Goal: Task Accomplishment & Management: Use online tool/utility

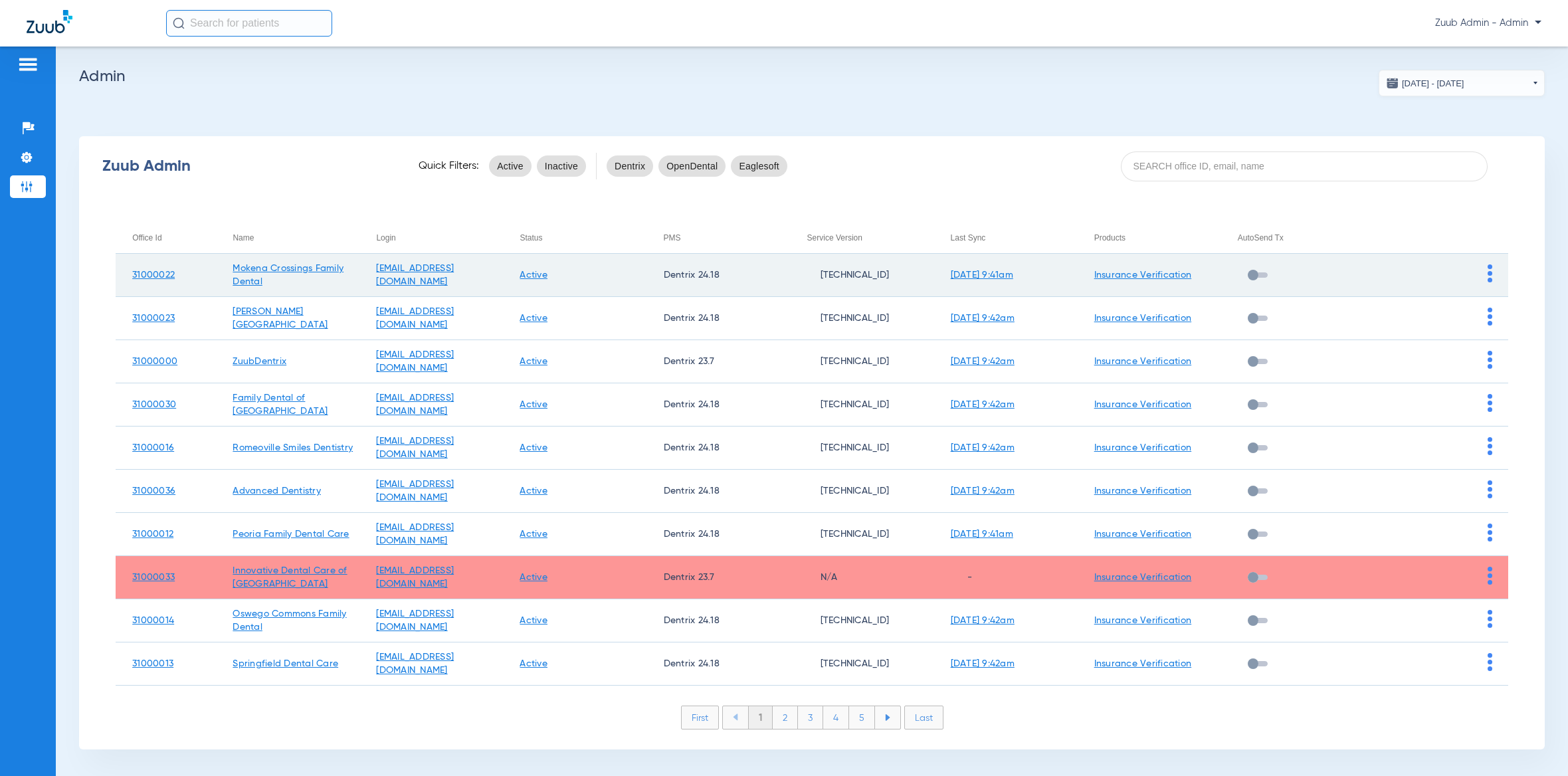
click at [1473, 271] on td at bounding box center [1436, 275] width 144 height 43
click at [1488, 271] on img at bounding box center [1490, 273] width 5 height 18
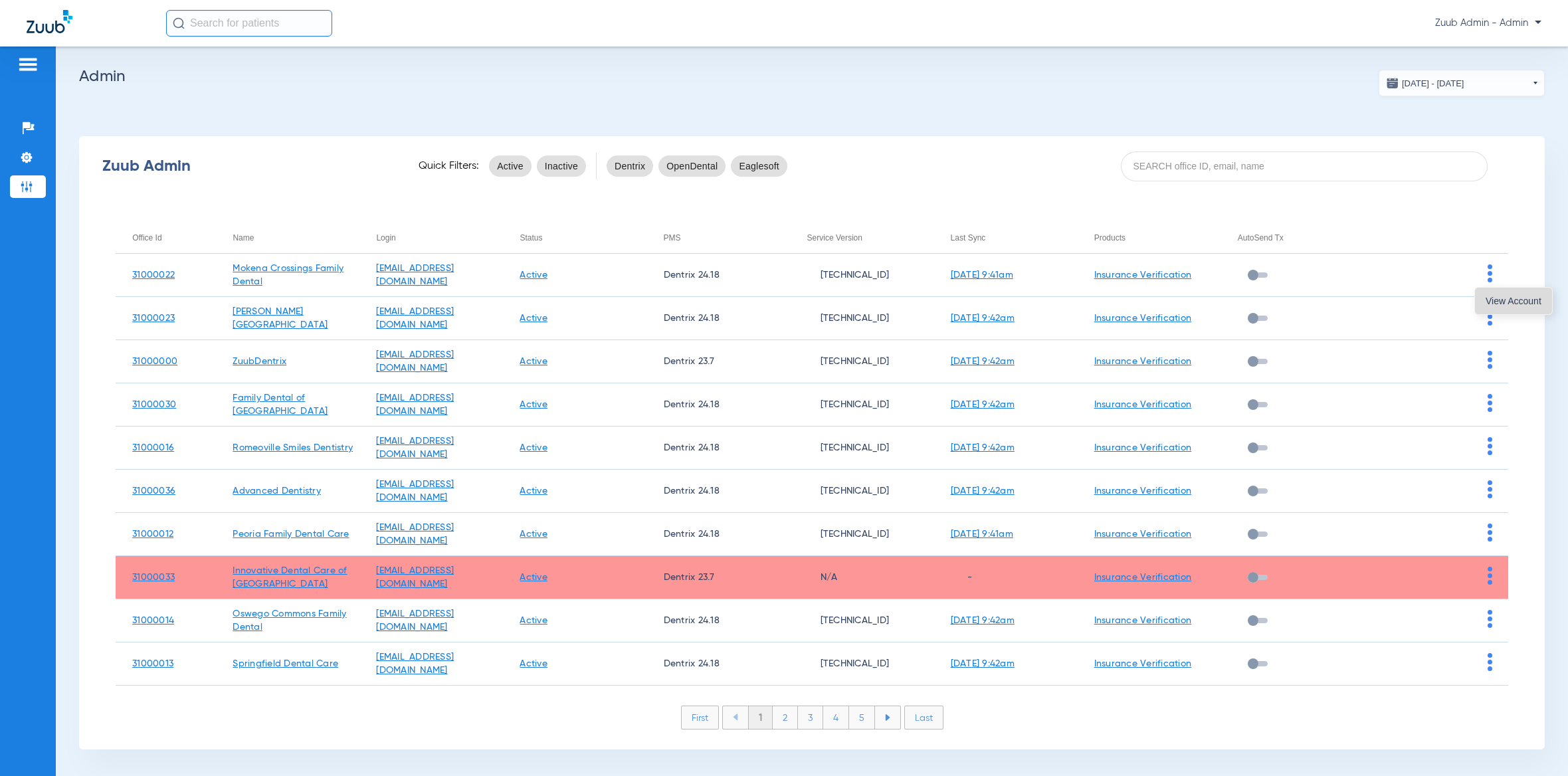
click at [1488, 300] on span "View Account" at bounding box center [1513, 301] width 56 height 10
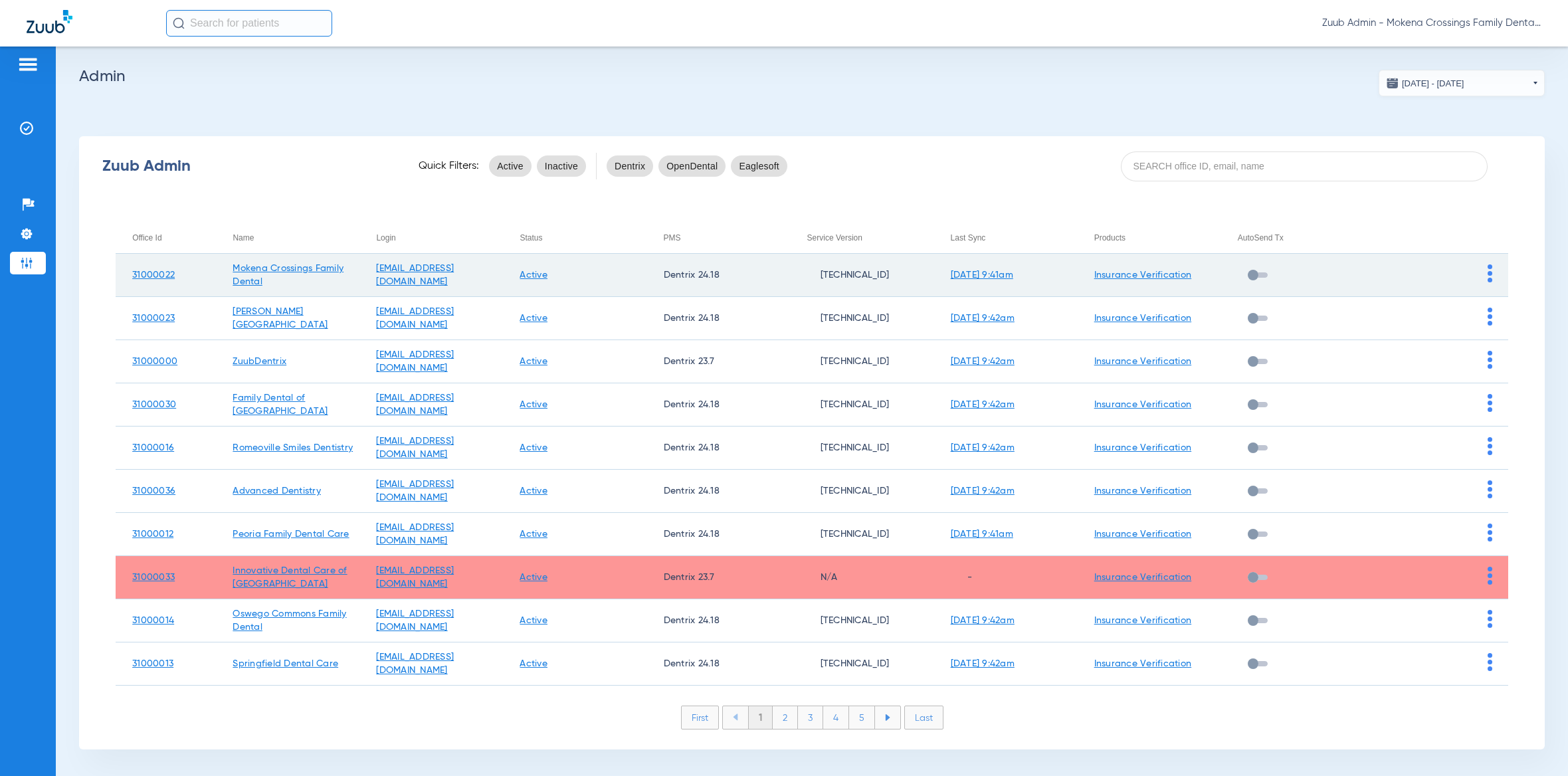
click at [1488, 274] on img at bounding box center [1490, 273] width 5 height 18
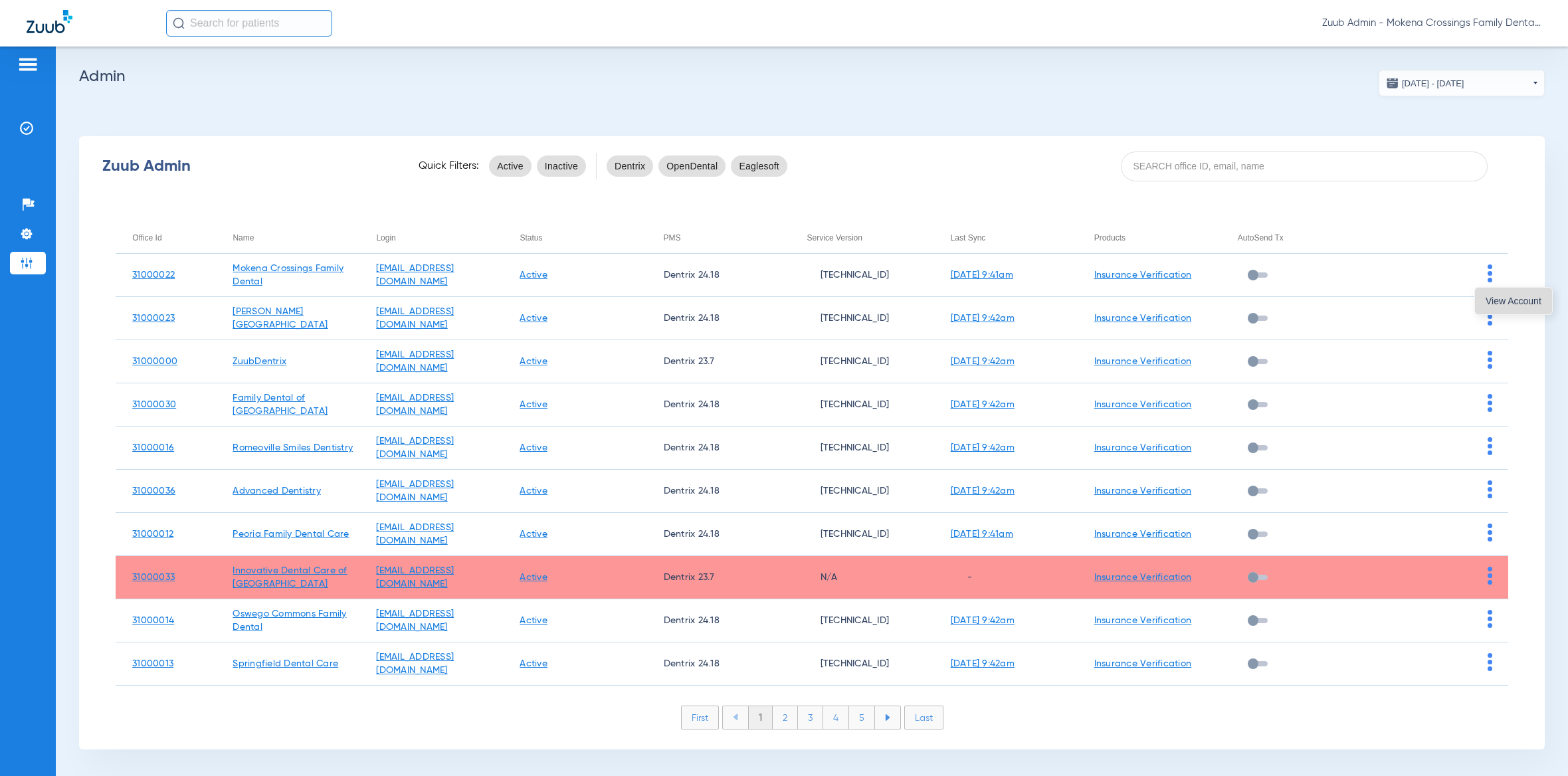
click at [1494, 298] on span "View Account" at bounding box center [1513, 301] width 56 height 10
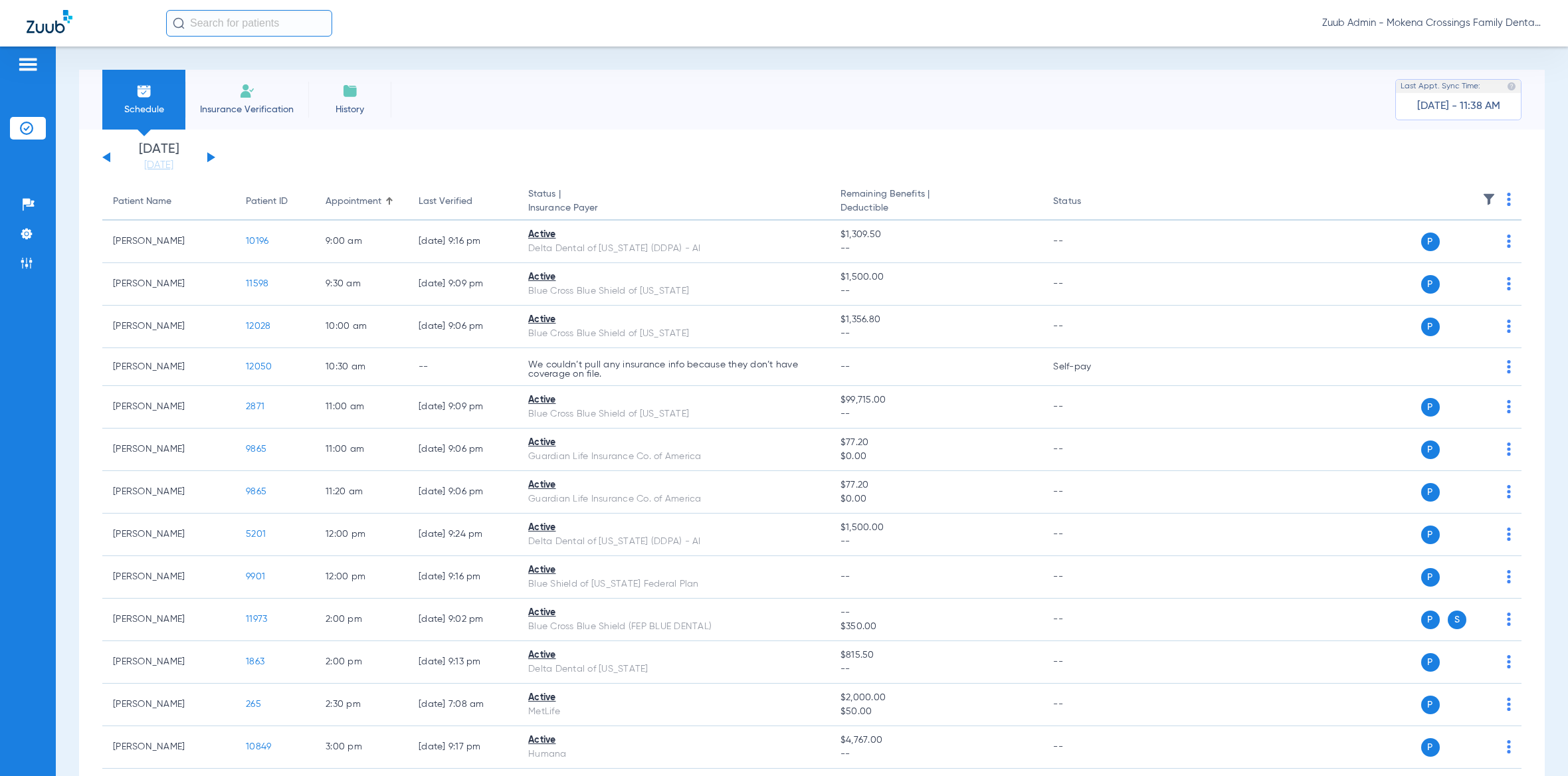
click at [1482, 193] on img at bounding box center [1489, 199] width 13 height 13
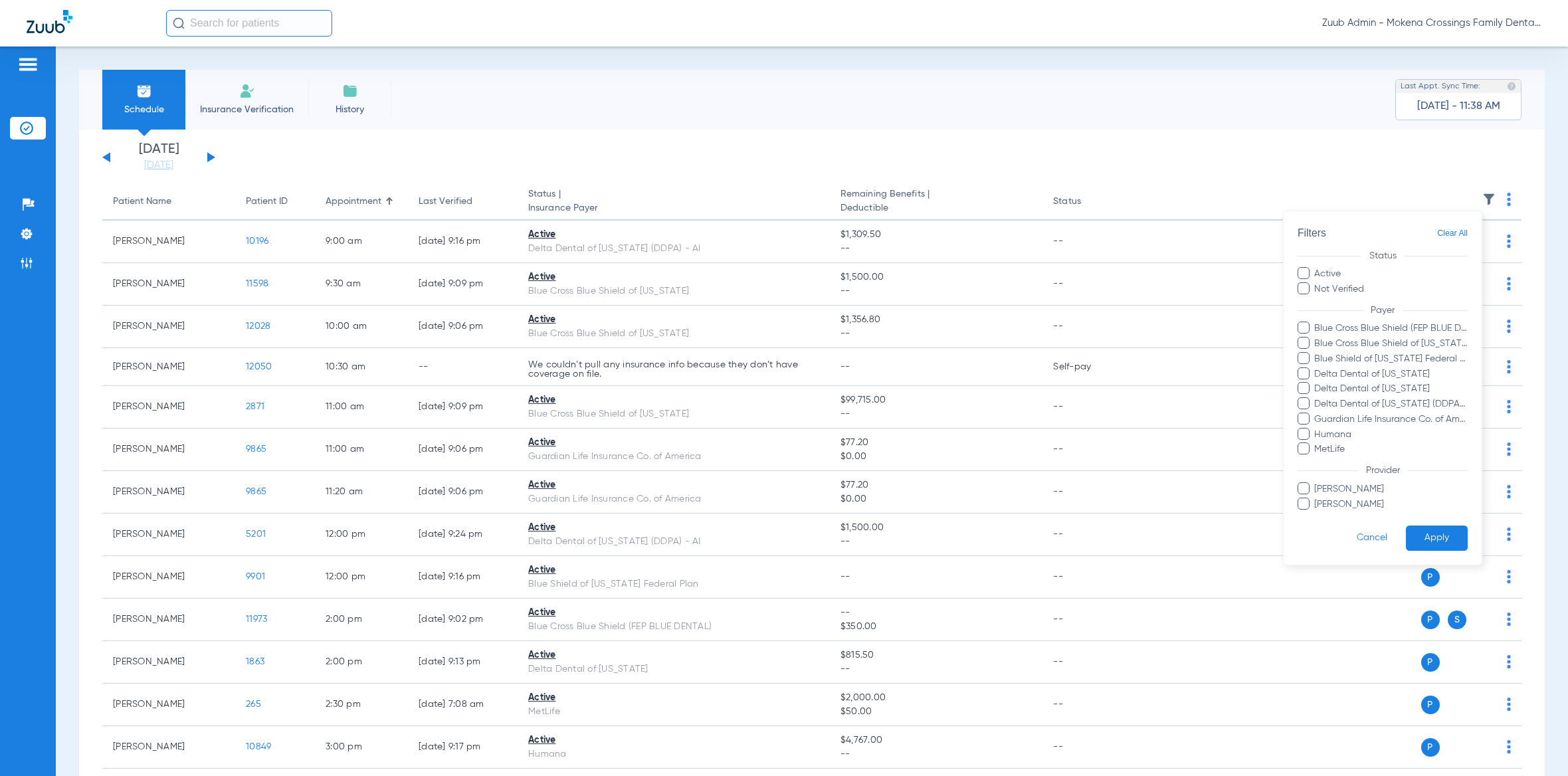
click at [720, 67] on div at bounding box center [784, 388] width 1568 height 776
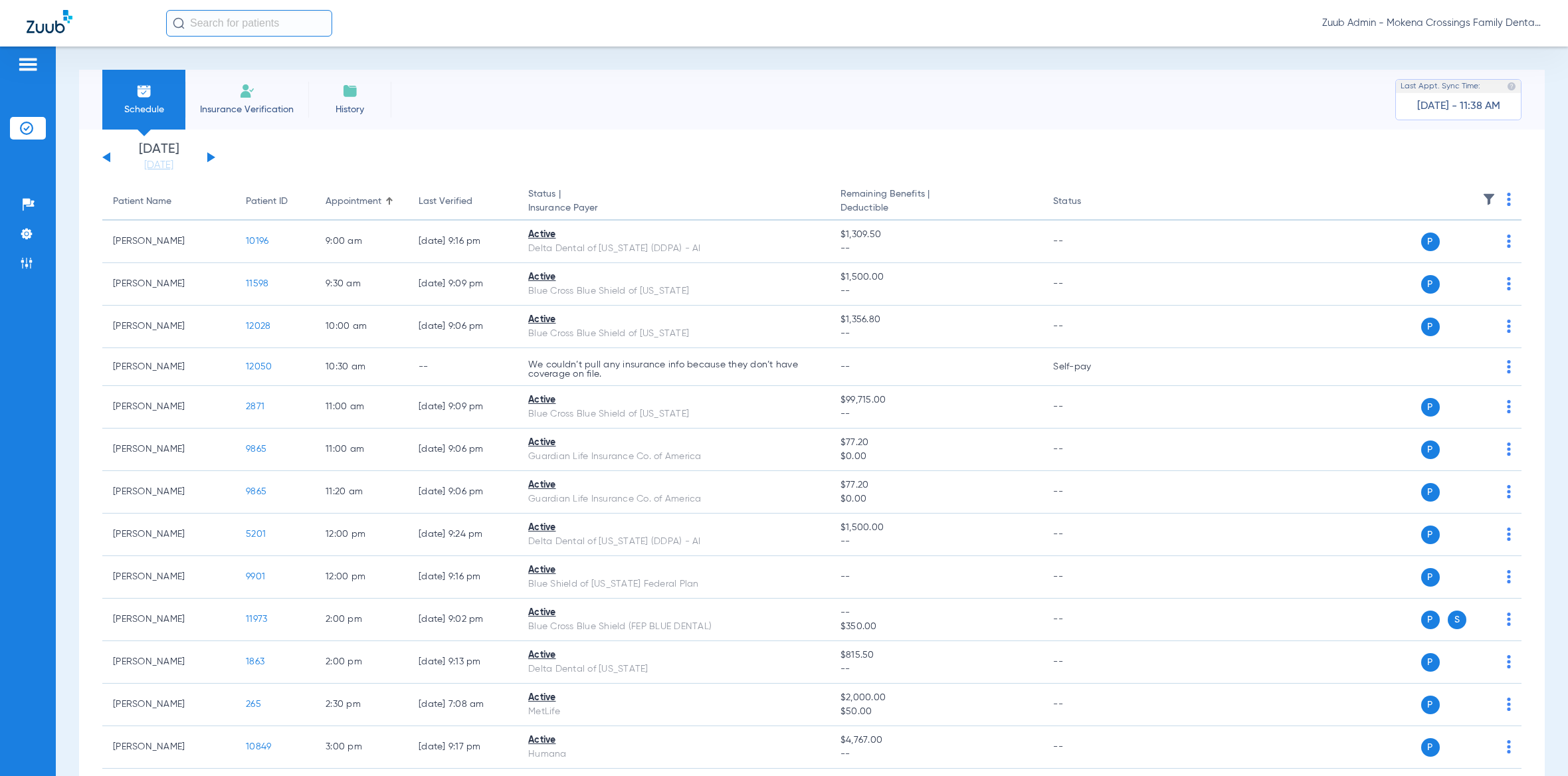
click at [210, 157] on button at bounding box center [211, 157] width 8 height 10
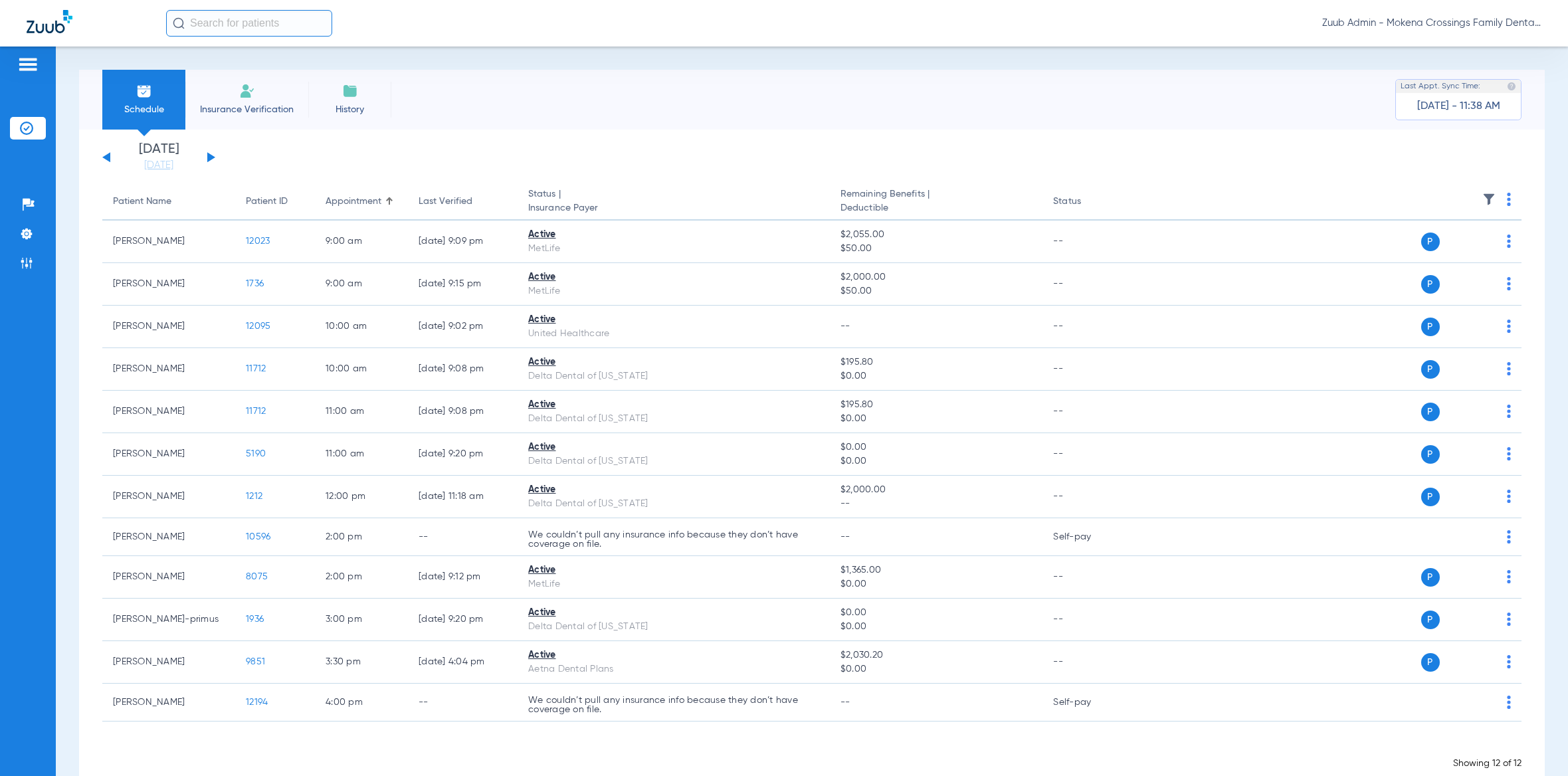
click at [1482, 194] on img at bounding box center [1489, 199] width 13 height 13
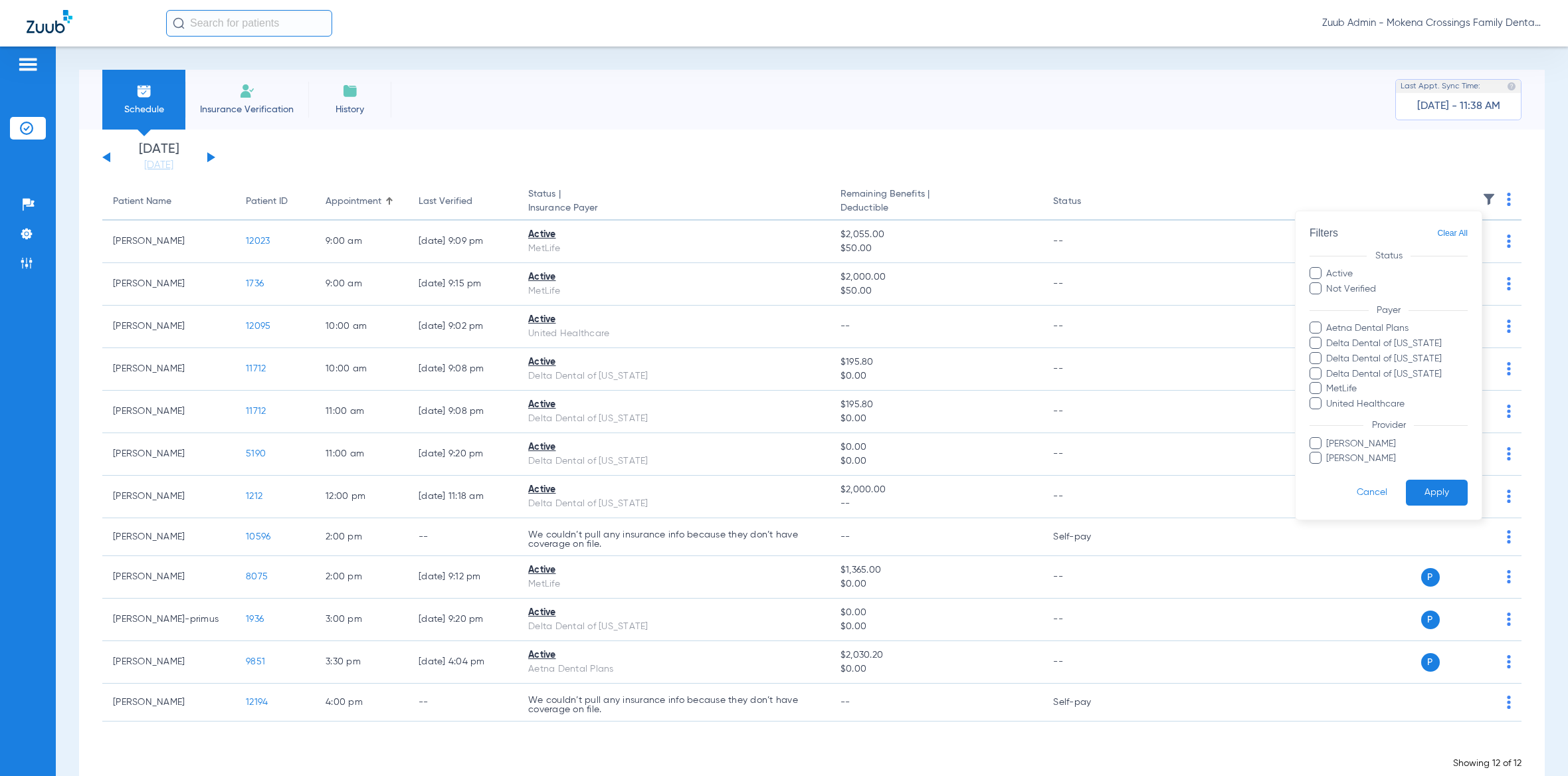
click at [295, 133] on div at bounding box center [784, 388] width 1568 height 776
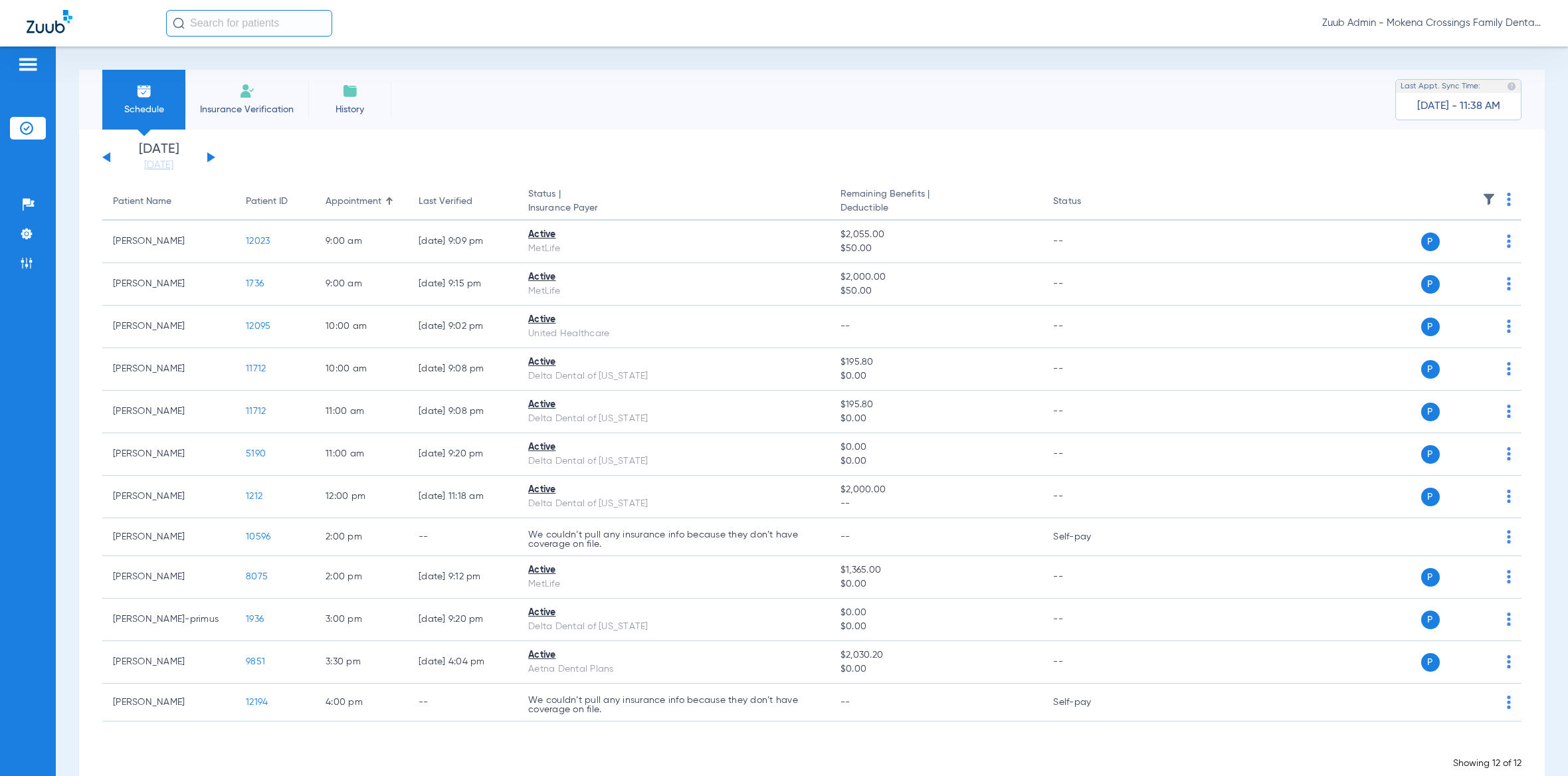
click at [206, 157] on div "[DATE] [DATE] [DATE] [DATE] [DATE] [DATE] [DATE] [DATE] [DATE] [DATE] [DATE] [D…" at bounding box center [159, 157] width 113 height 29
click at [210, 157] on button at bounding box center [211, 157] width 8 height 10
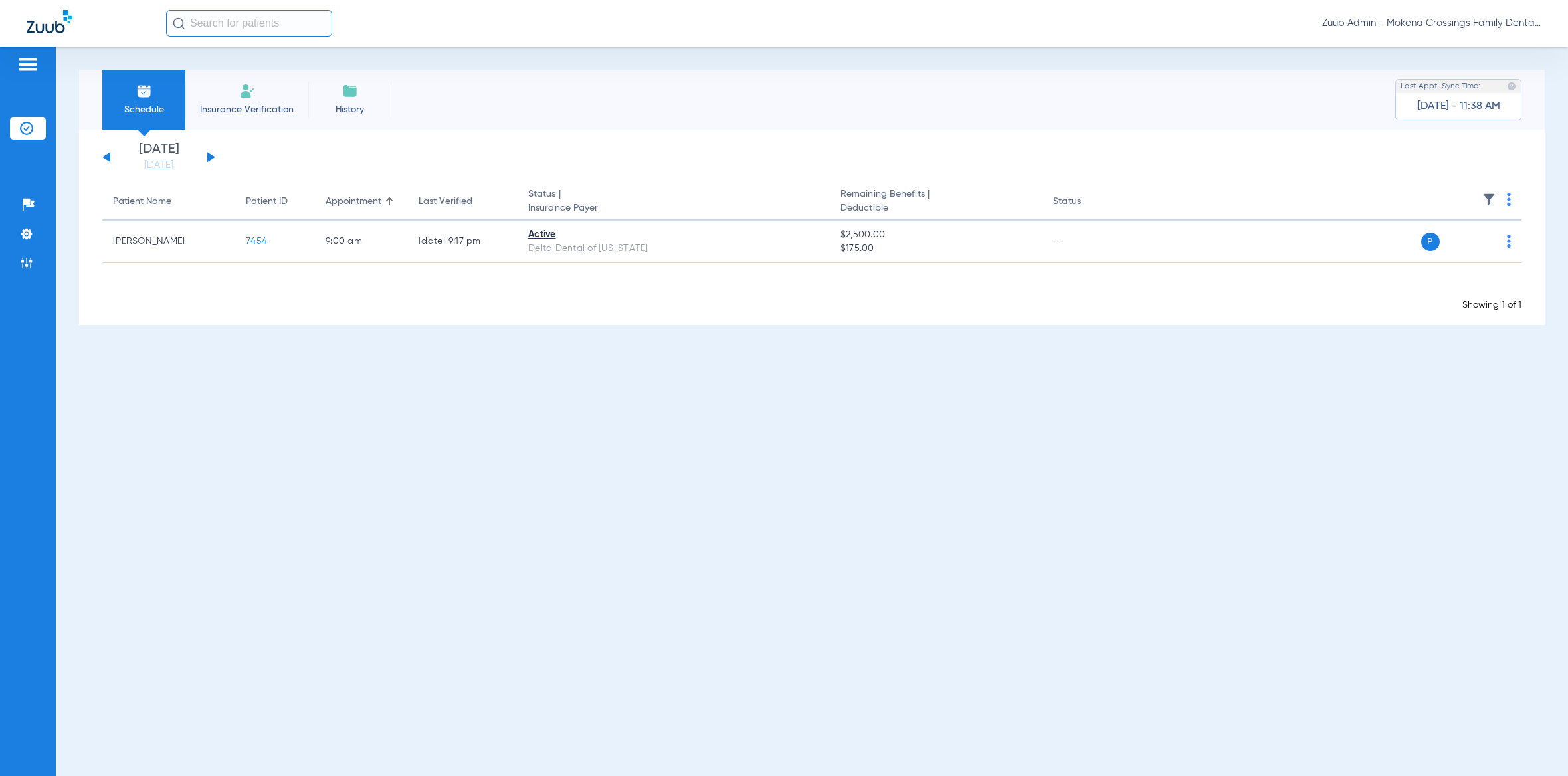
click at [211, 156] on button at bounding box center [211, 157] width 8 height 10
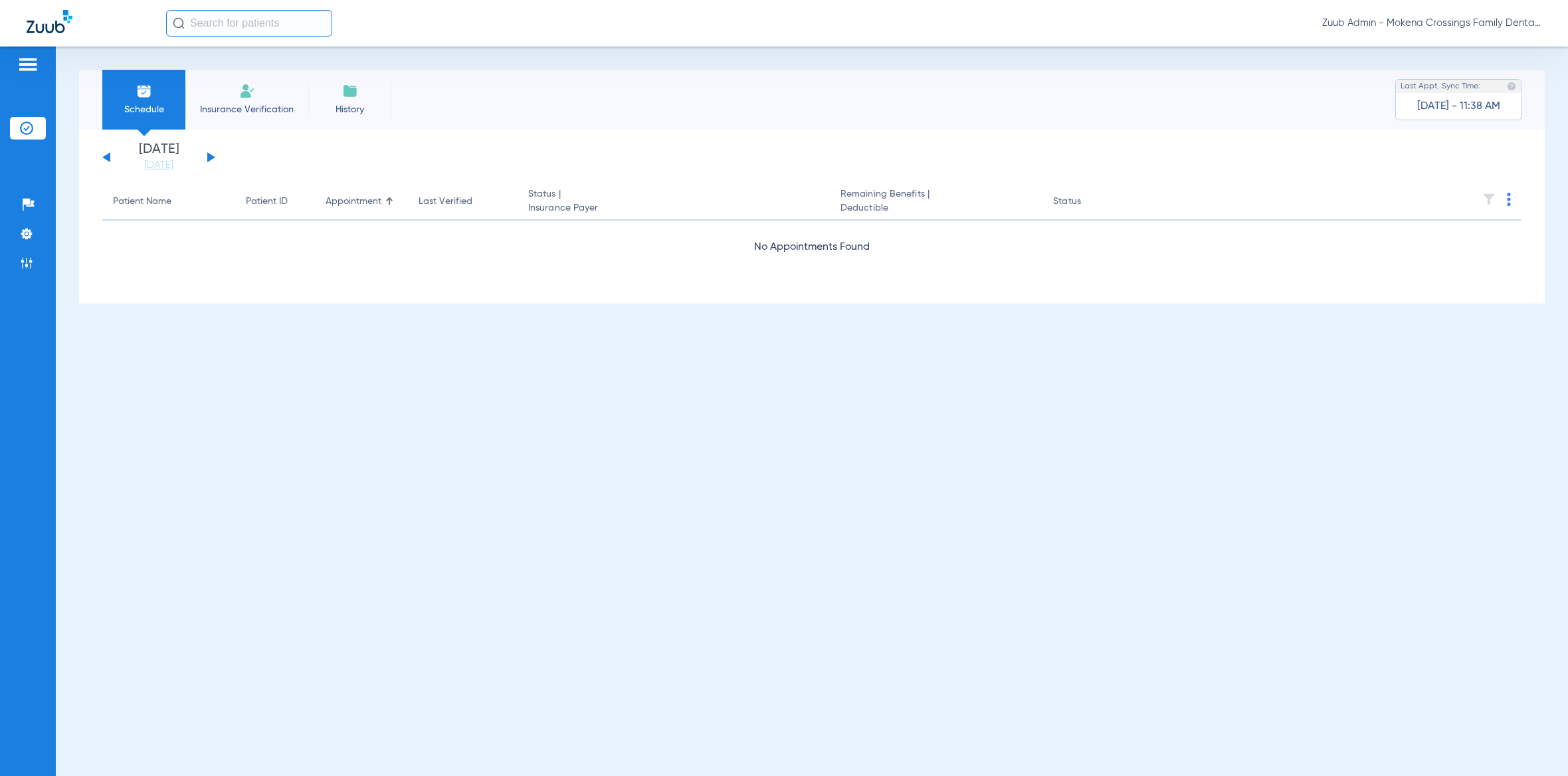
click at [211, 156] on button at bounding box center [211, 157] width 8 height 10
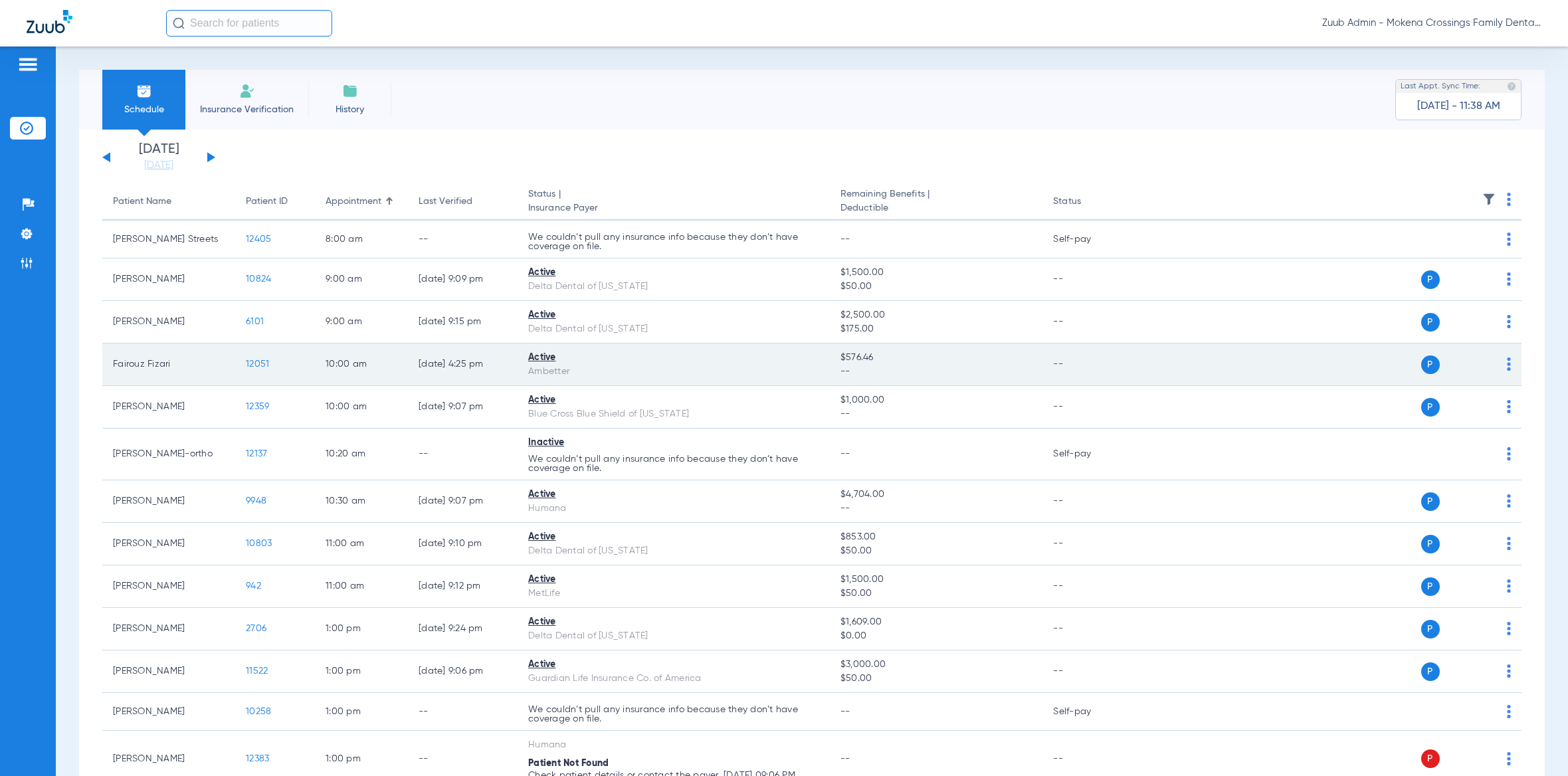
click at [264, 364] on span "12051" at bounding box center [257, 364] width 23 height 10
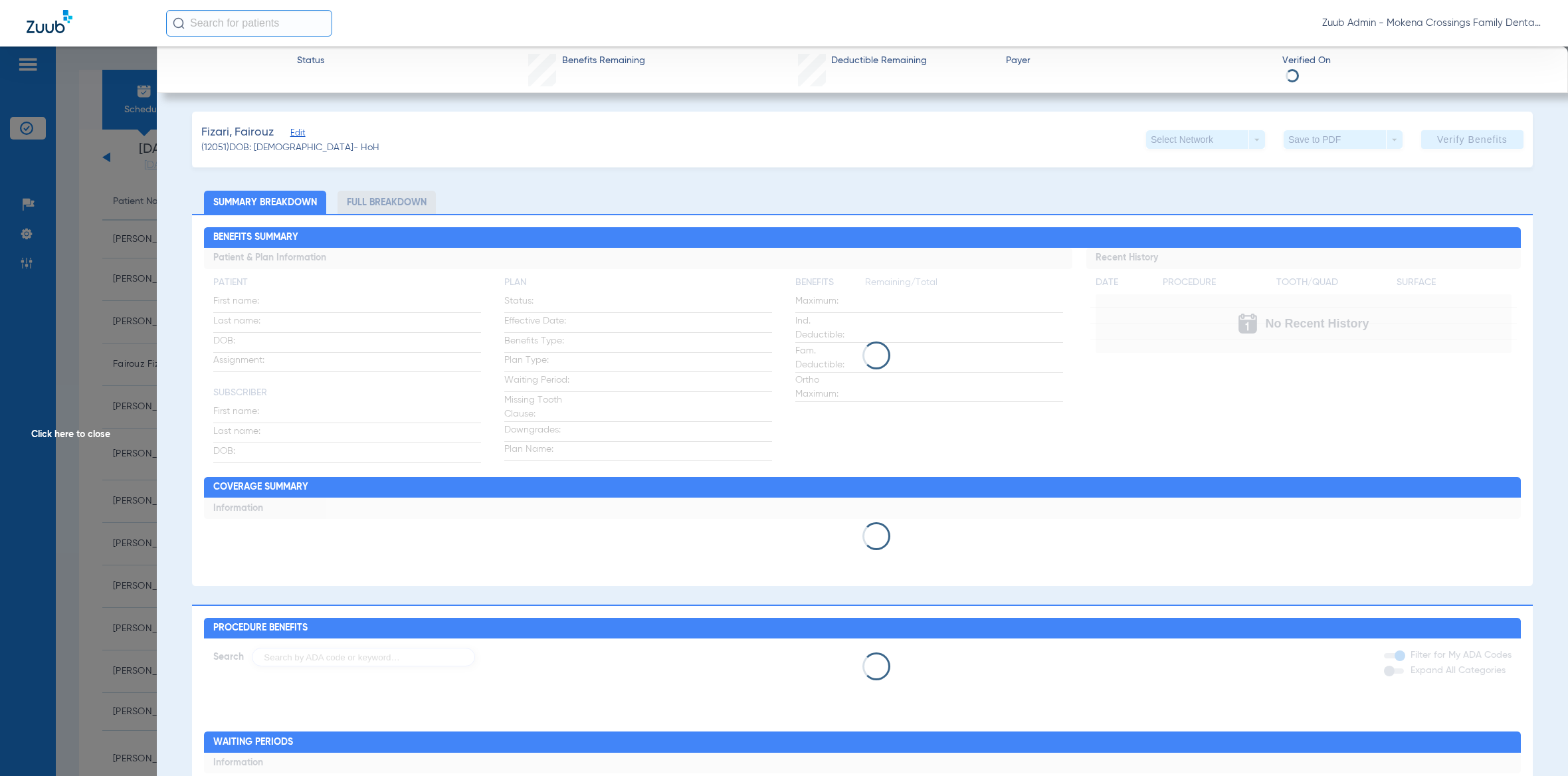
click at [298, 138] on span "Edit" at bounding box center [296, 135] width 12 height 13
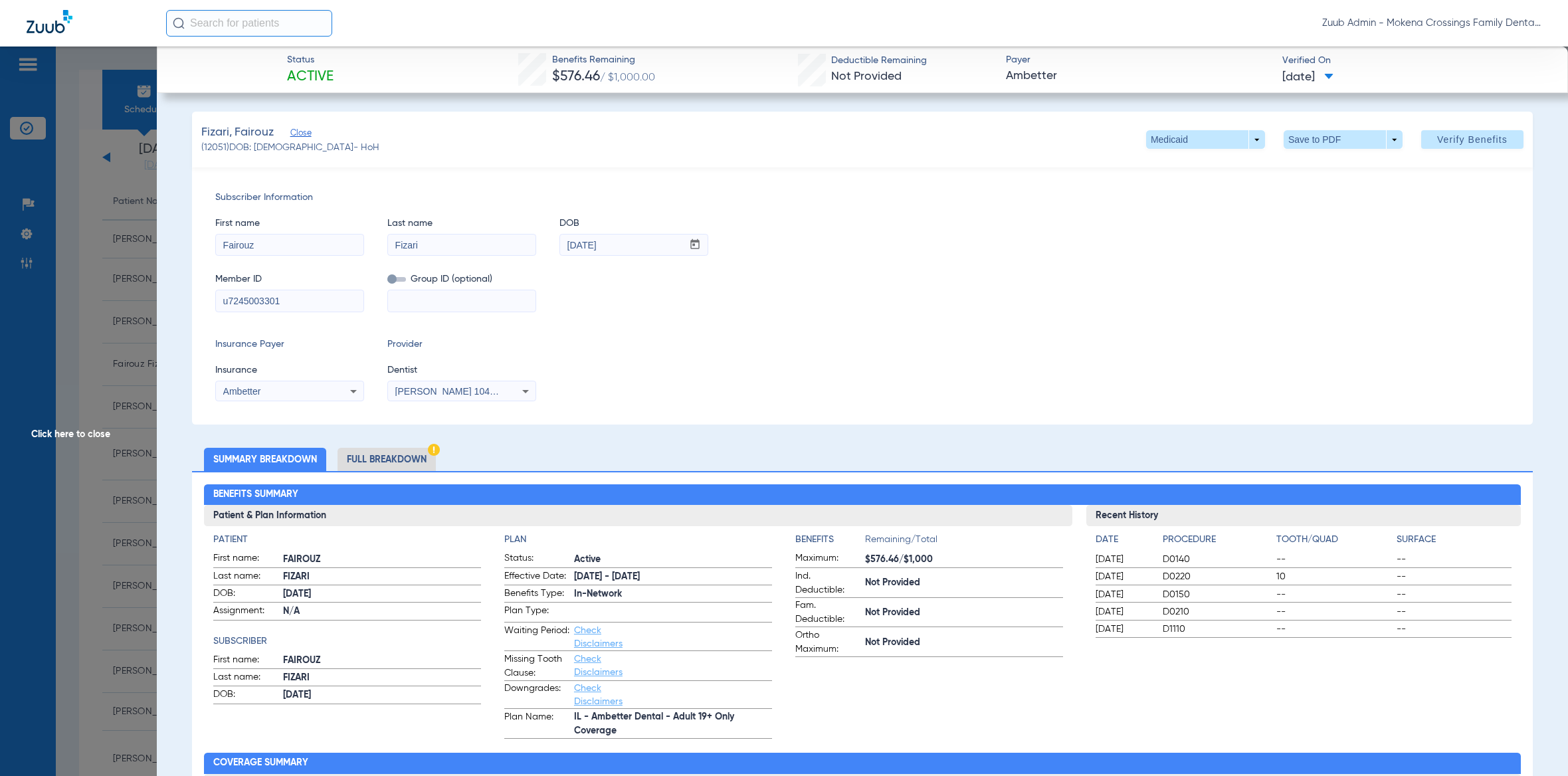
click at [253, 385] on div "Ambetter" at bounding box center [290, 391] width 148 height 16
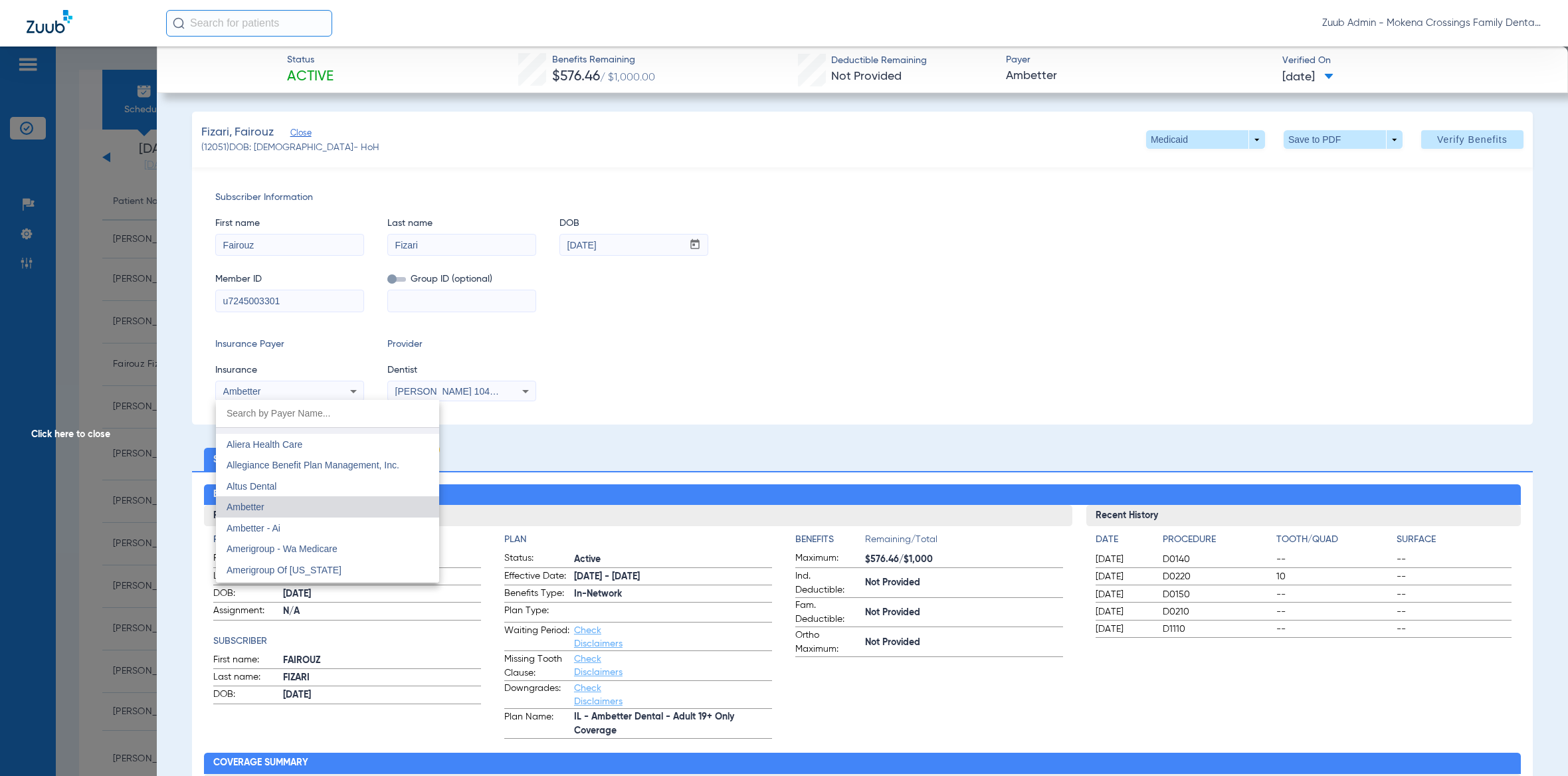
scroll to position [291, 0]
click at [263, 519] on span "Ambetter - Ai" at bounding box center [253, 524] width 54 height 10
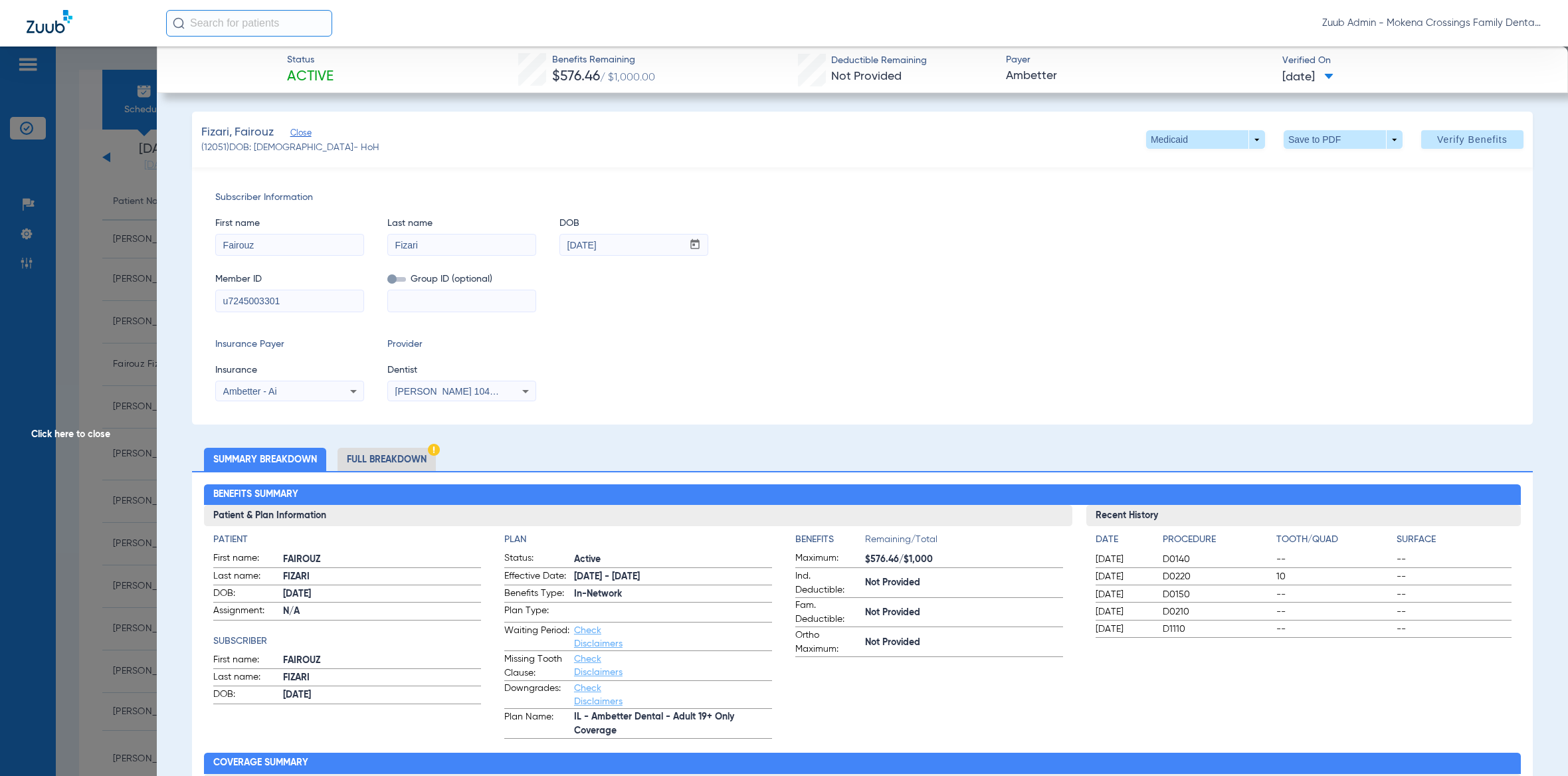
click at [390, 459] on li "Full Breakdown" at bounding box center [387, 459] width 98 height 23
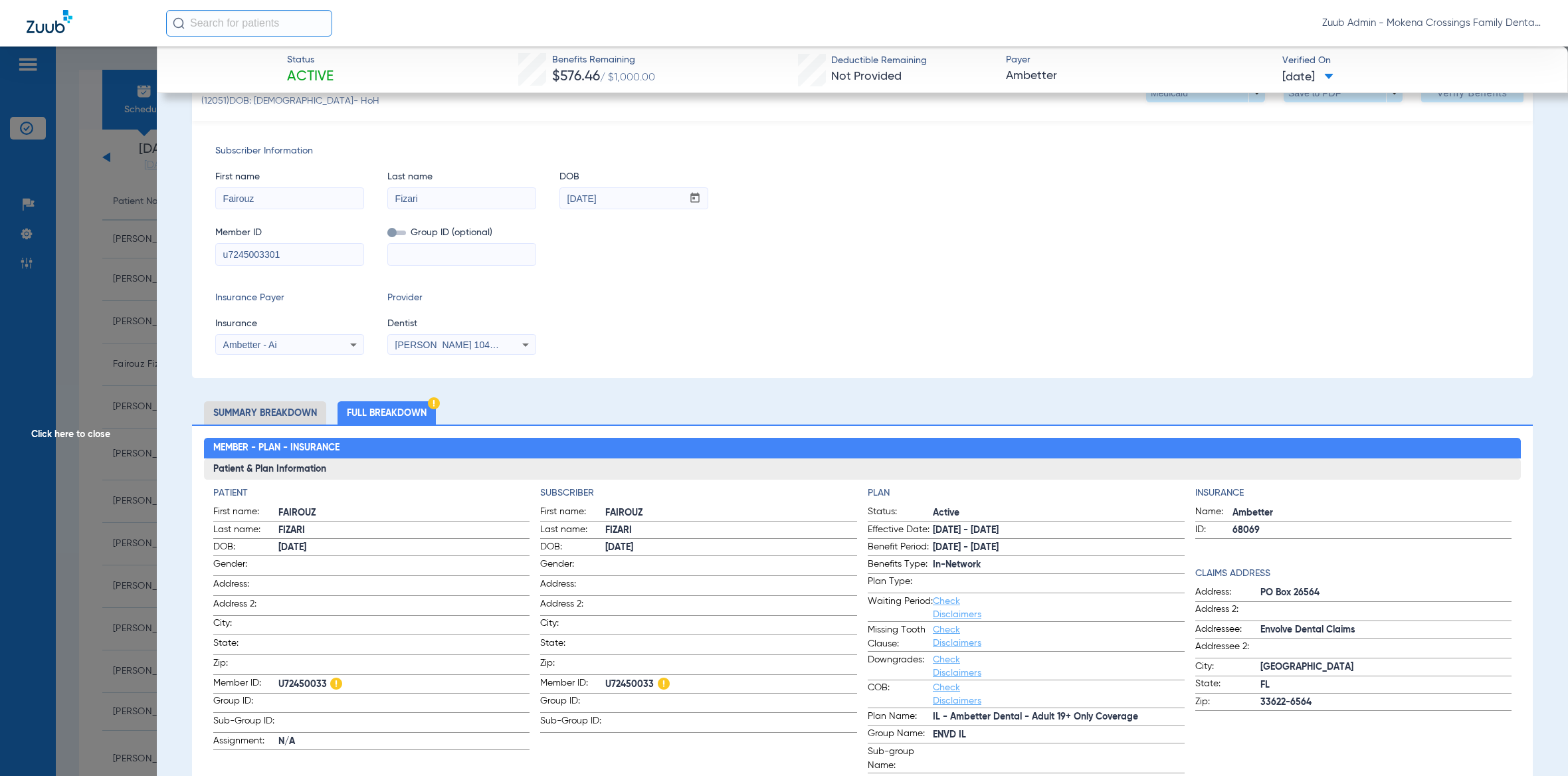
scroll to position [0, 0]
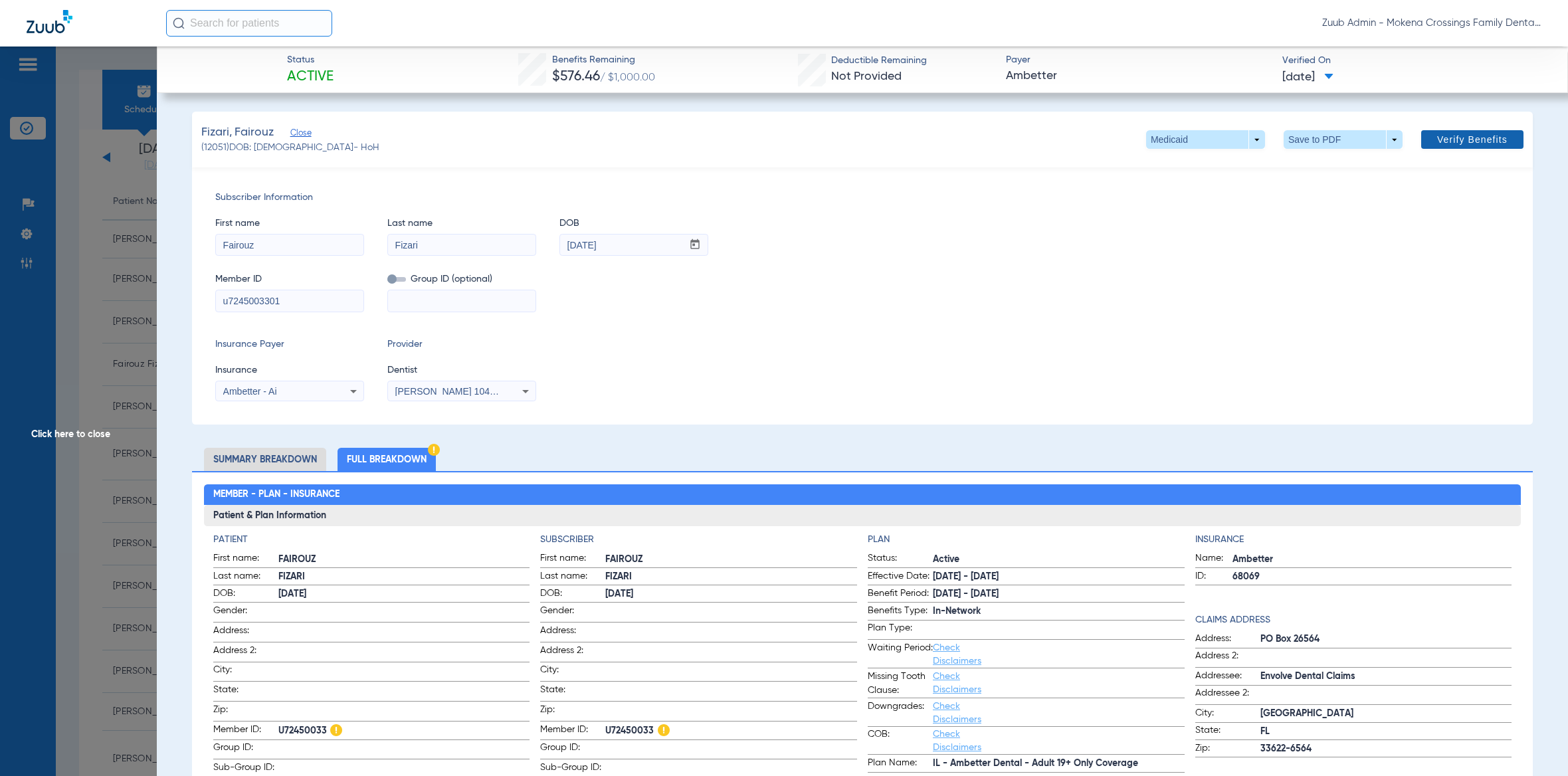
click at [1442, 144] on span at bounding box center [1472, 140] width 102 height 32
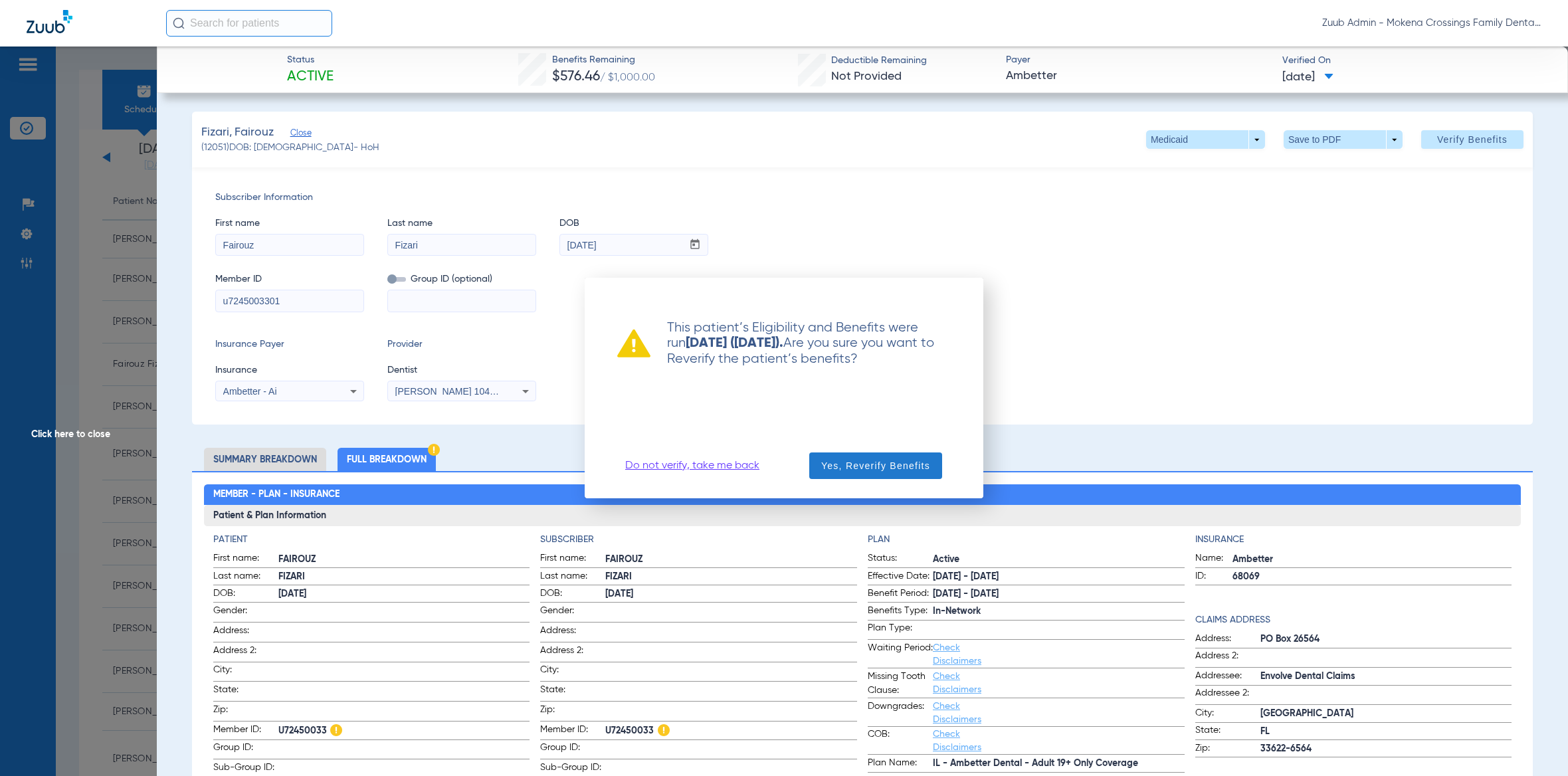
click at [853, 463] on span "Yes, Reverify Benefits" at bounding box center [875, 465] width 109 height 13
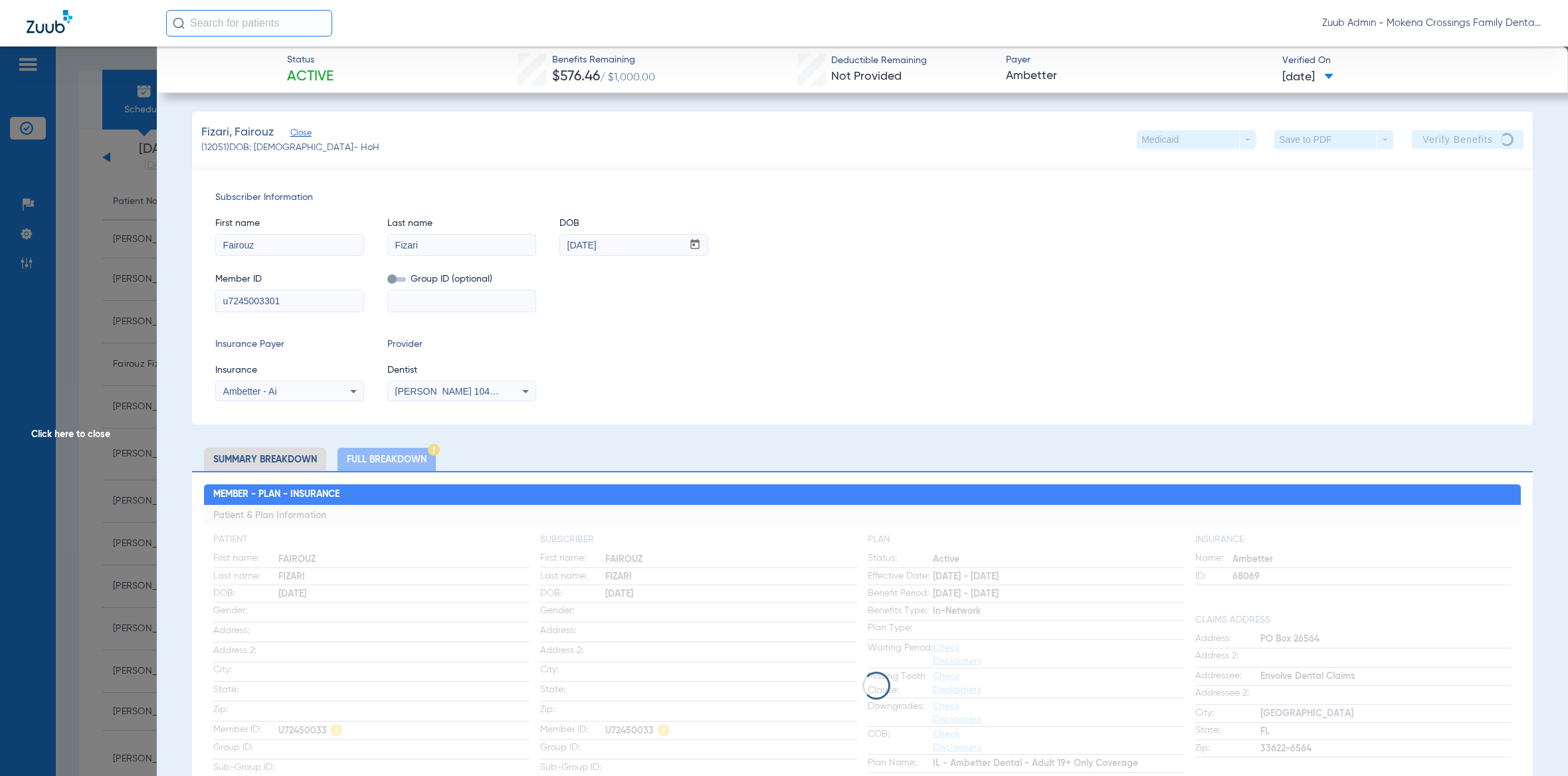
click at [94, 290] on span "Click here to close" at bounding box center [79, 435] width 157 height 776
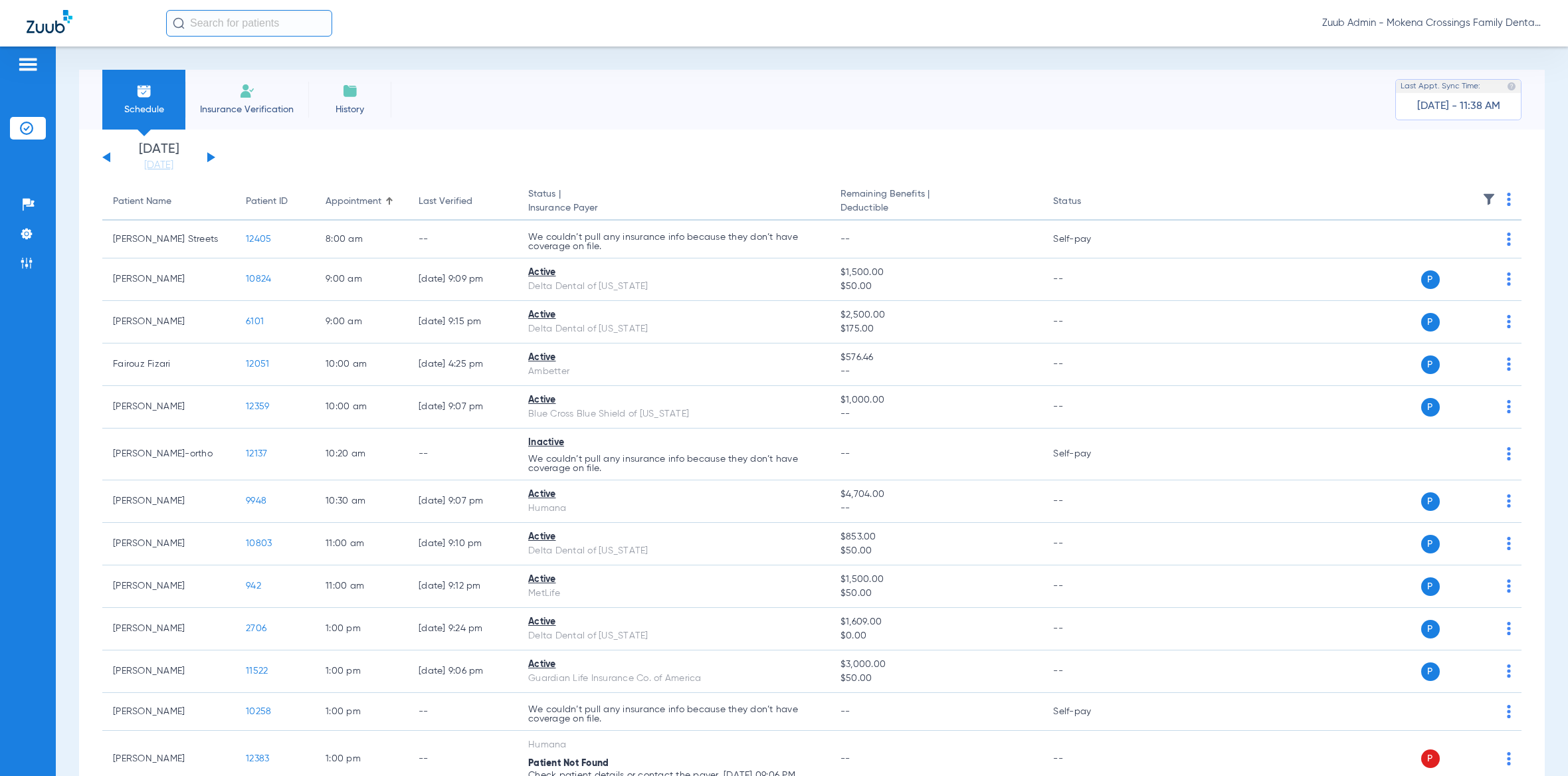
click at [1482, 199] on img at bounding box center [1489, 199] width 13 height 13
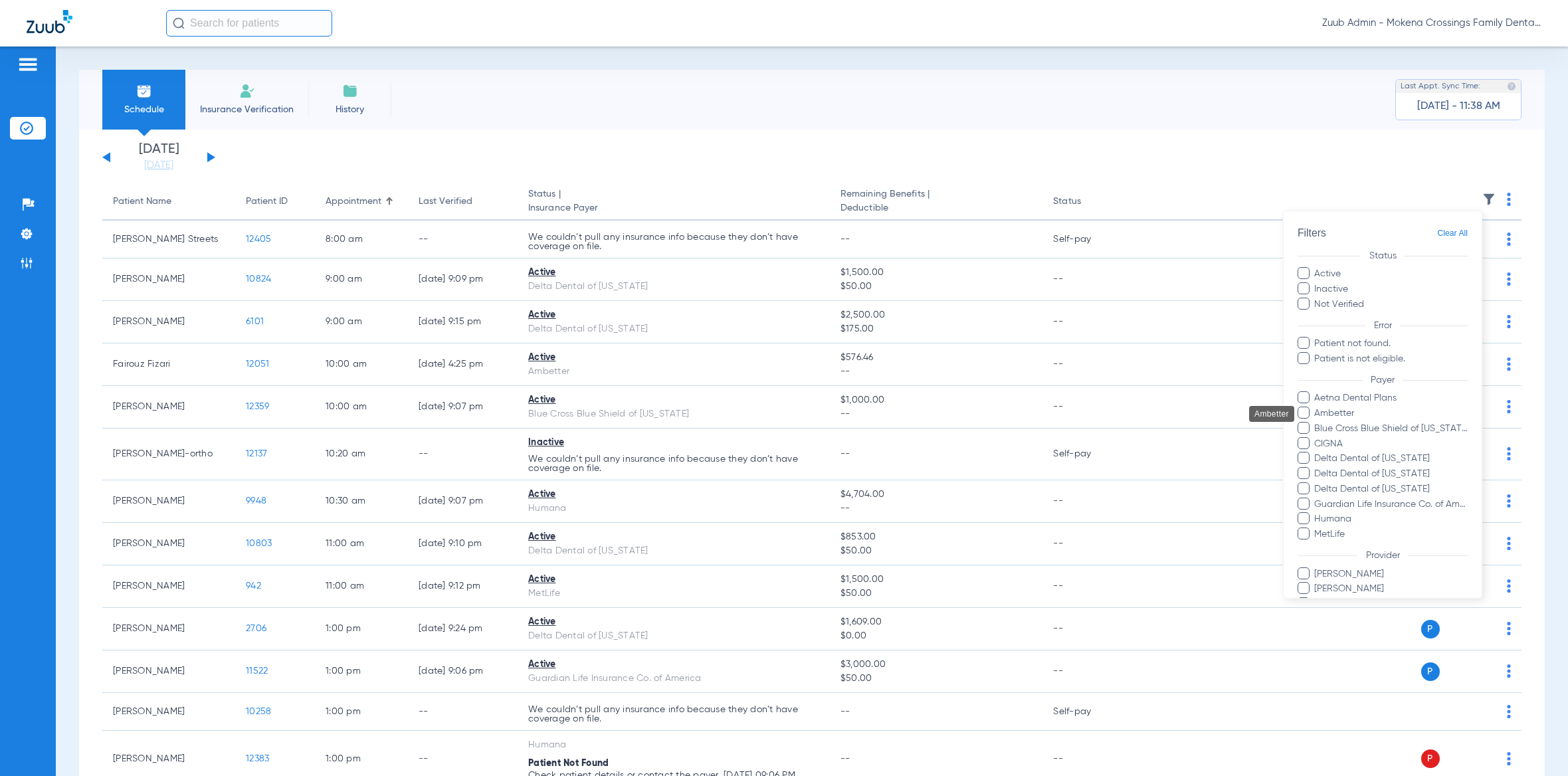
click at [1342, 413] on span "Ambetter" at bounding box center [1391, 413] width 154 height 14
click at [1316, 422] on input "Ambetter" at bounding box center [1316, 422] width 0 height 0
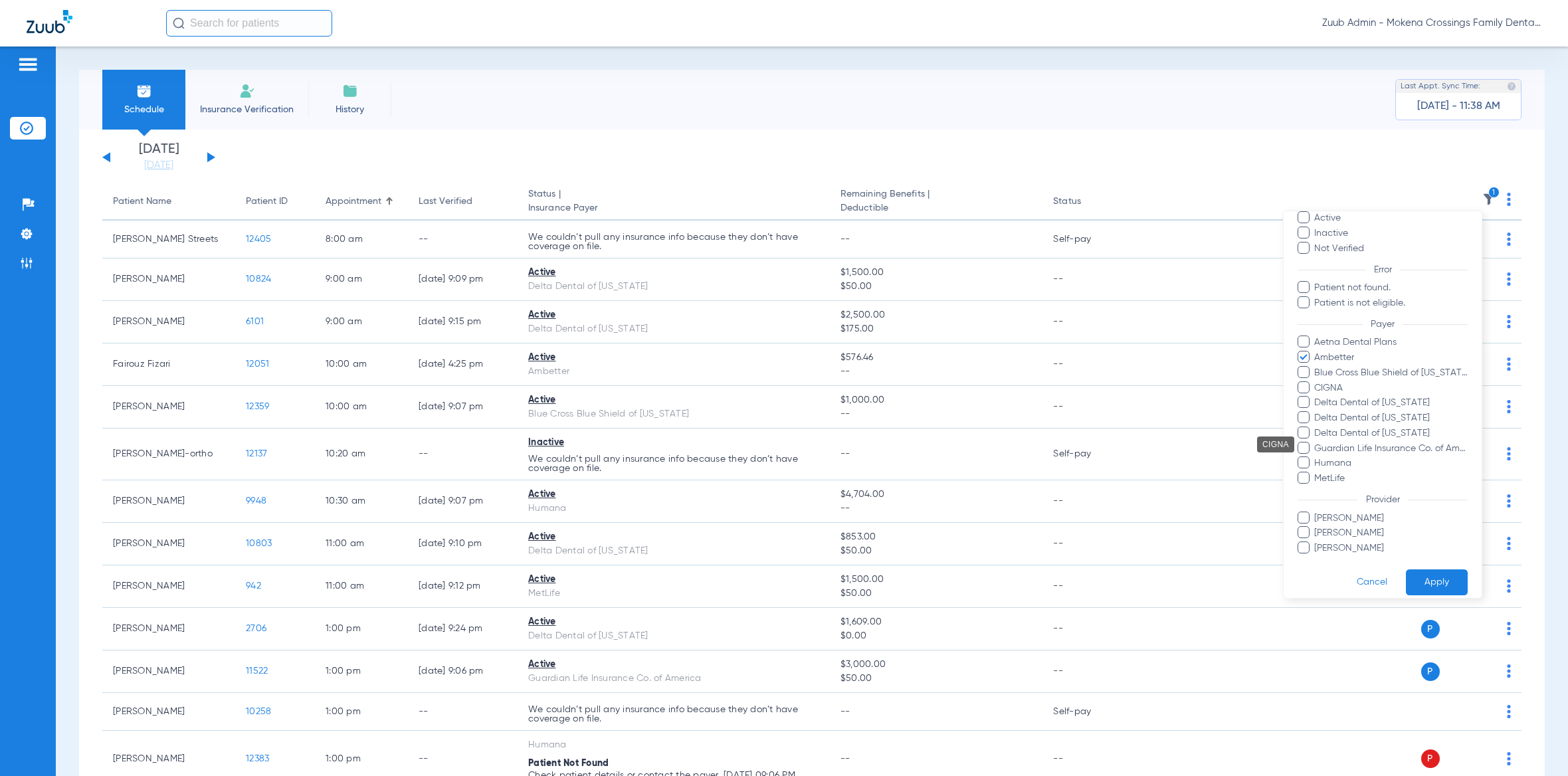
scroll to position [80, 0]
click at [1429, 563] on button "Apply" at bounding box center [1437, 570] width 62 height 26
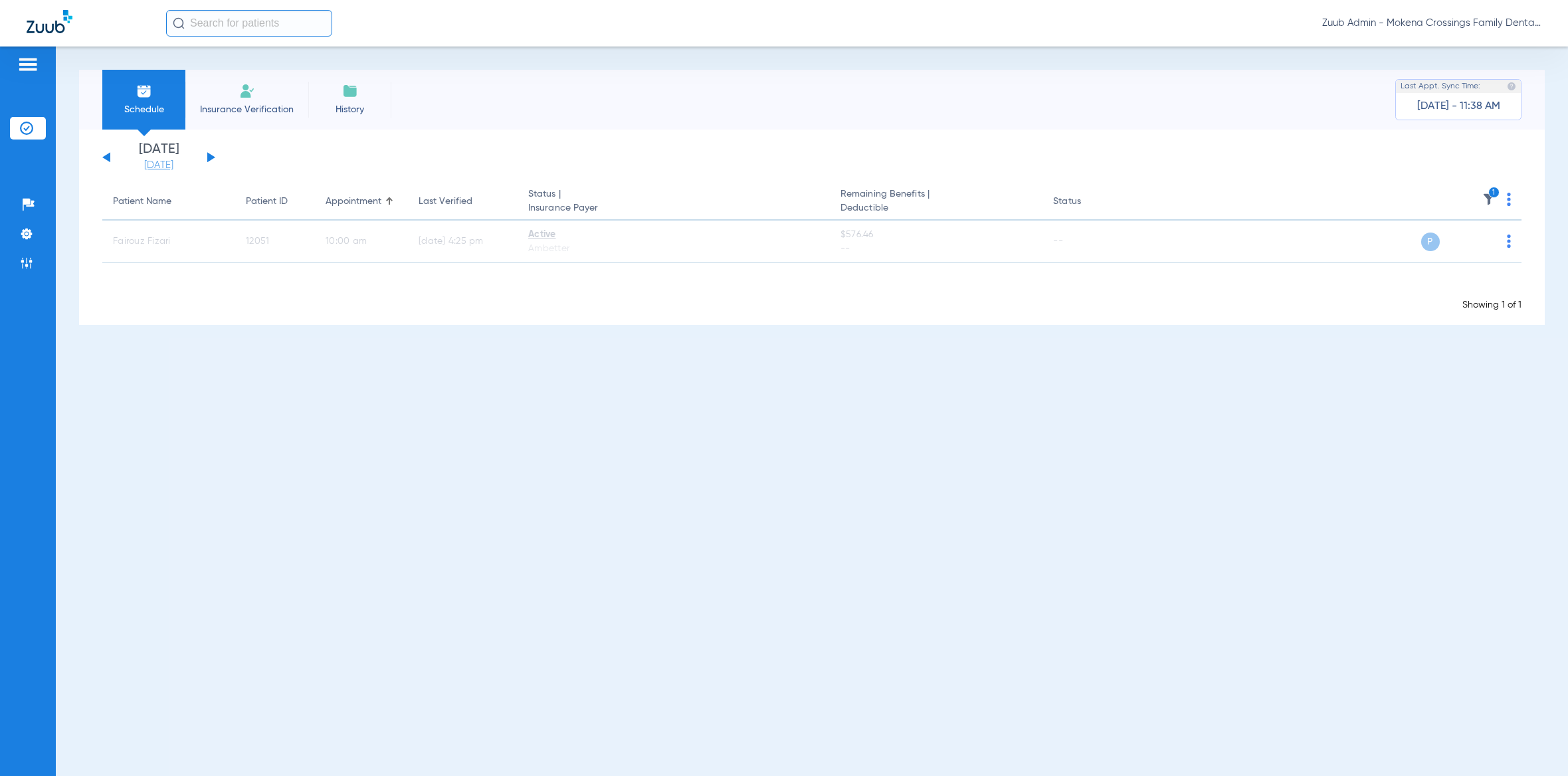
click at [149, 165] on link "[DATE]" at bounding box center [159, 165] width 79 height 13
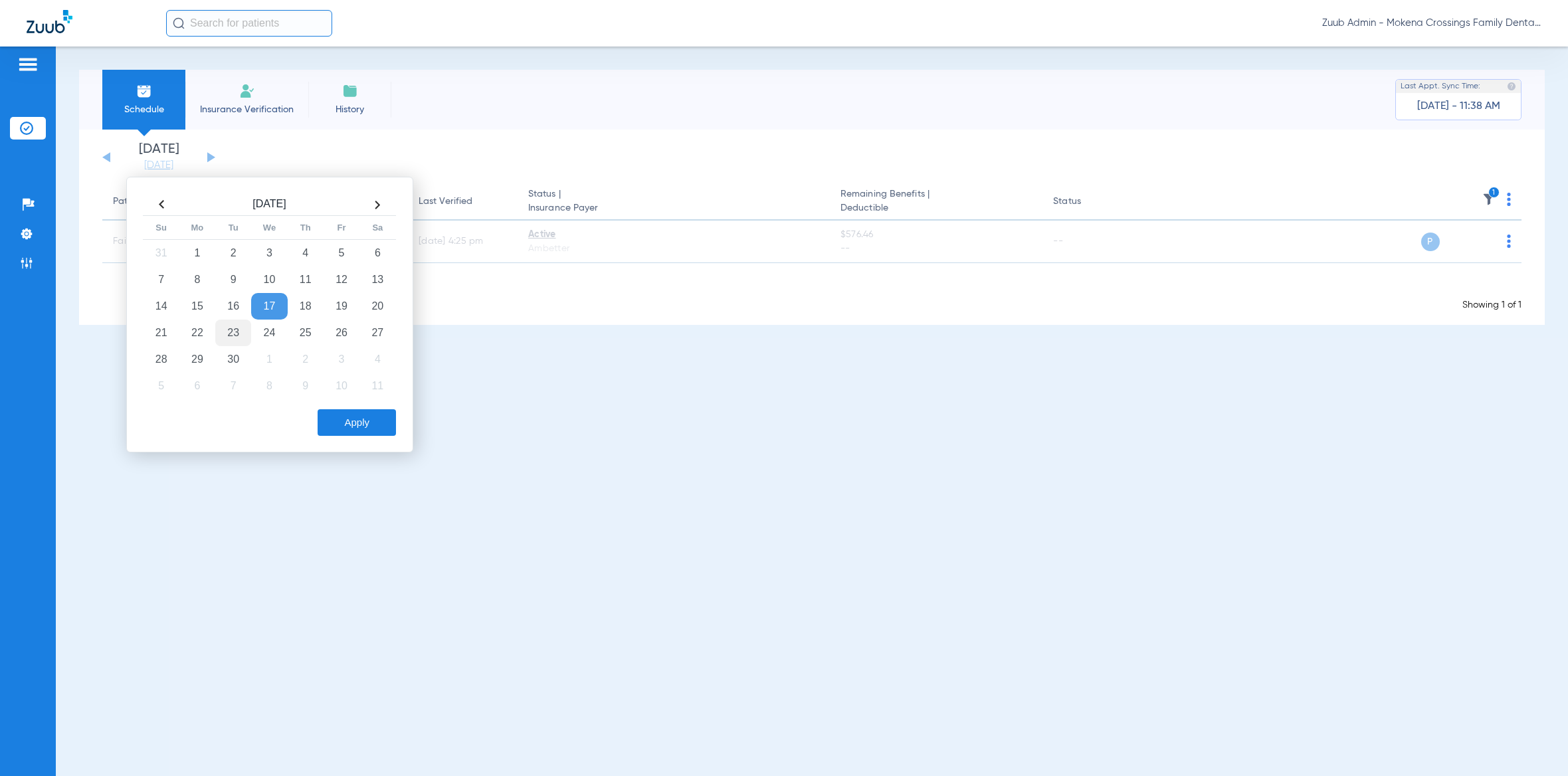
click at [233, 340] on td "23" at bounding box center [233, 332] width 36 height 26
click at [372, 432] on button "Apply" at bounding box center [356, 422] width 79 height 26
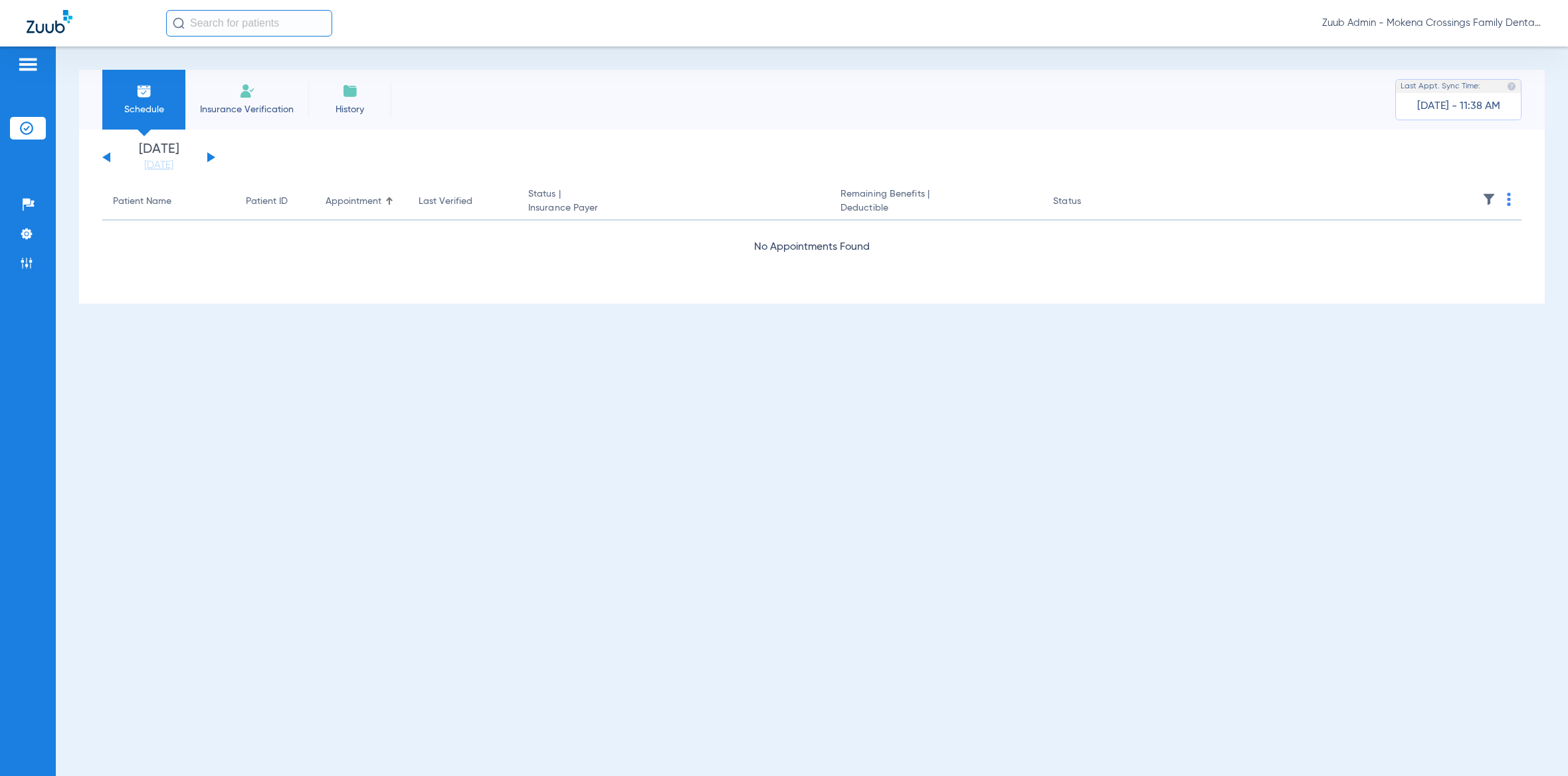
click at [210, 153] on div "[DATE] [DATE] [DATE] [DATE] [DATE] [DATE] [DATE] [DATE] [DATE] [DATE] [DATE] [D…" at bounding box center [159, 157] width 113 height 29
click at [209, 159] on button at bounding box center [211, 157] width 8 height 10
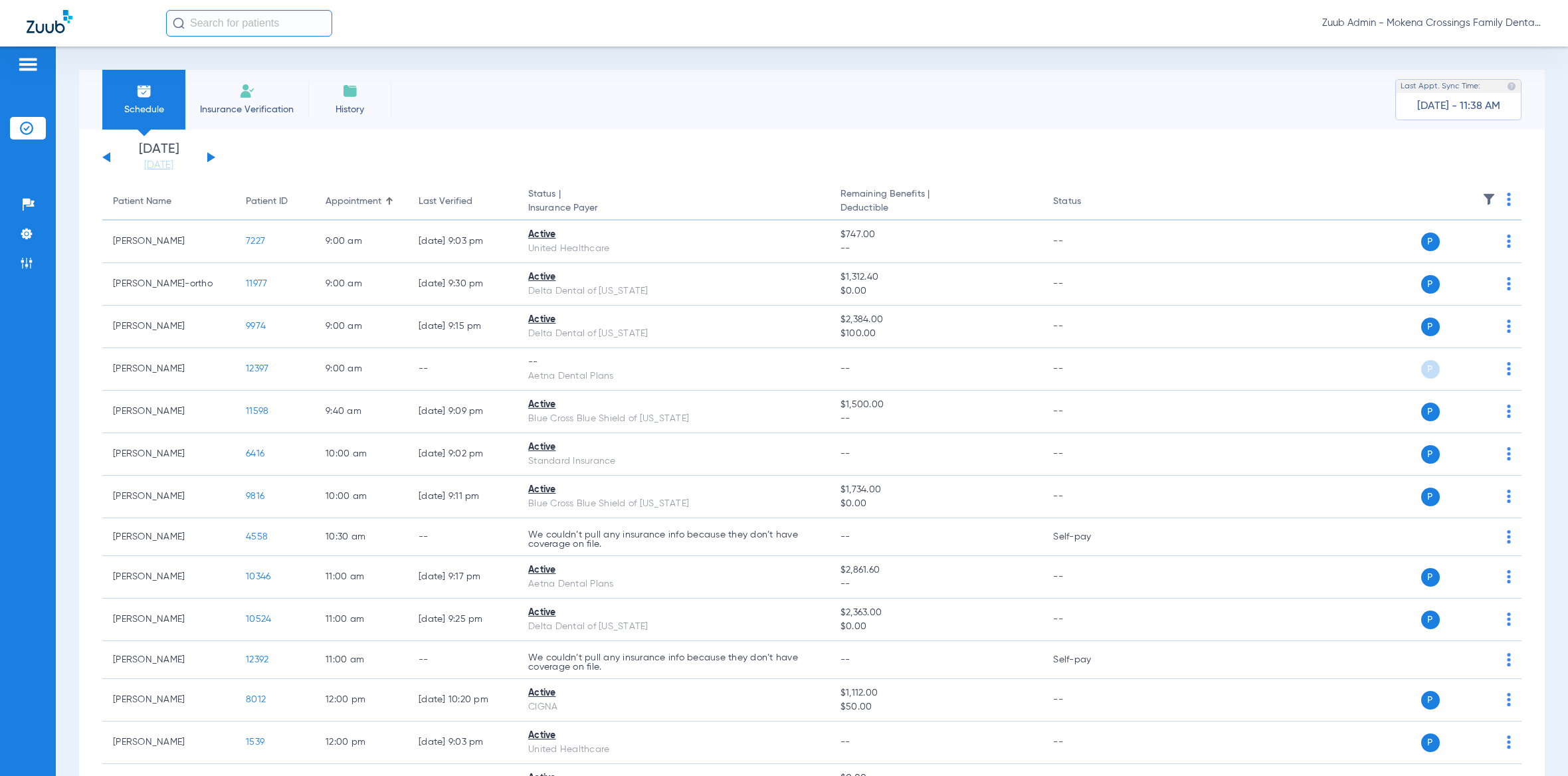
click at [1482, 198] on img at bounding box center [1489, 199] width 13 height 13
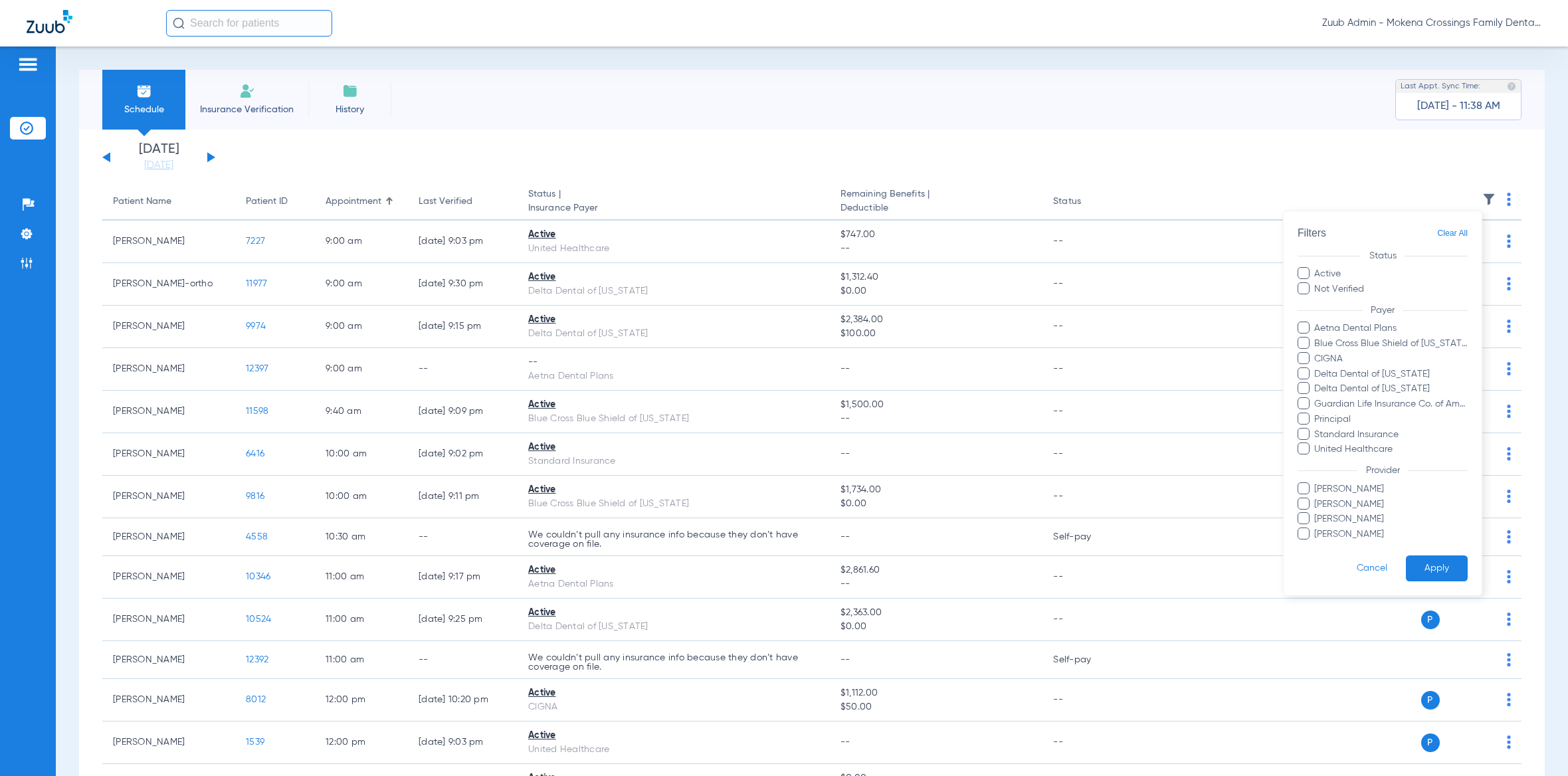
click at [784, 156] on div at bounding box center [784, 388] width 1568 height 776
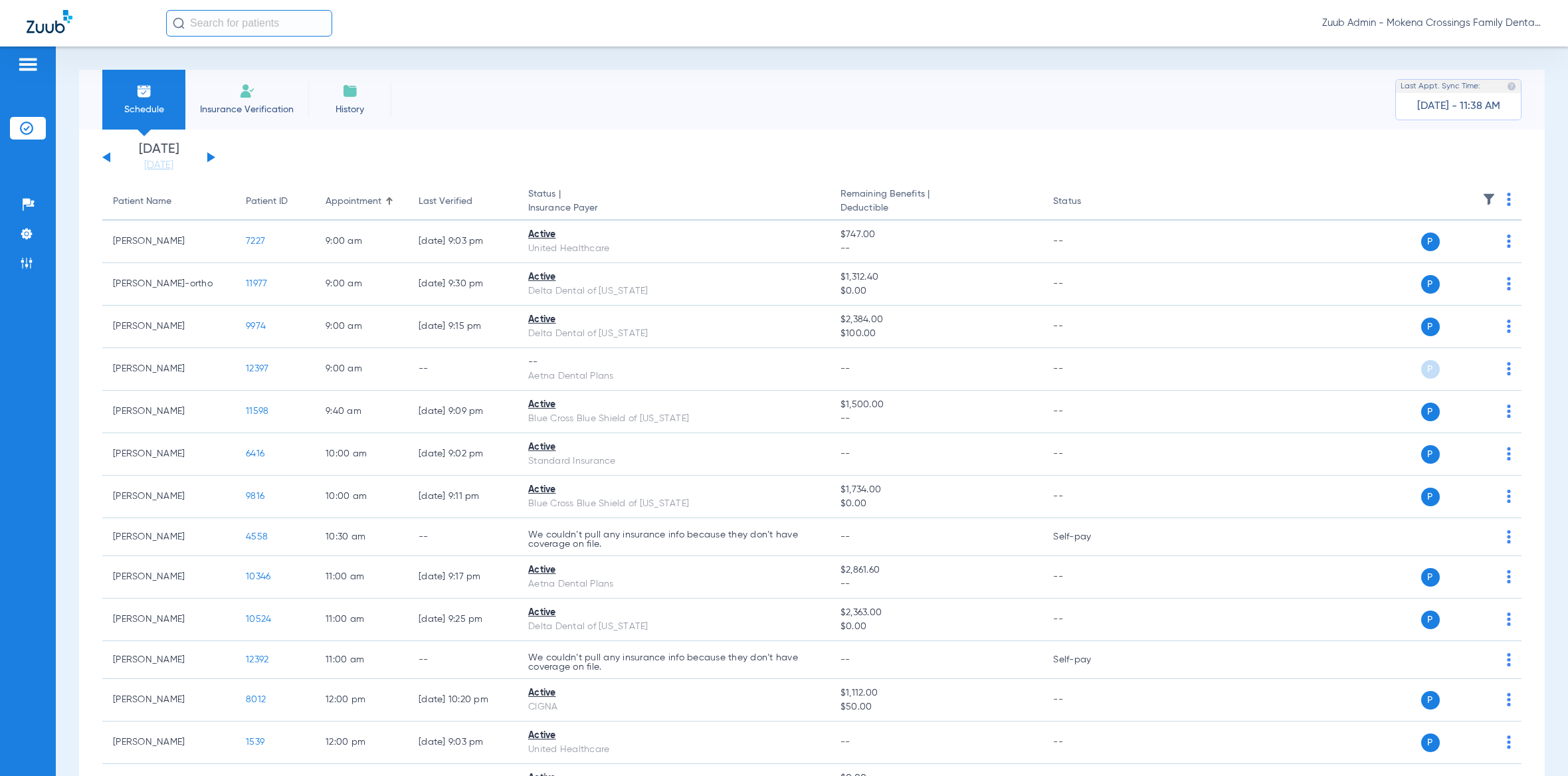
click at [211, 154] on div "[DATE] [DATE] [DATE] [DATE] [DATE] [DATE] [DATE] [DATE] [DATE] [DATE] [DATE] [D…" at bounding box center [159, 157] width 113 height 29
click at [210, 156] on button at bounding box center [211, 157] width 8 height 10
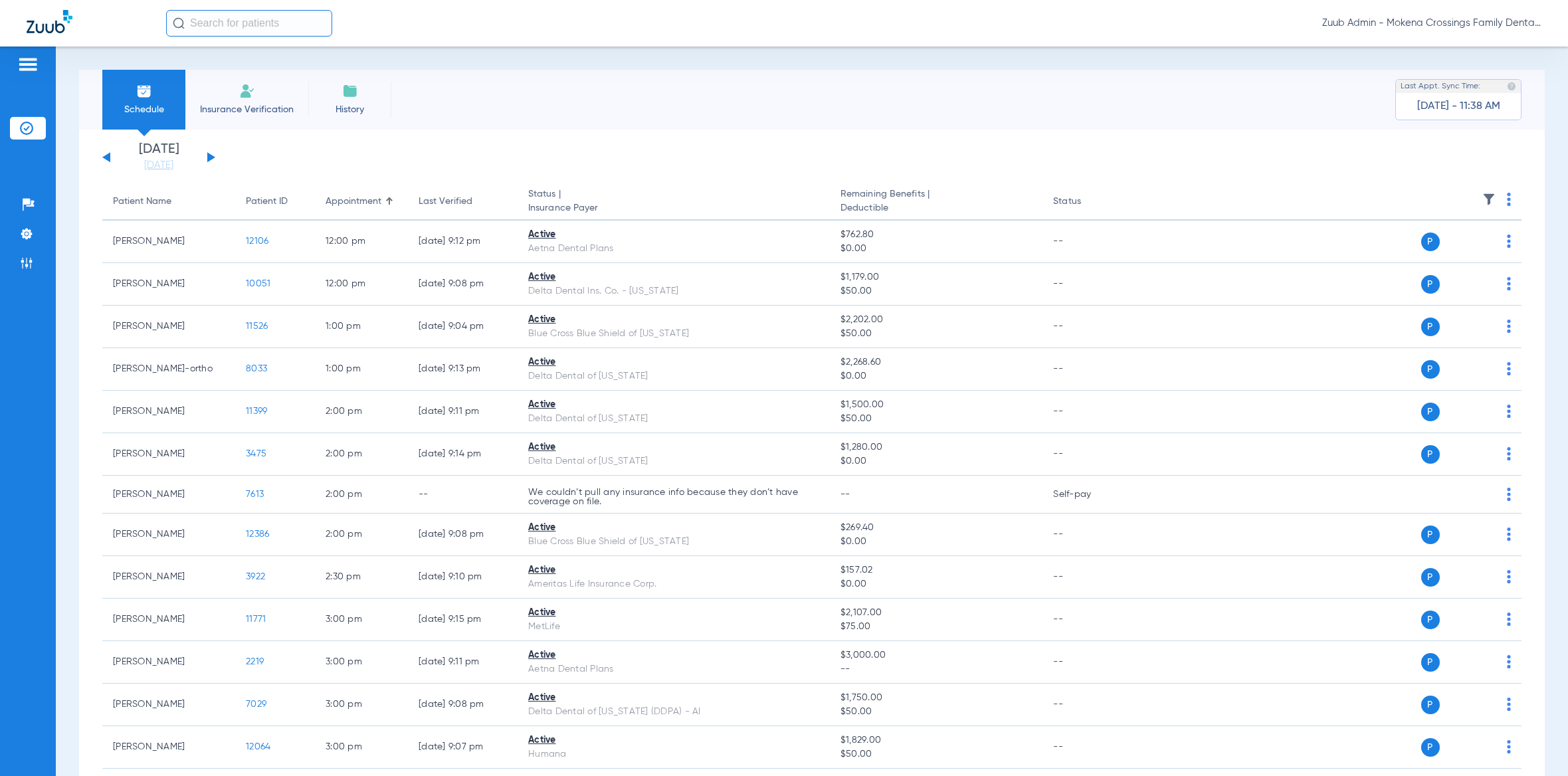
click at [1482, 201] on img at bounding box center [1489, 199] width 13 height 13
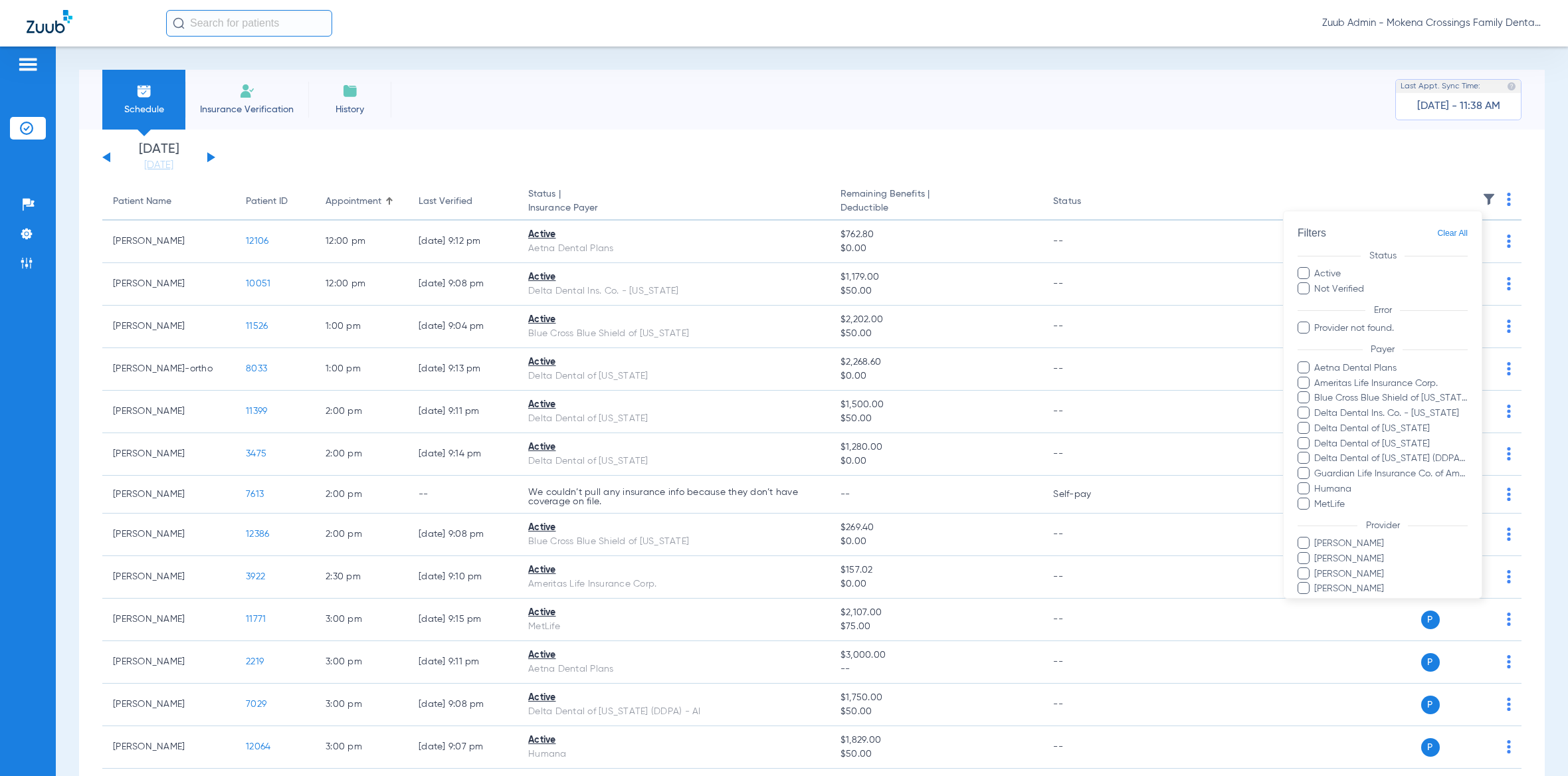
click at [340, 151] on div at bounding box center [784, 388] width 1568 height 776
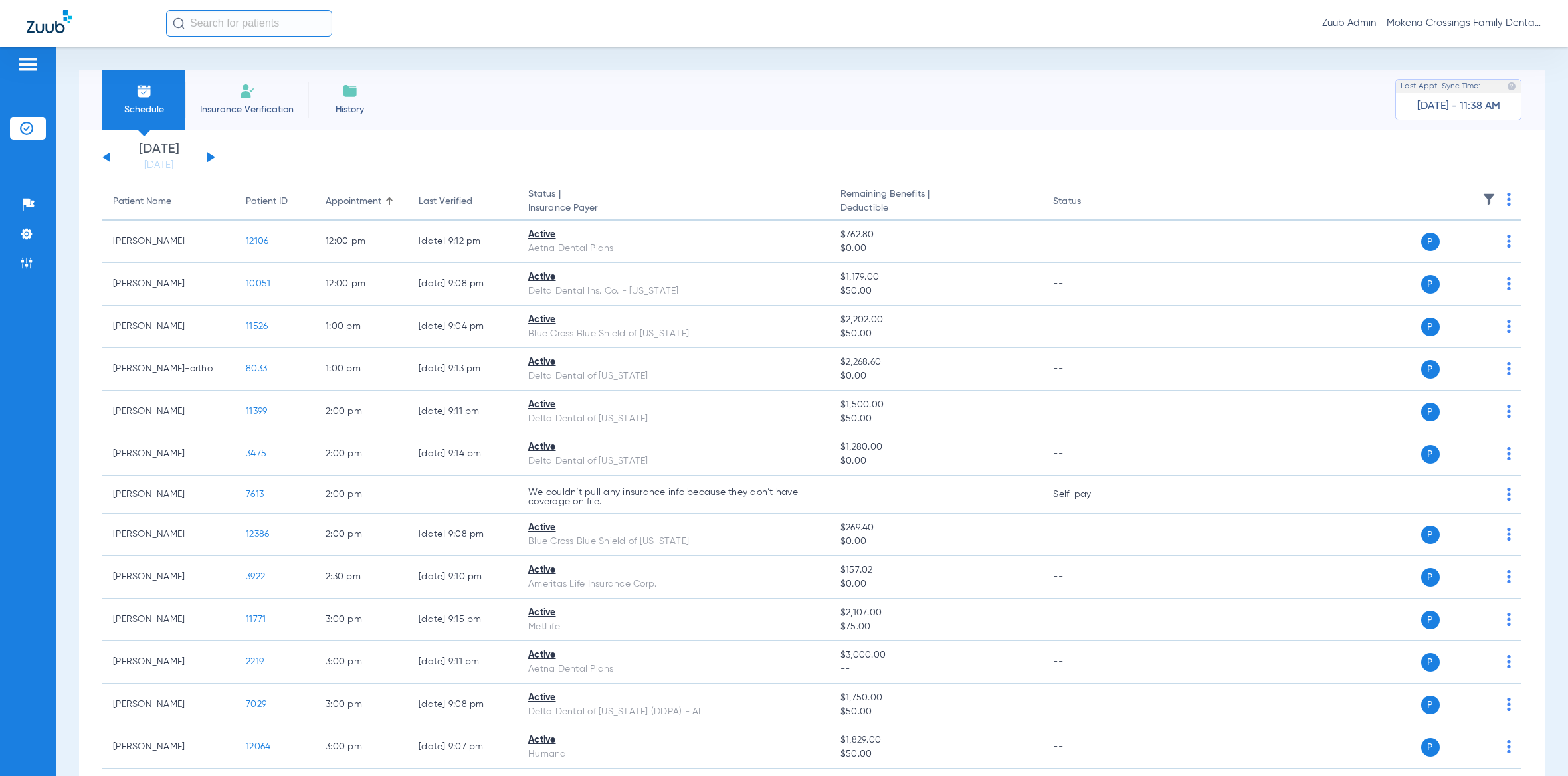
click at [207, 152] on button at bounding box center [211, 157] width 8 height 10
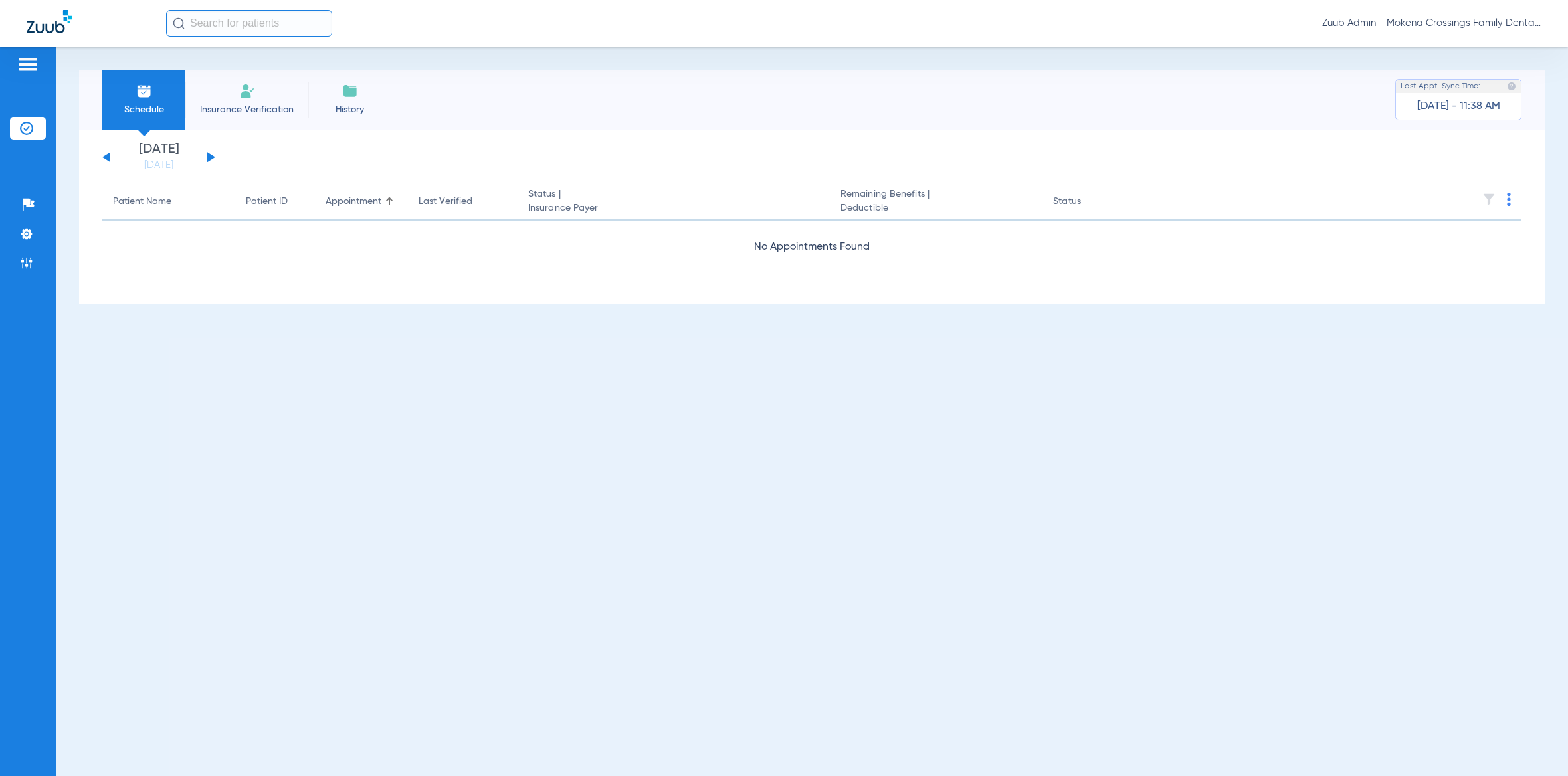
click at [211, 158] on button at bounding box center [211, 157] width 8 height 10
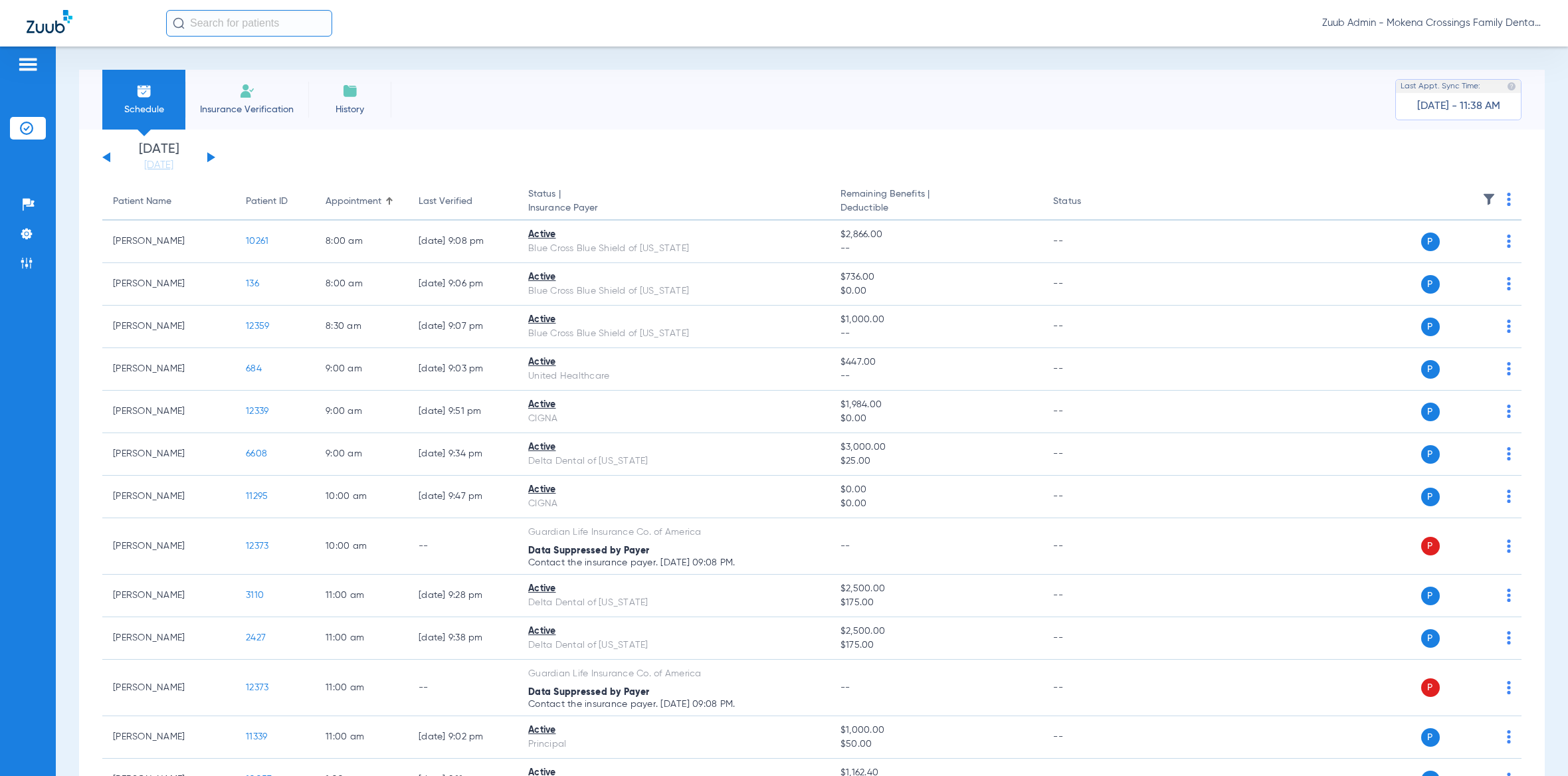
click at [1482, 198] on img at bounding box center [1489, 199] width 13 height 13
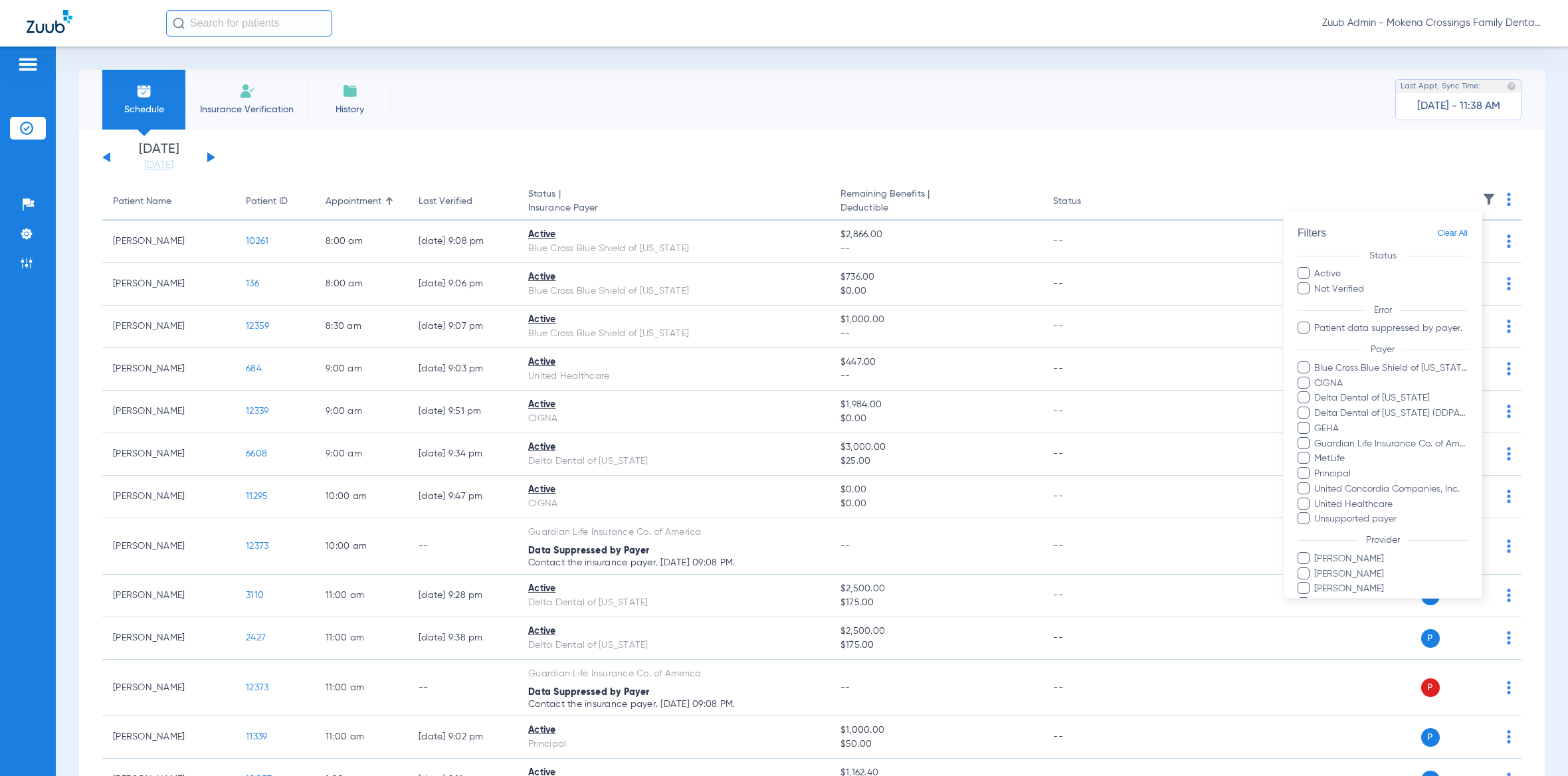
click at [467, 131] on div at bounding box center [784, 388] width 1568 height 776
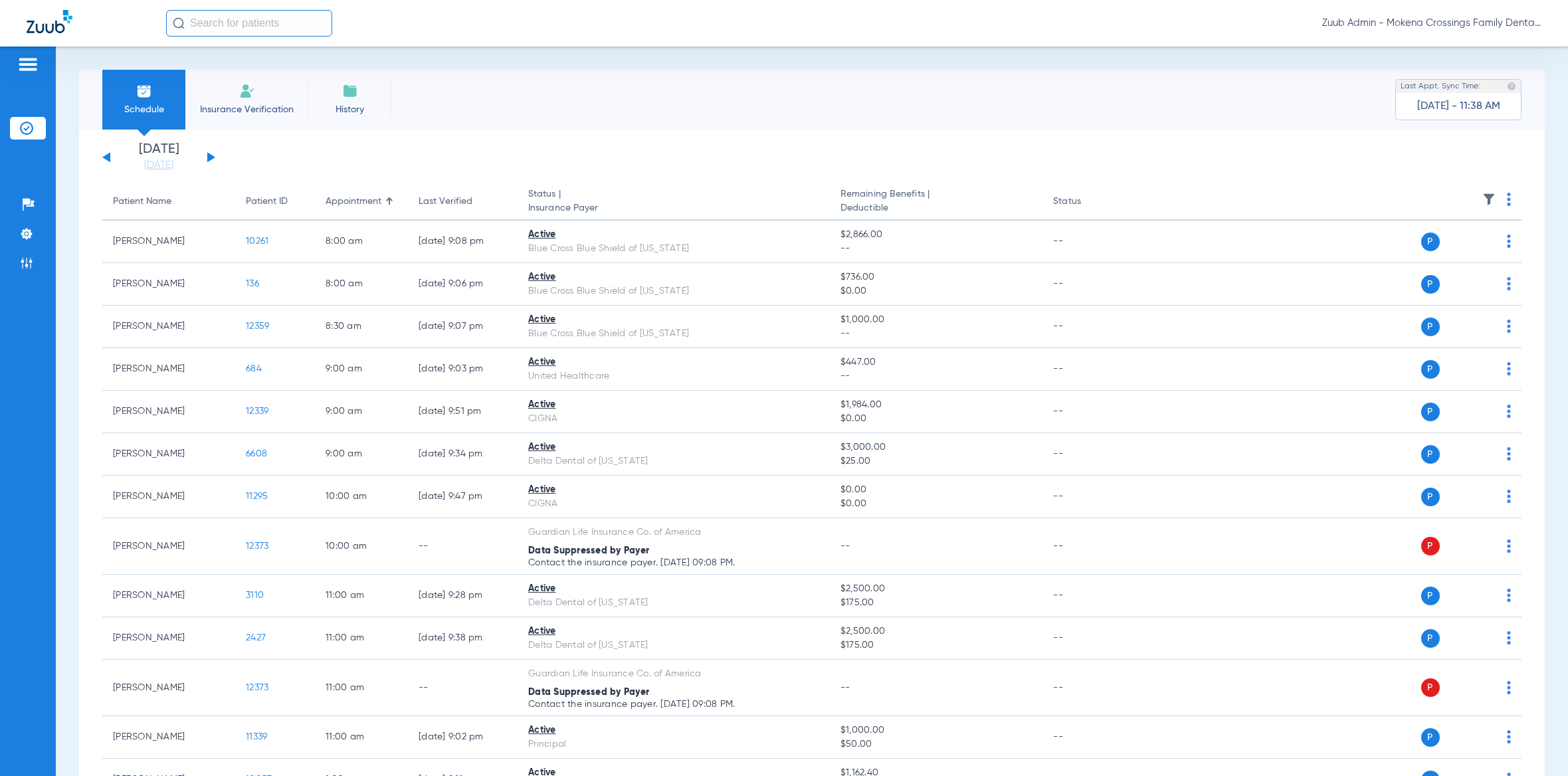
click at [207, 157] on button at bounding box center [211, 157] width 8 height 10
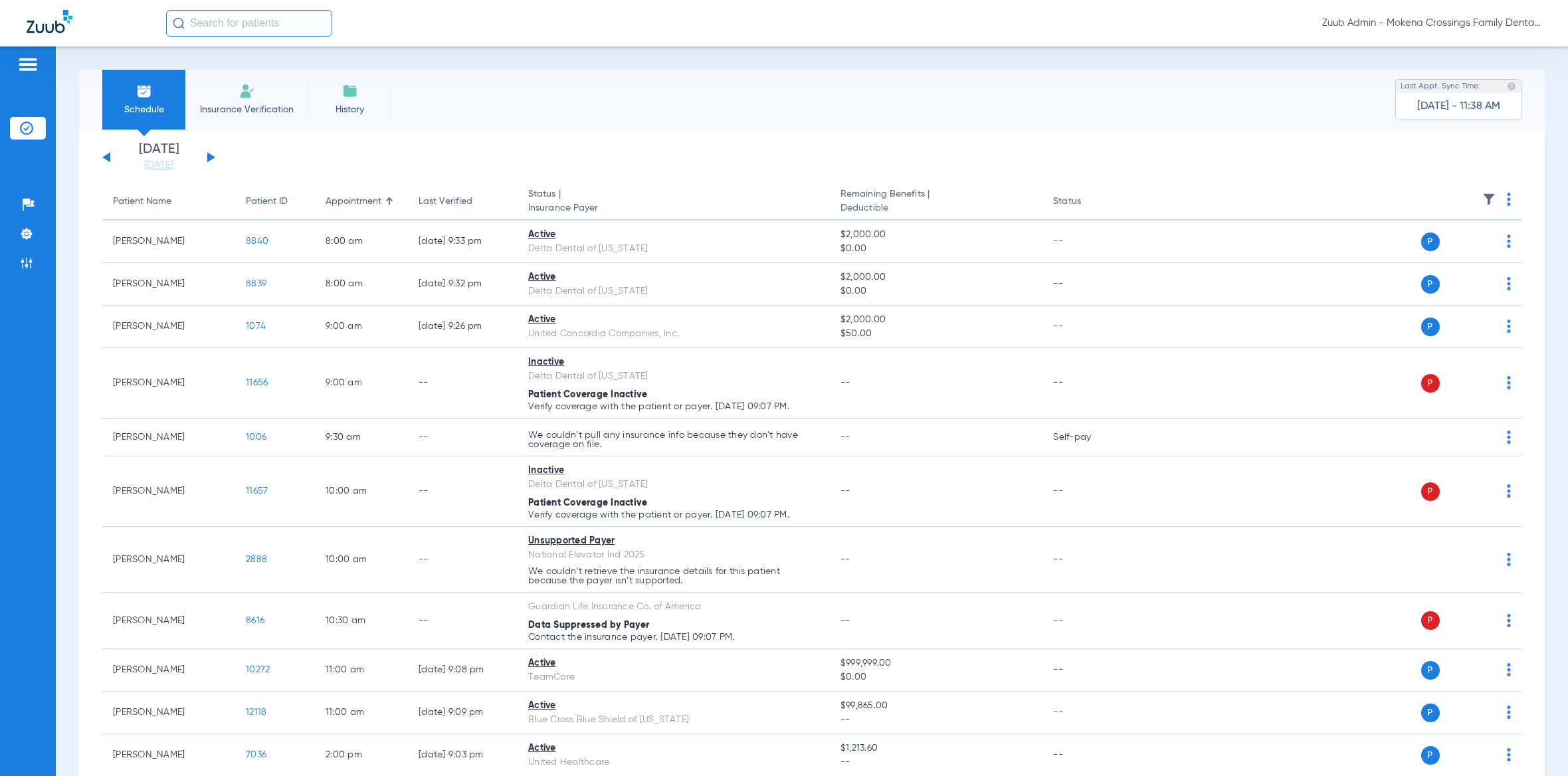
click at [1482, 197] on img at bounding box center [1489, 199] width 13 height 13
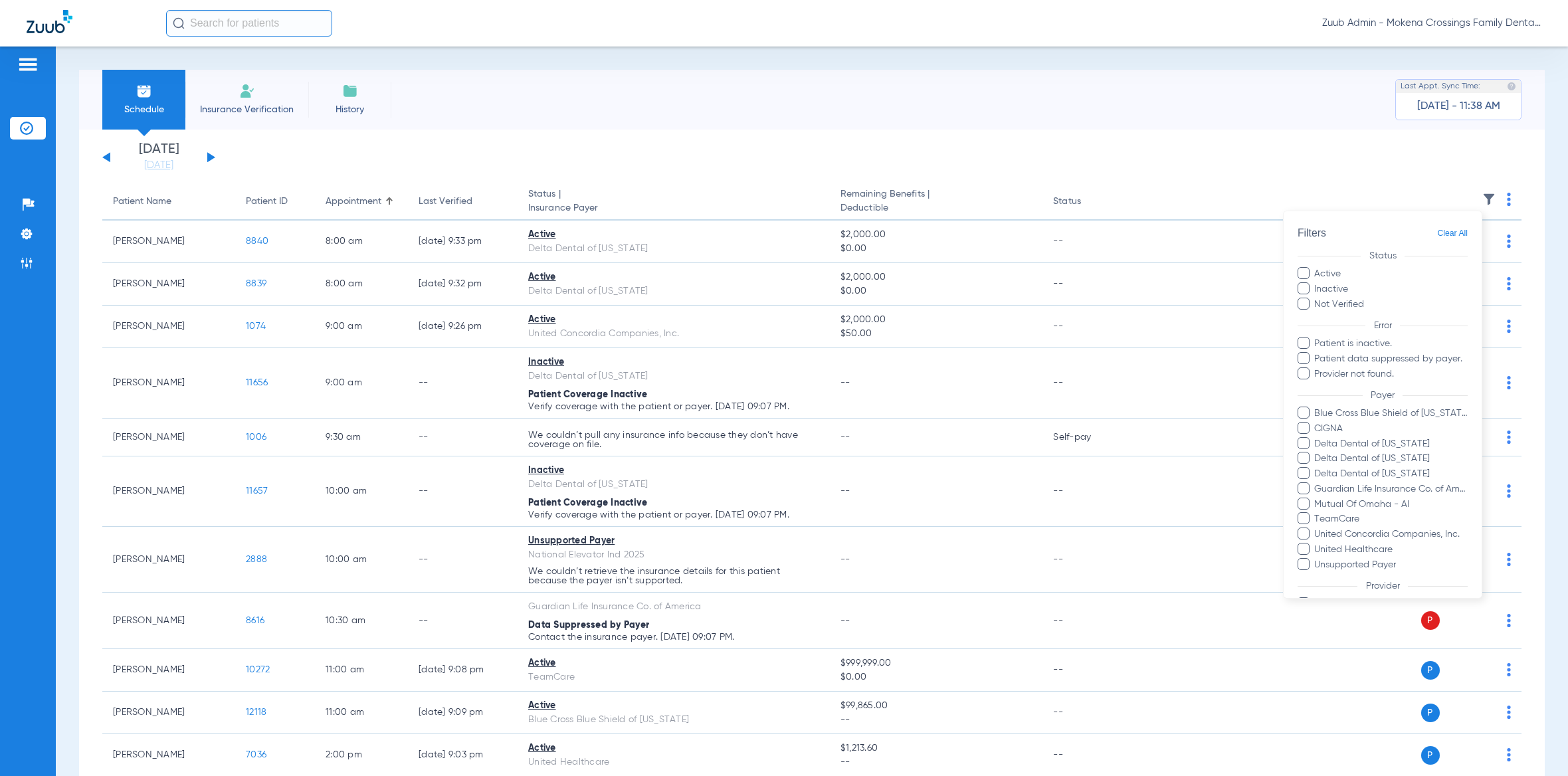
click at [399, 128] on div at bounding box center [784, 388] width 1568 height 776
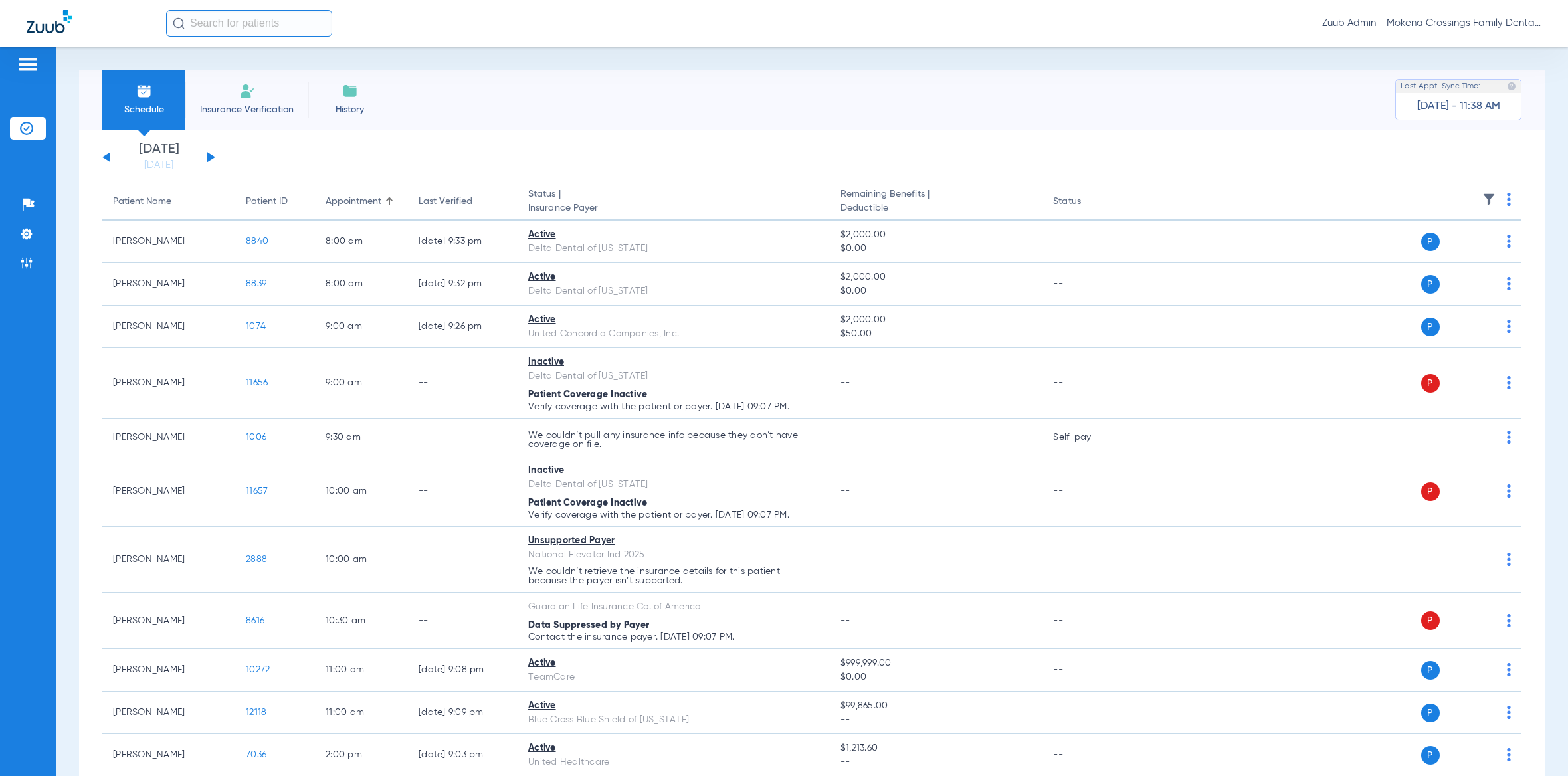
click at [211, 156] on button at bounding box center [211, 157] width 8 height 10
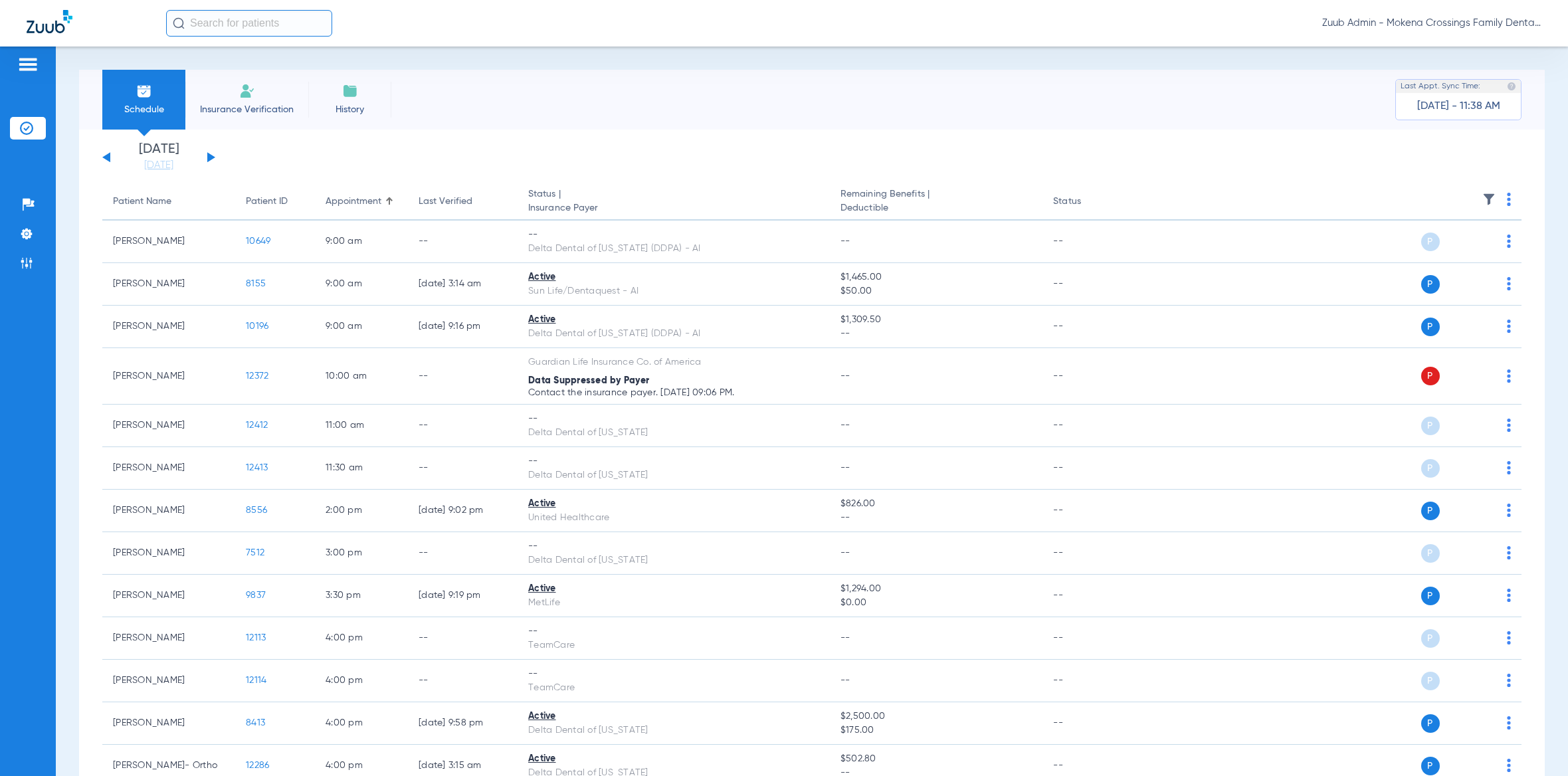
click at [1482, 197] on img at bounding box center [1489, 199] width 13 height 13
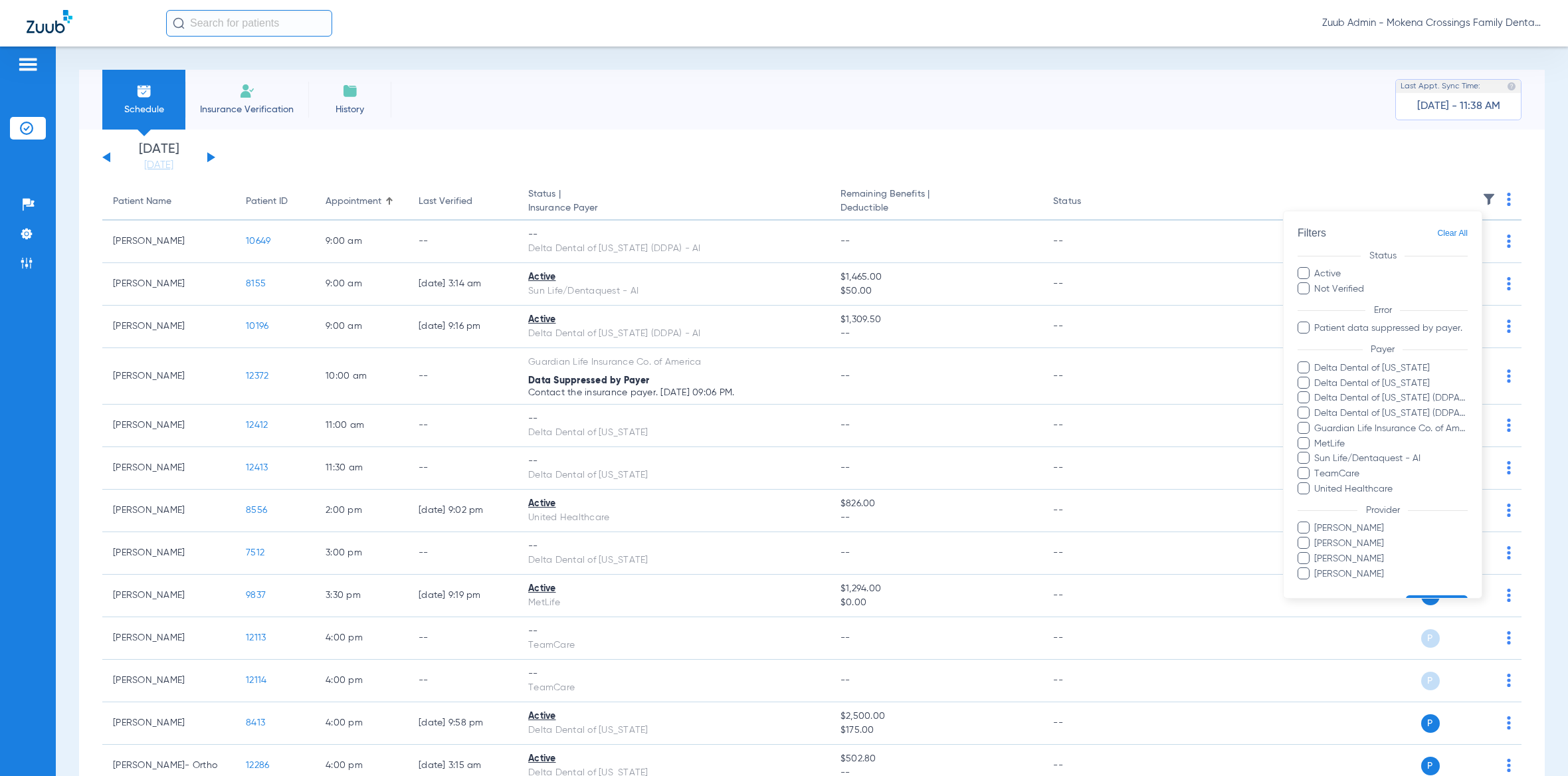
drag, startPoint x: 658, startPoint y: 145, endPoint x: 545, endPoint y: 151, distance: 113.2
click at [658, 145] on div at bounding box center [784, 388] width 1568 height 776
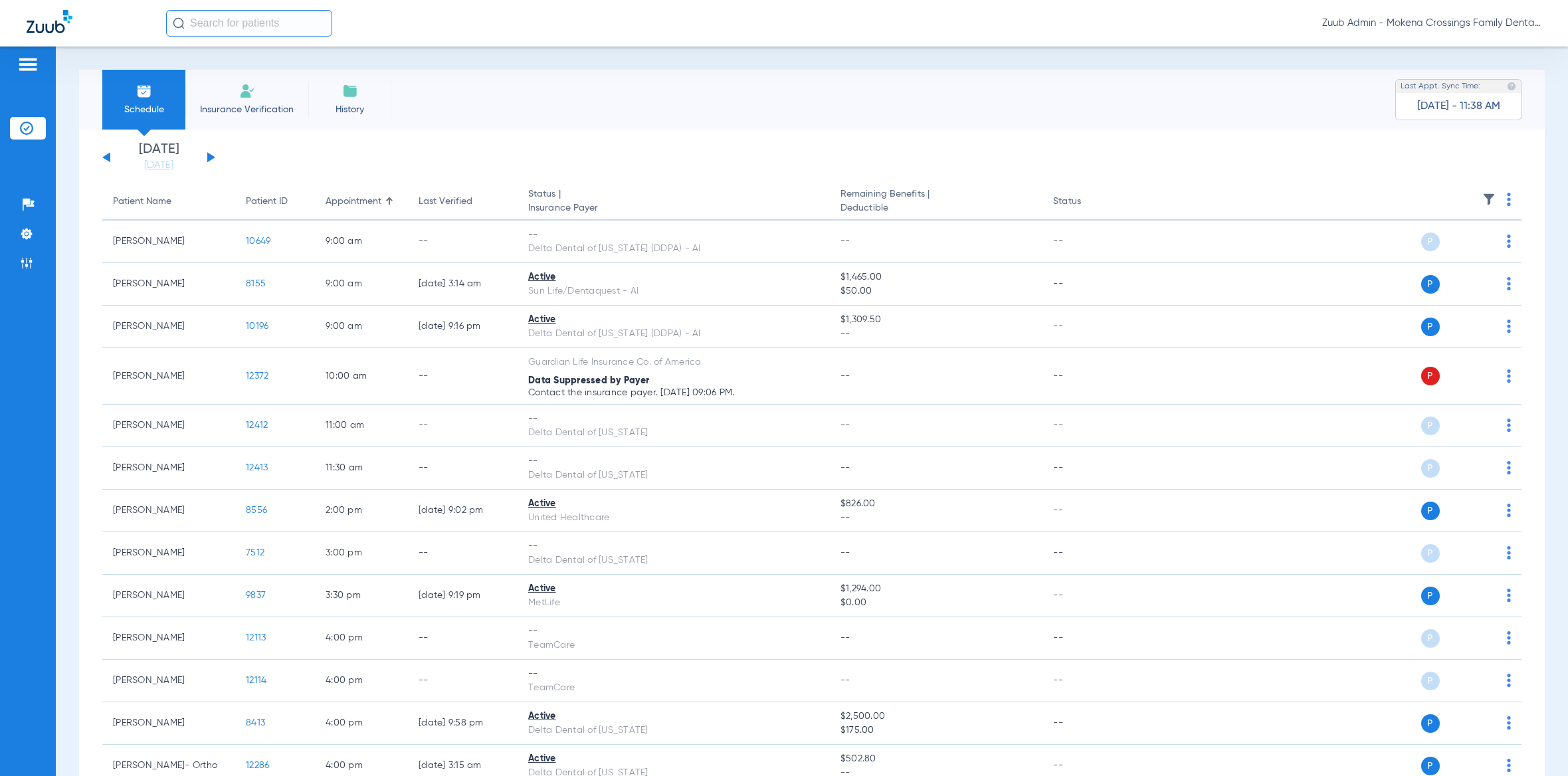
click at [208, 157] on div "[DATE] [DATE] [DATE] [DATE] [DATE] [DATE] [DATE] [DATE] [DATE] [DATE] [DATE] [D…" at bounding box center [159, 157] width 113 height 29
click at [209, 157] on button at bounding box center [211, 157] width 8 height 10
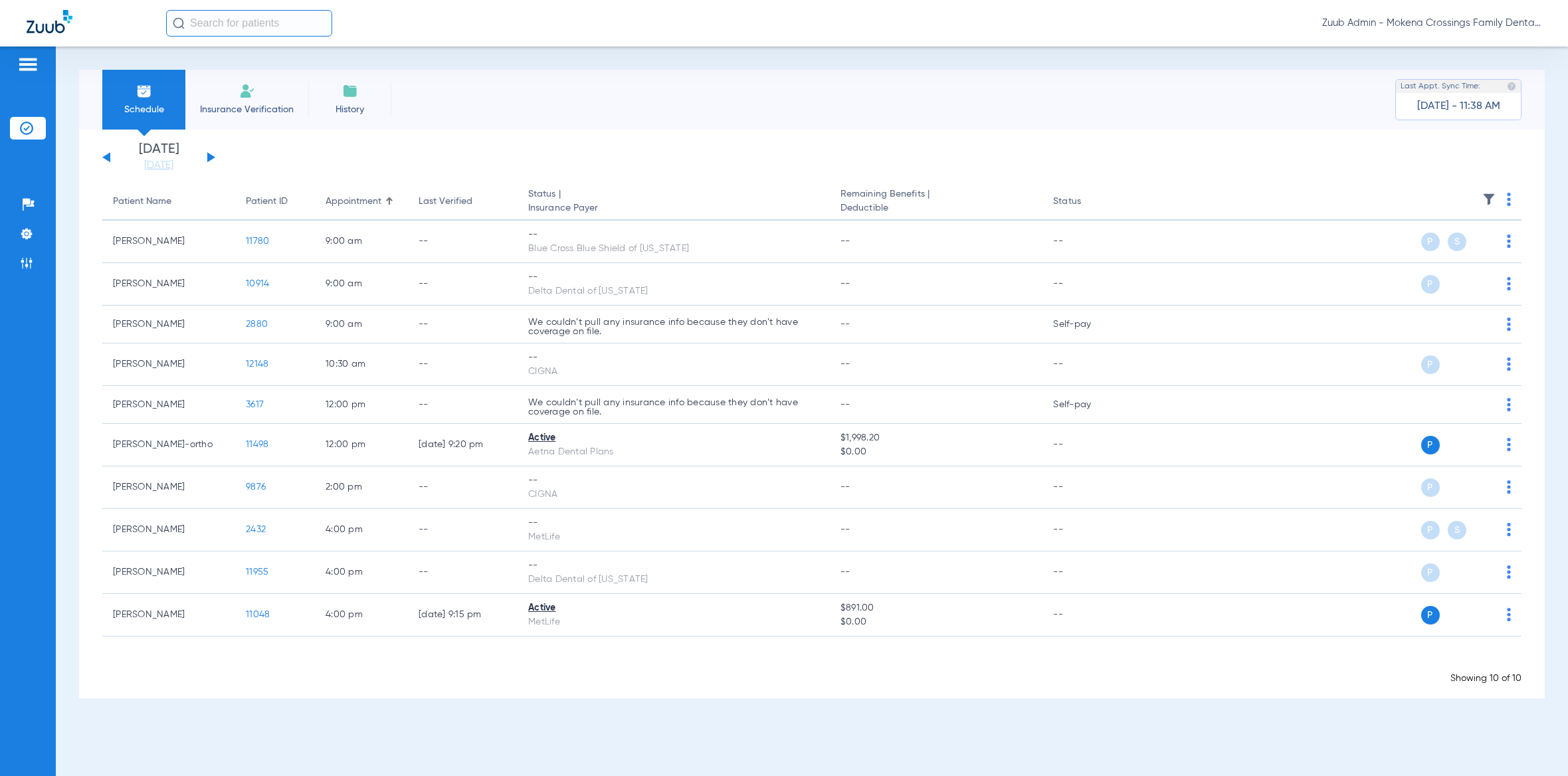
click at [210, 155] on button at bounding box center [211, 157] width 8 height 10
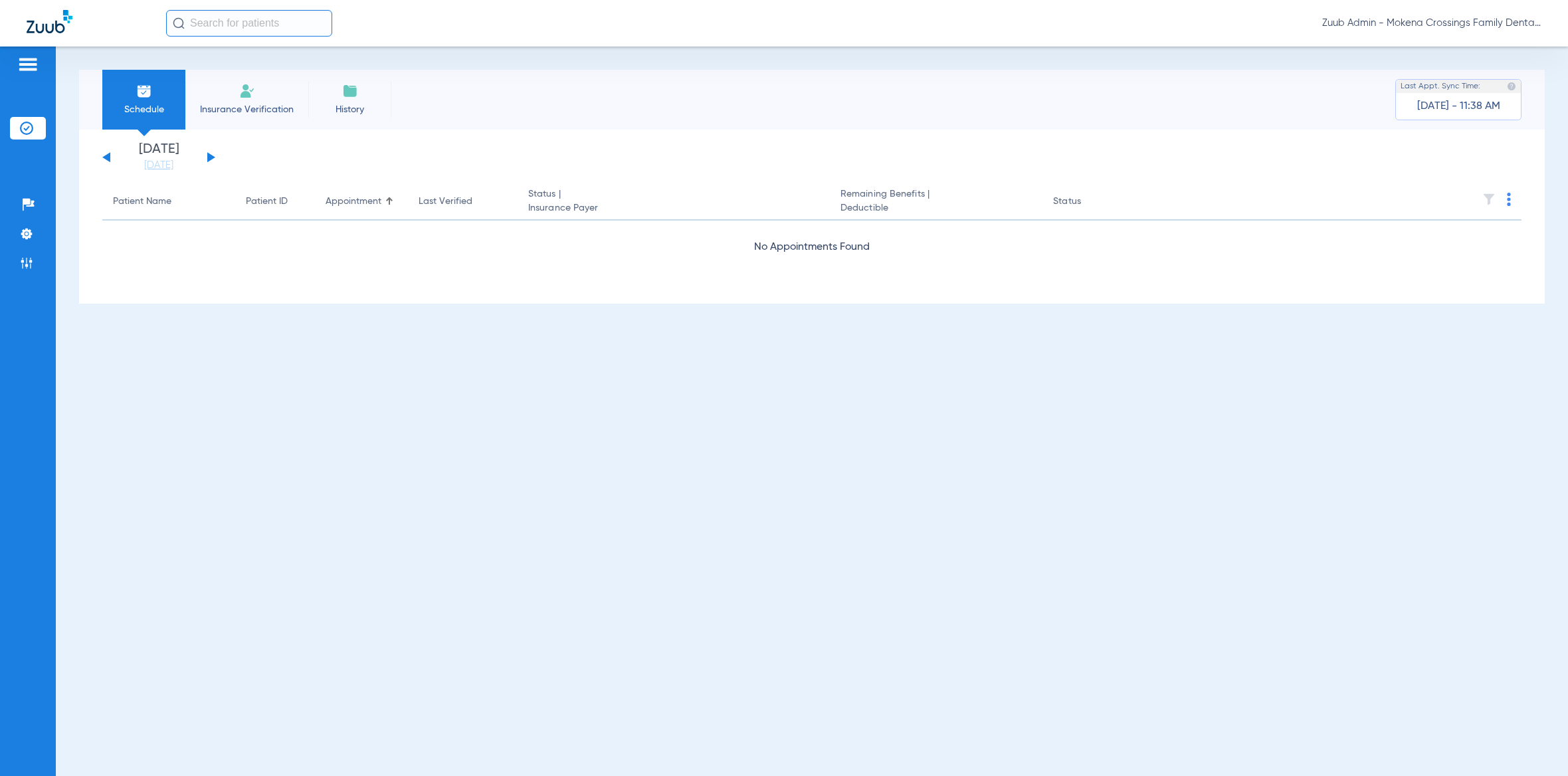
click at [210, 155] on button at bounding box center [211, 157] width 8 height 10
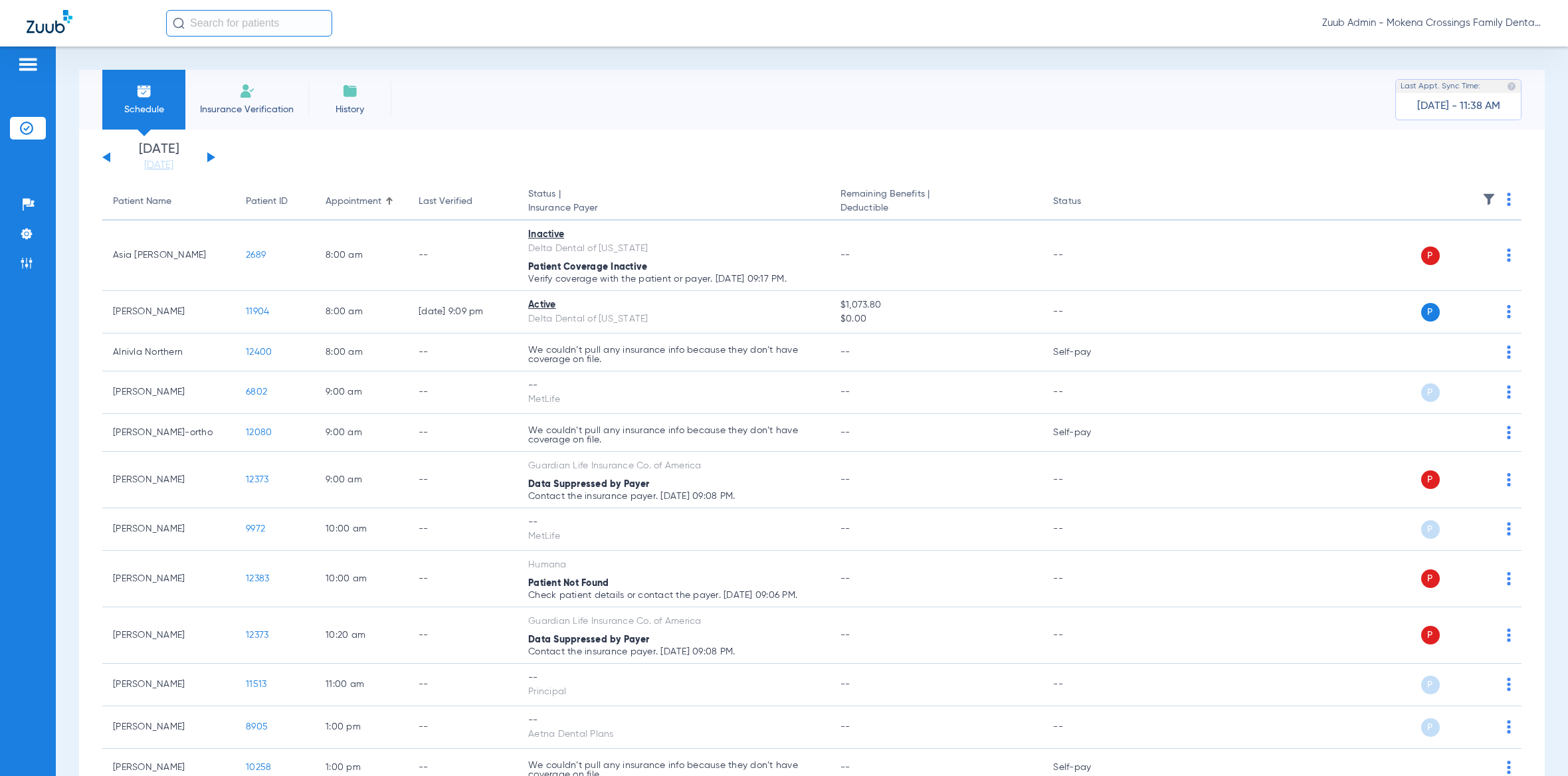
click at [1473, 187] on th at bounding box center [1327, 202] width 389 height 37
click at [1482, 194] on img at bounding box center [1489, 199] width 13 height 13
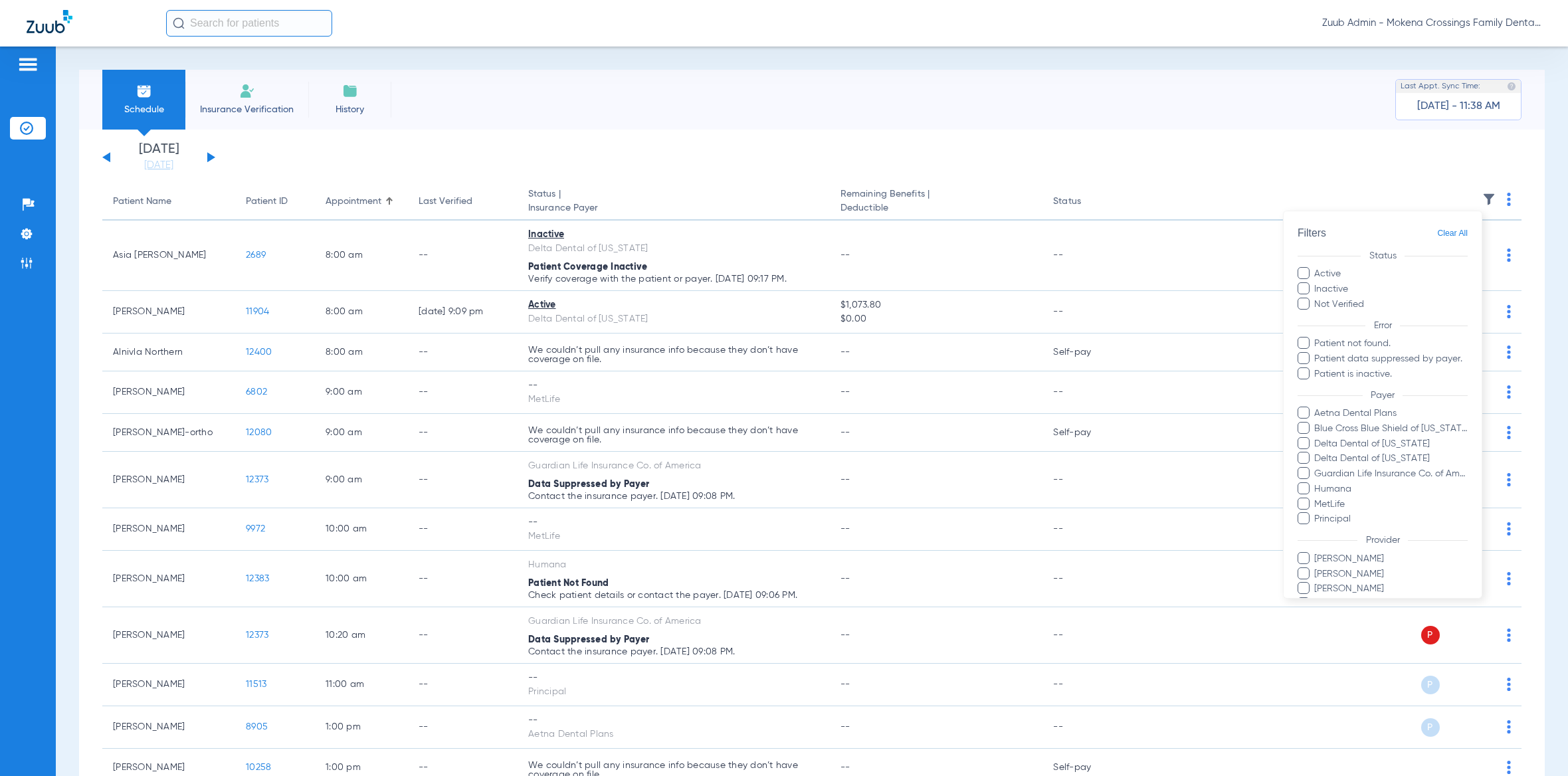
drag, startPoint x: 193, startPoint y: 155, endPoint x: 210, endPoint y: 157, distance: 17.1
click at [194, 154] on div at bounding box center [784, 388] width 1568 height 776
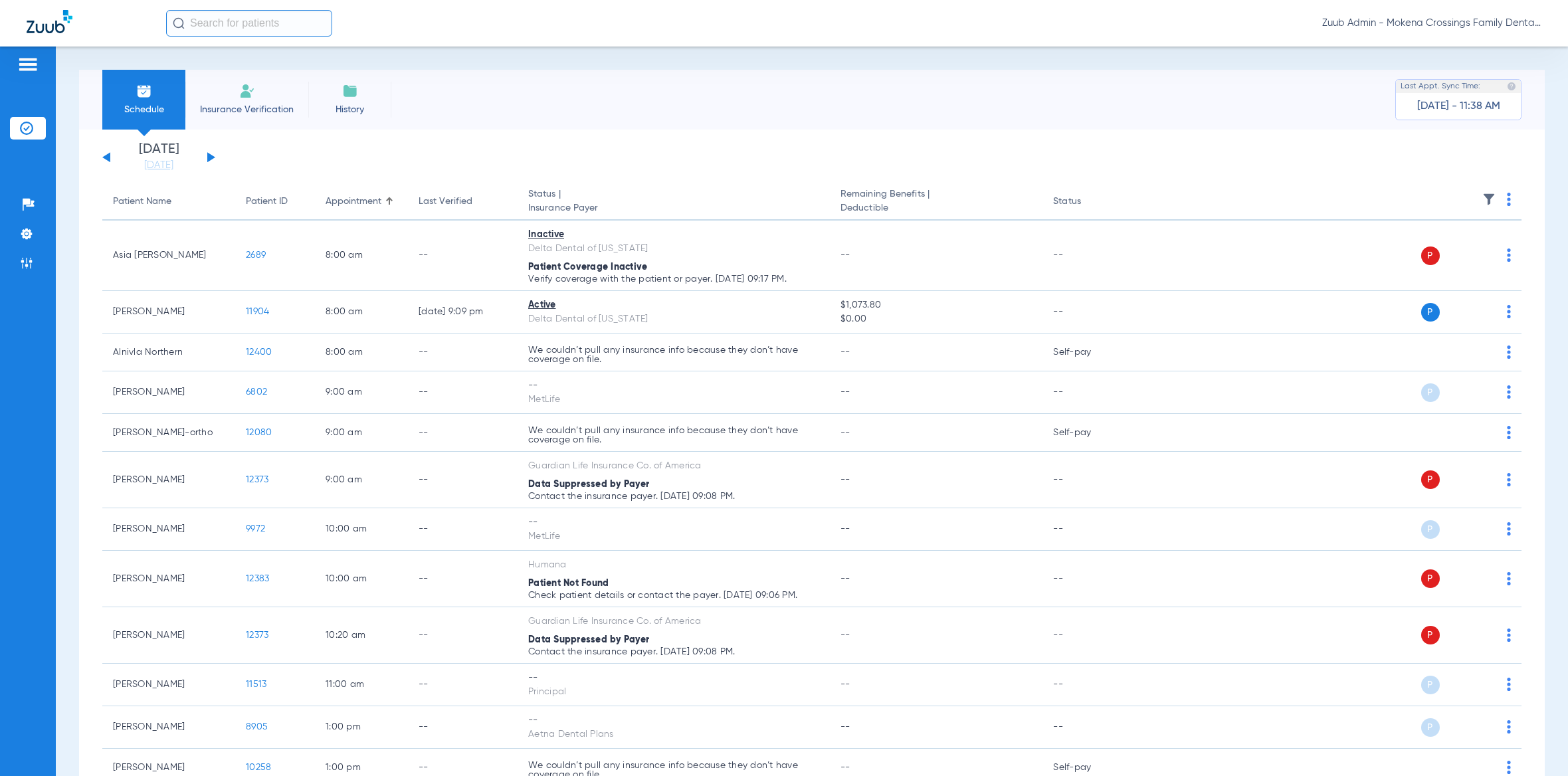
click at [212, 156] on button at bounding box center [211, 157] width 8 height 10
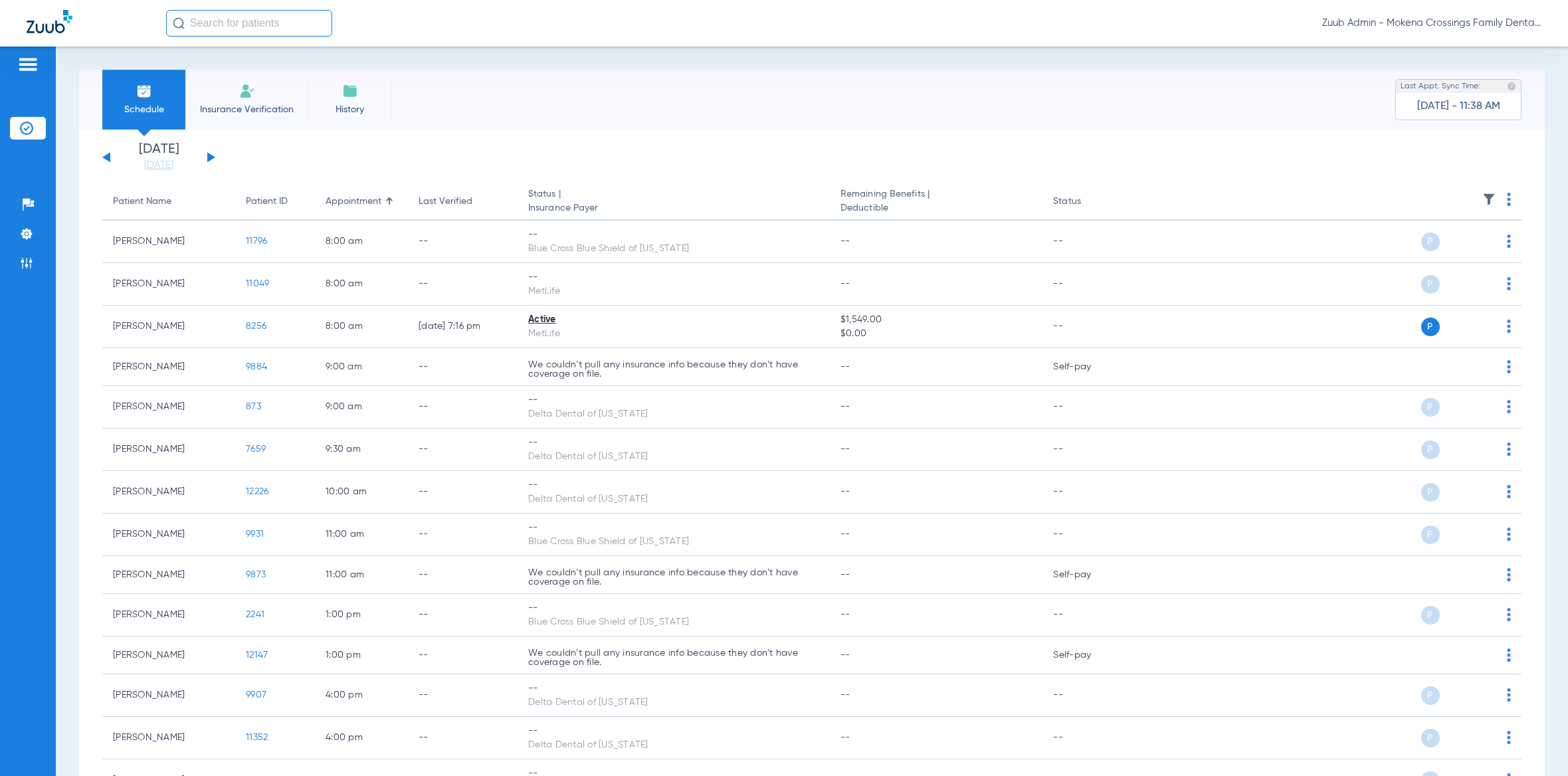
click at [1482, 198] on img at bounding box center [1489, 199] width 13 height 13
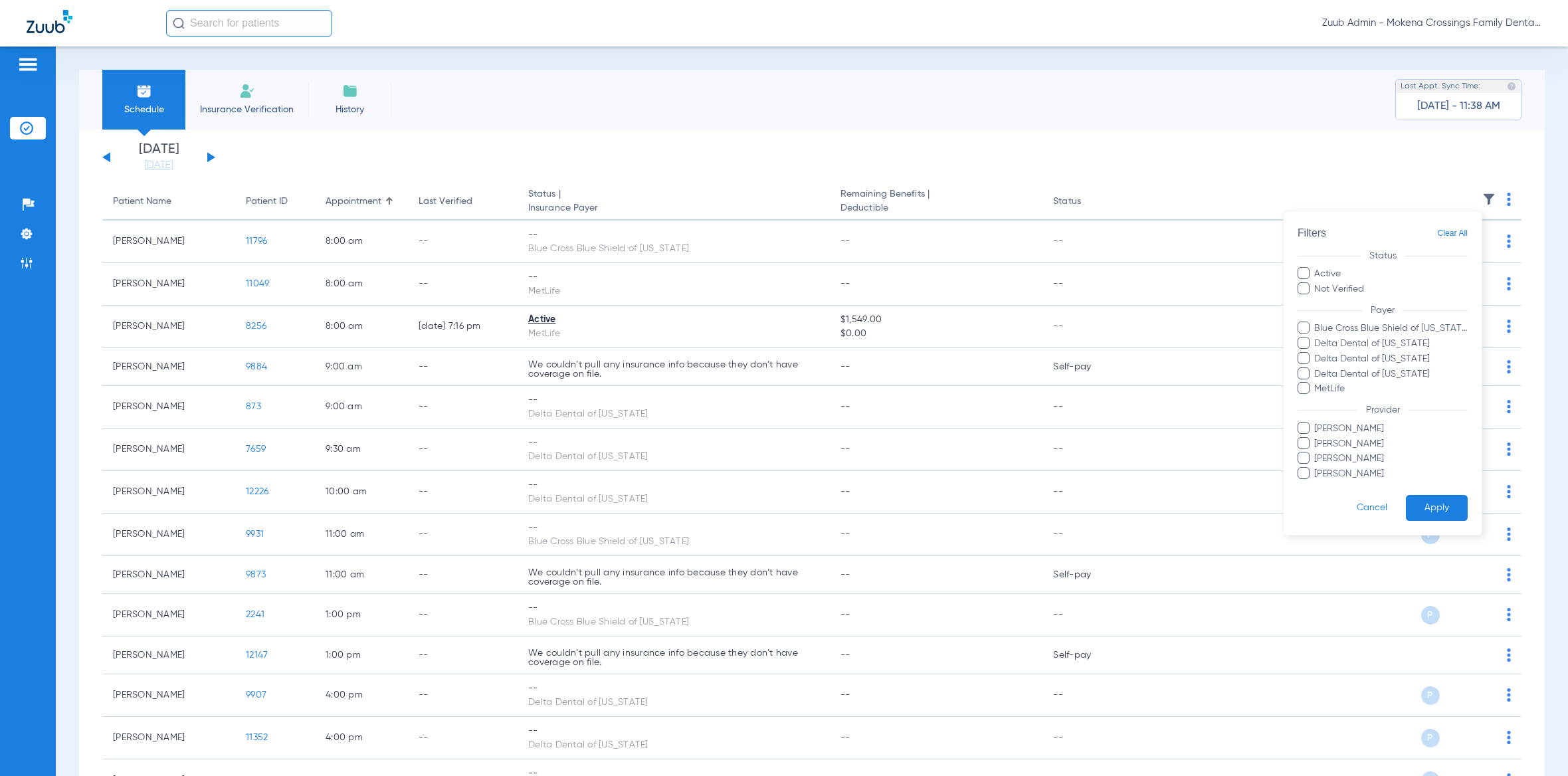
drag, startPoint x: 260, startPoint y: 139, endPoint x: 225, endPoint y: 152, distance: 37.3
click at [245, 144] on div at bounding box center [784, 388] width 1568 height 776
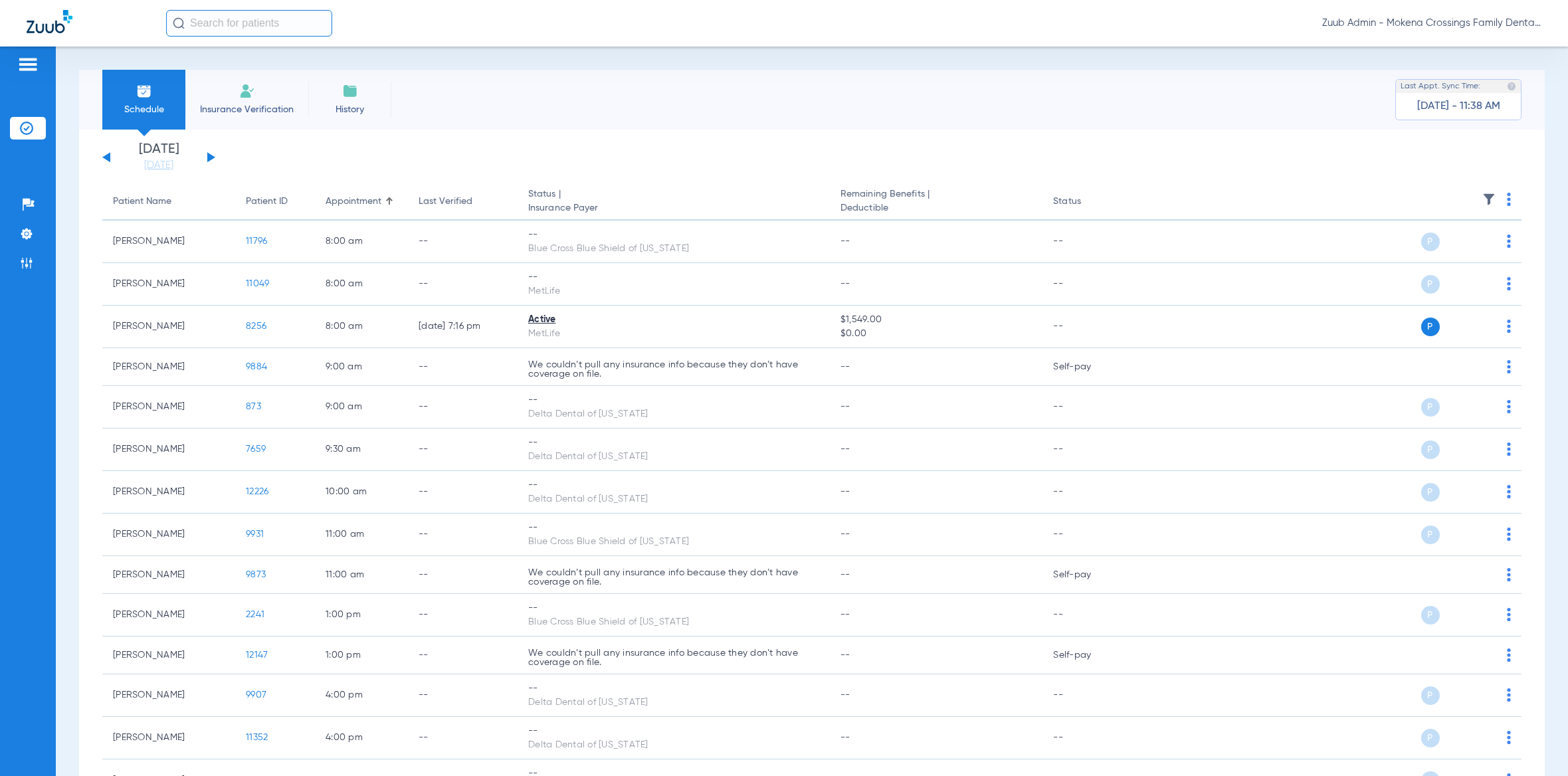
click at [209, 156] on button at bounding box center [211, 157] width 8 height 10
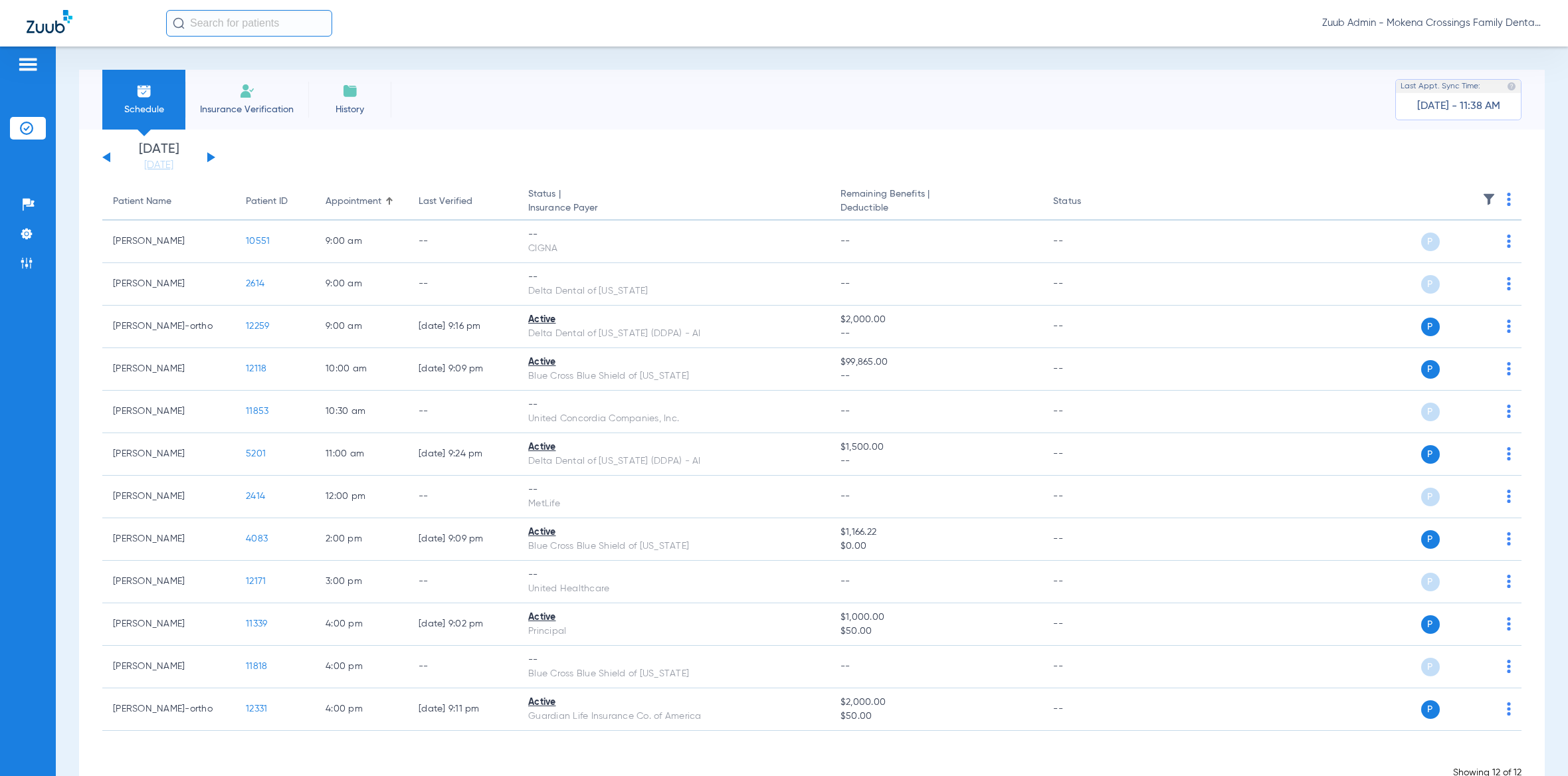
click at [1482, 198] on img at bounding box center [1489, 199] width 13 height 13
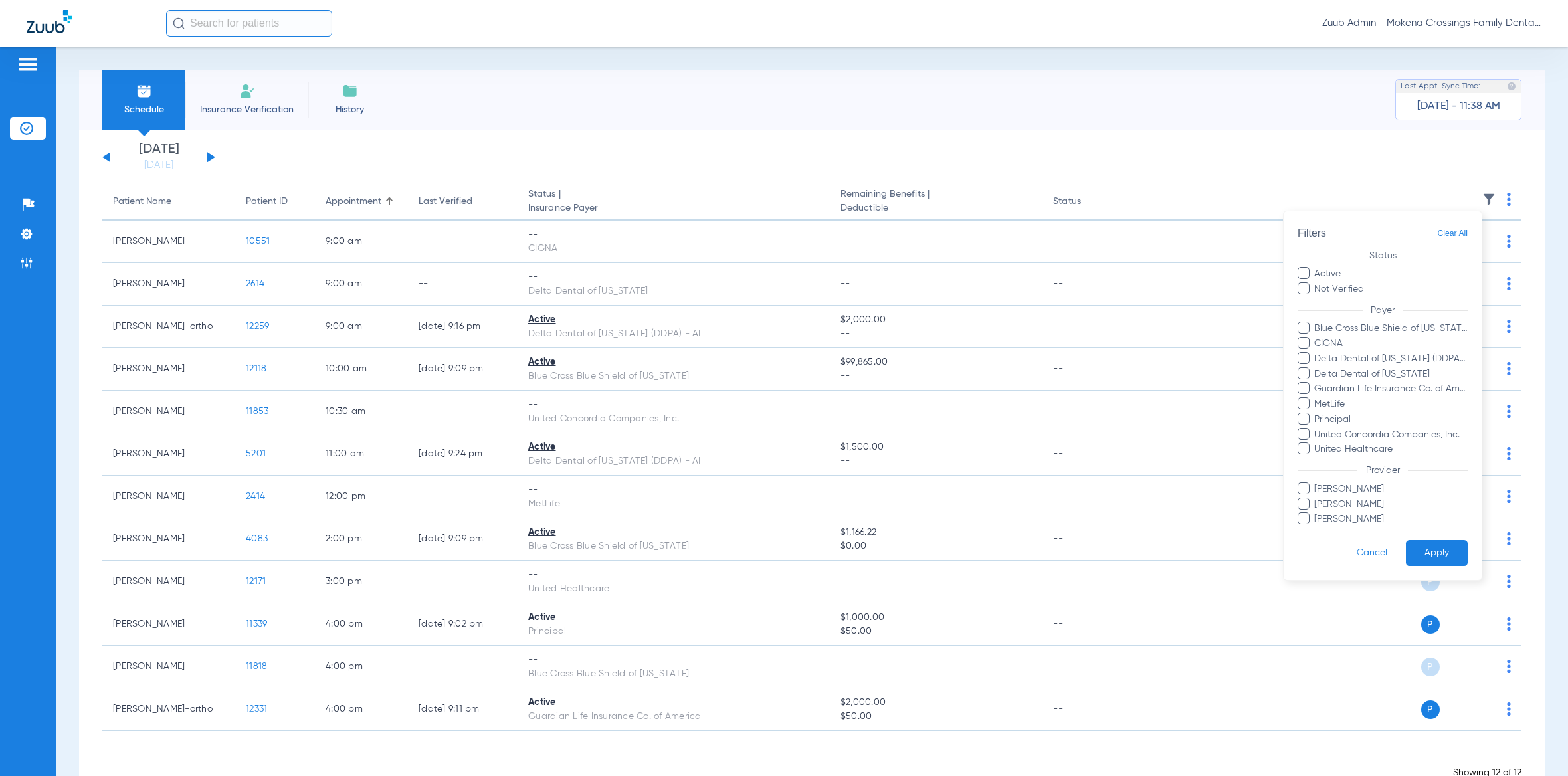
click at [224, 136] on div at bounding box center [784, 388] width 1568 height 776
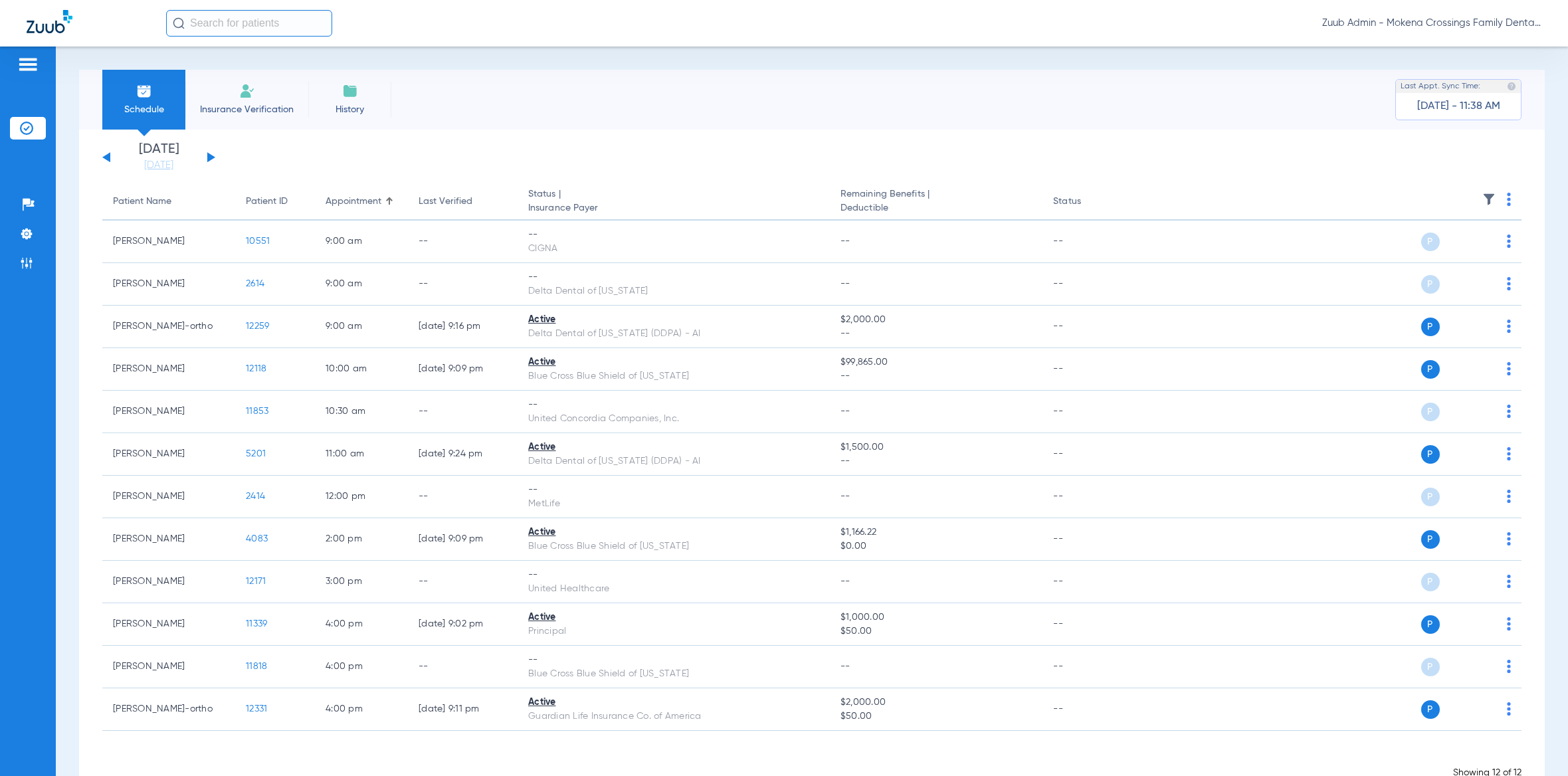
click at [210, 155] on div "[DATE] [DATE] [DATE] [DATE] [DATE] [DATE] [DATE] [DATE] [DATE] [DATE] [DATE] [D…" at bounding box center [159, 157] width 113 height 29
click at [210, 155] on button at bounding box center [211, 157] width 8 height 10
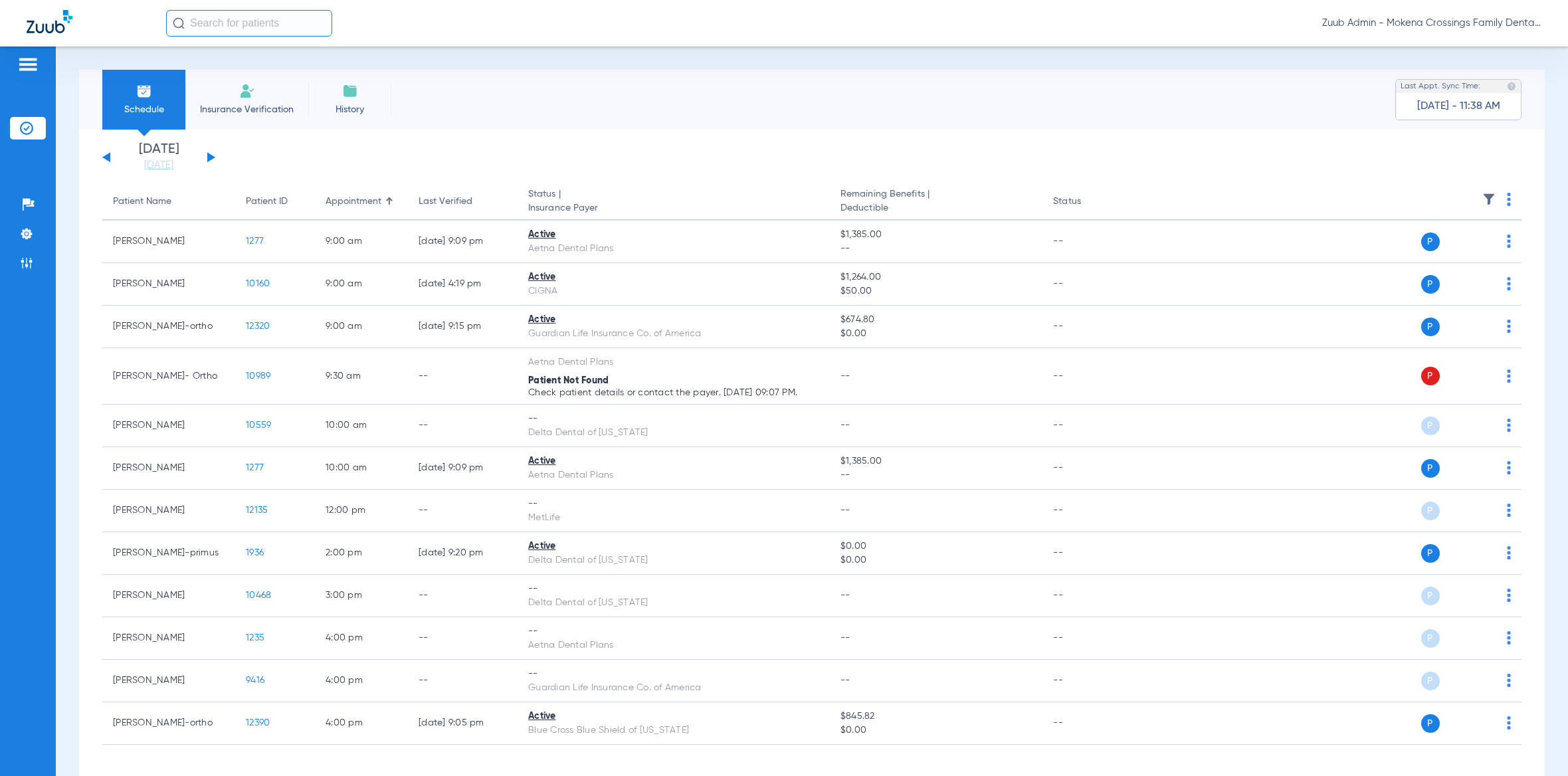
click at [1482, 203] on img at bounding box center [1489, 199] width 13 height 13
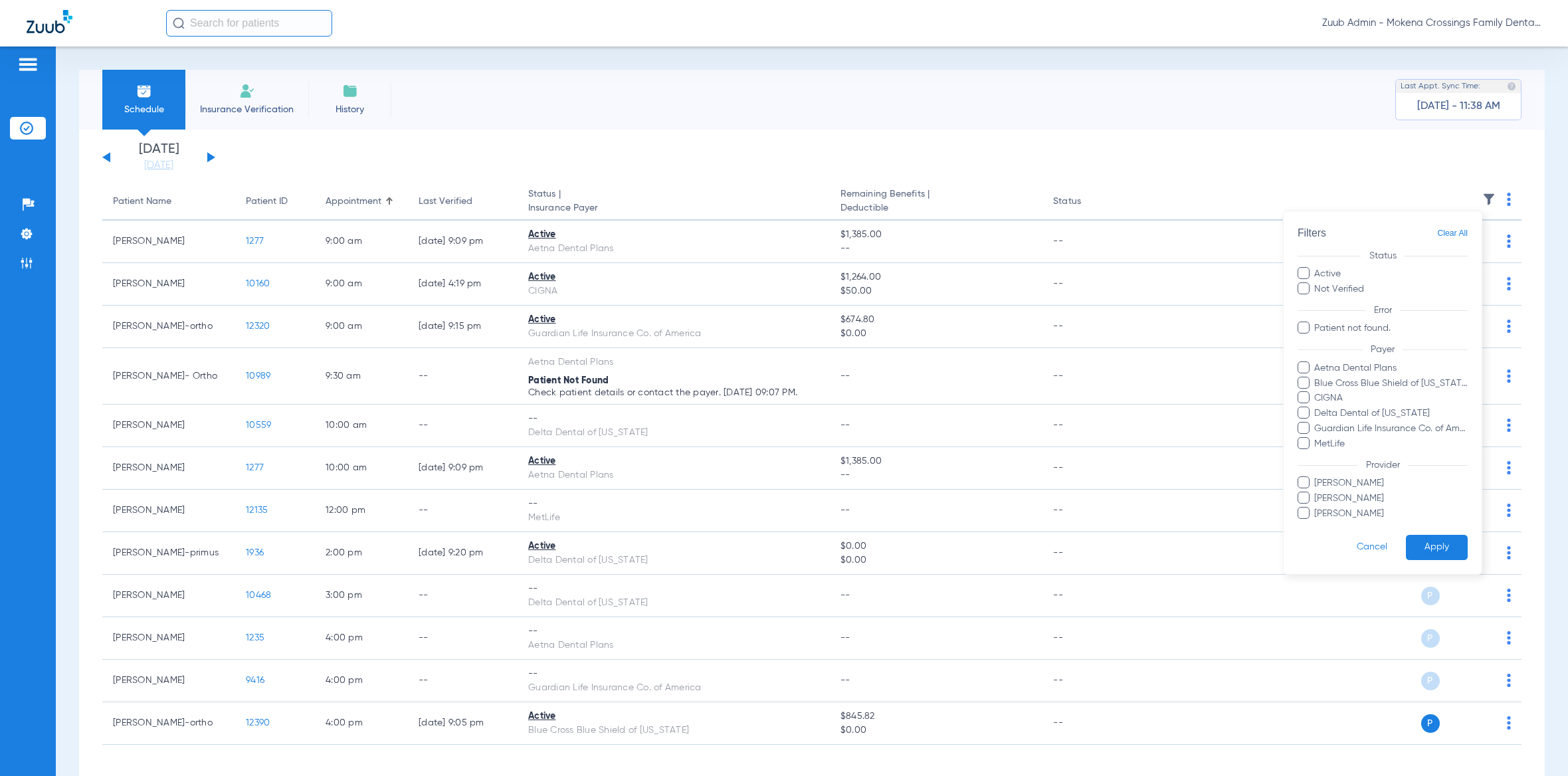
drag, startPoint x: 283, startPoint y: 144, endPoint x: 202, endPoint y: 146, distance: 81.0
click at [277, 144] on div at bounding box center [784, 388] width 1568 height 776
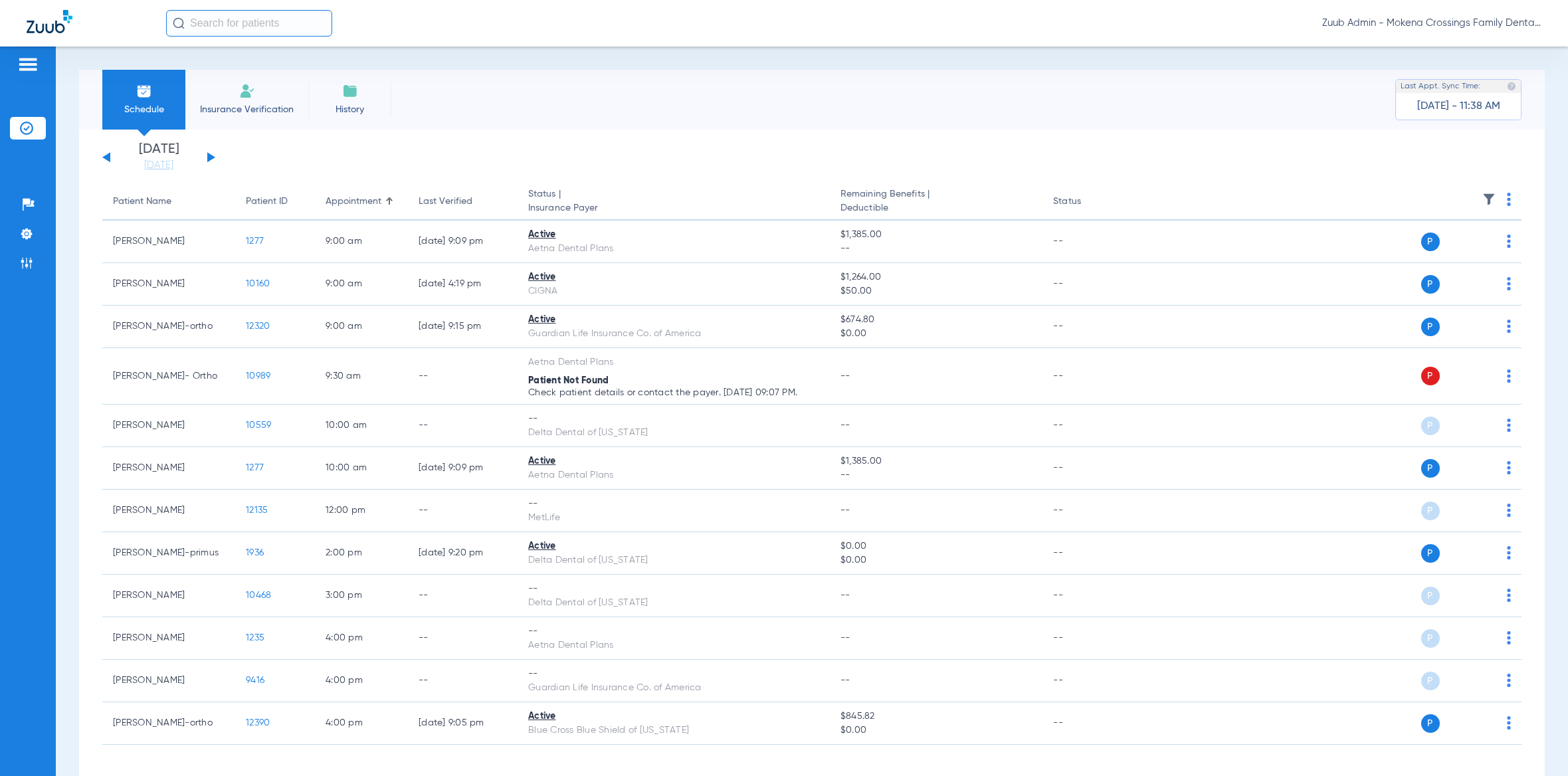
drag, startPoint x: 212, startPoint y: 153, endPoint x: 204, endPoint y: 156, distance: 8.5
click at [211, 153] on div "[DATE] [DATE] [DATE] [DATE] [DATE] [DATE] [DATE] [DATE] [DATE] [DATE] [DATE] [D…" at bounding box center [159, 157] width 113 height 29
click at [212, 157] on button at bounding box center [211, 157] width 8 height 10
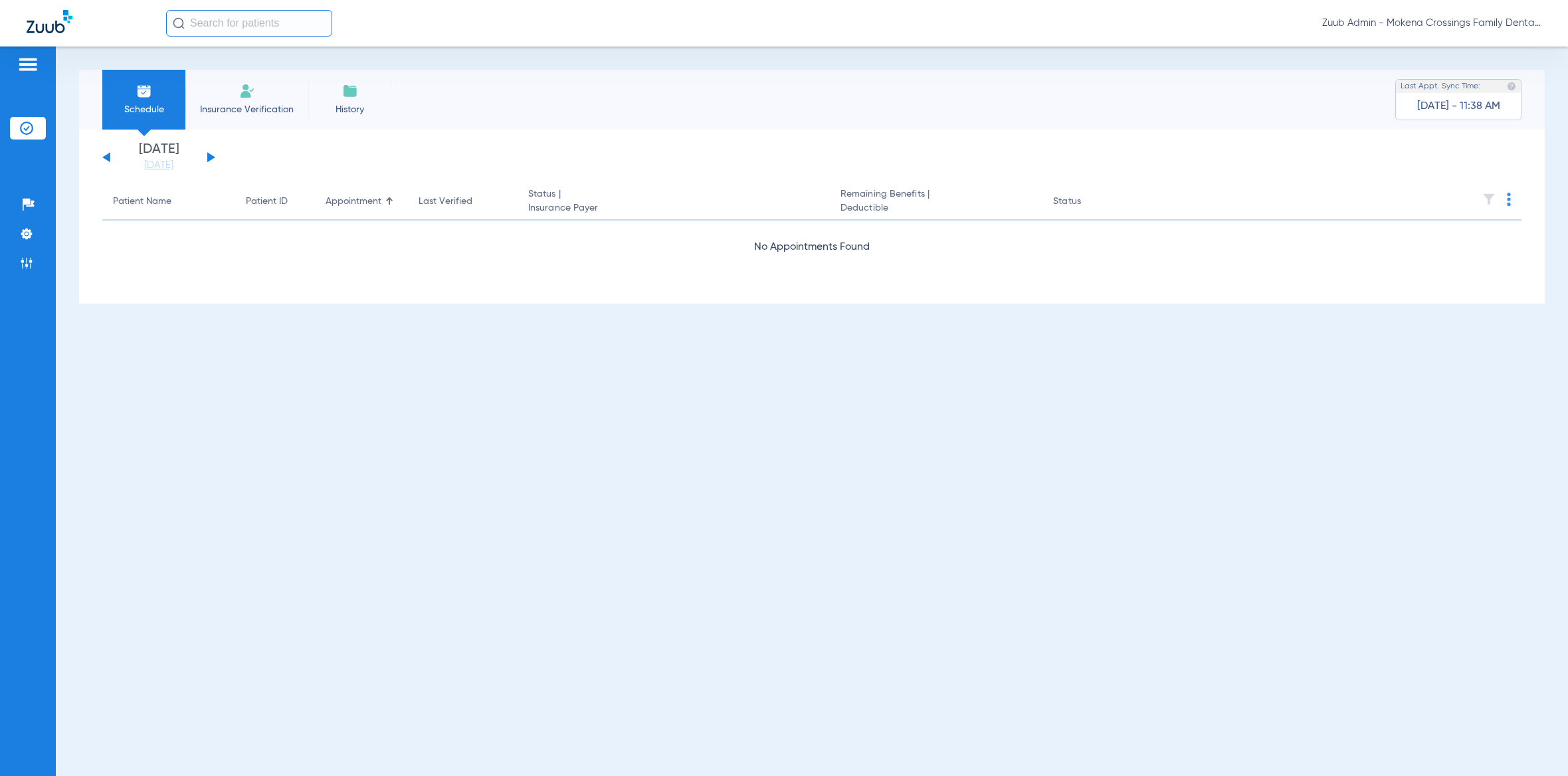
click at [212, 157] on button at bounding box center [211, 157] width 8 height 10
click at [214, 157] on button at bounding box center [211, 157] width 8 height 10
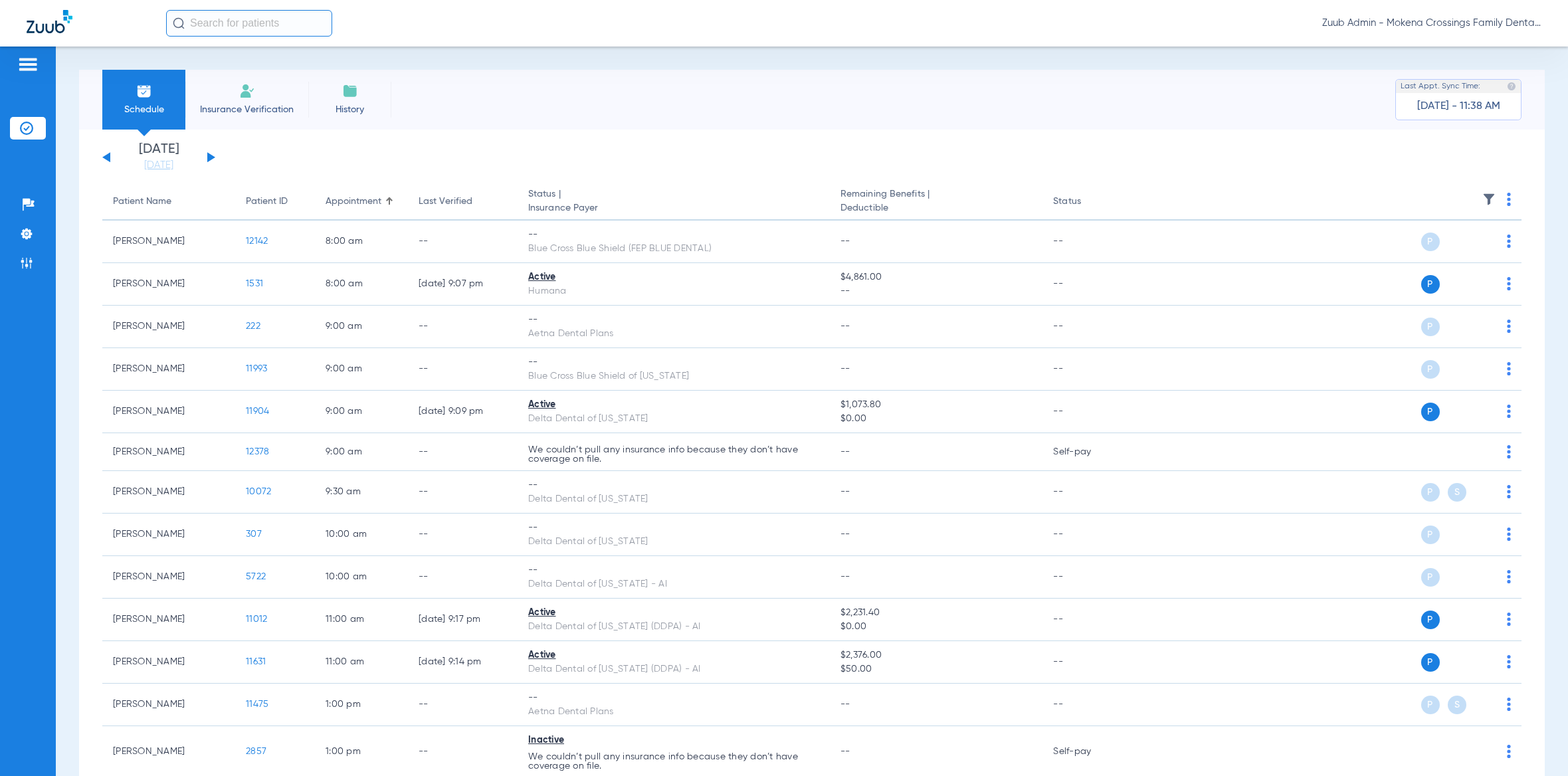
click at [1482, 205] on img at bounding box center [1489, 199] width 13 height 13
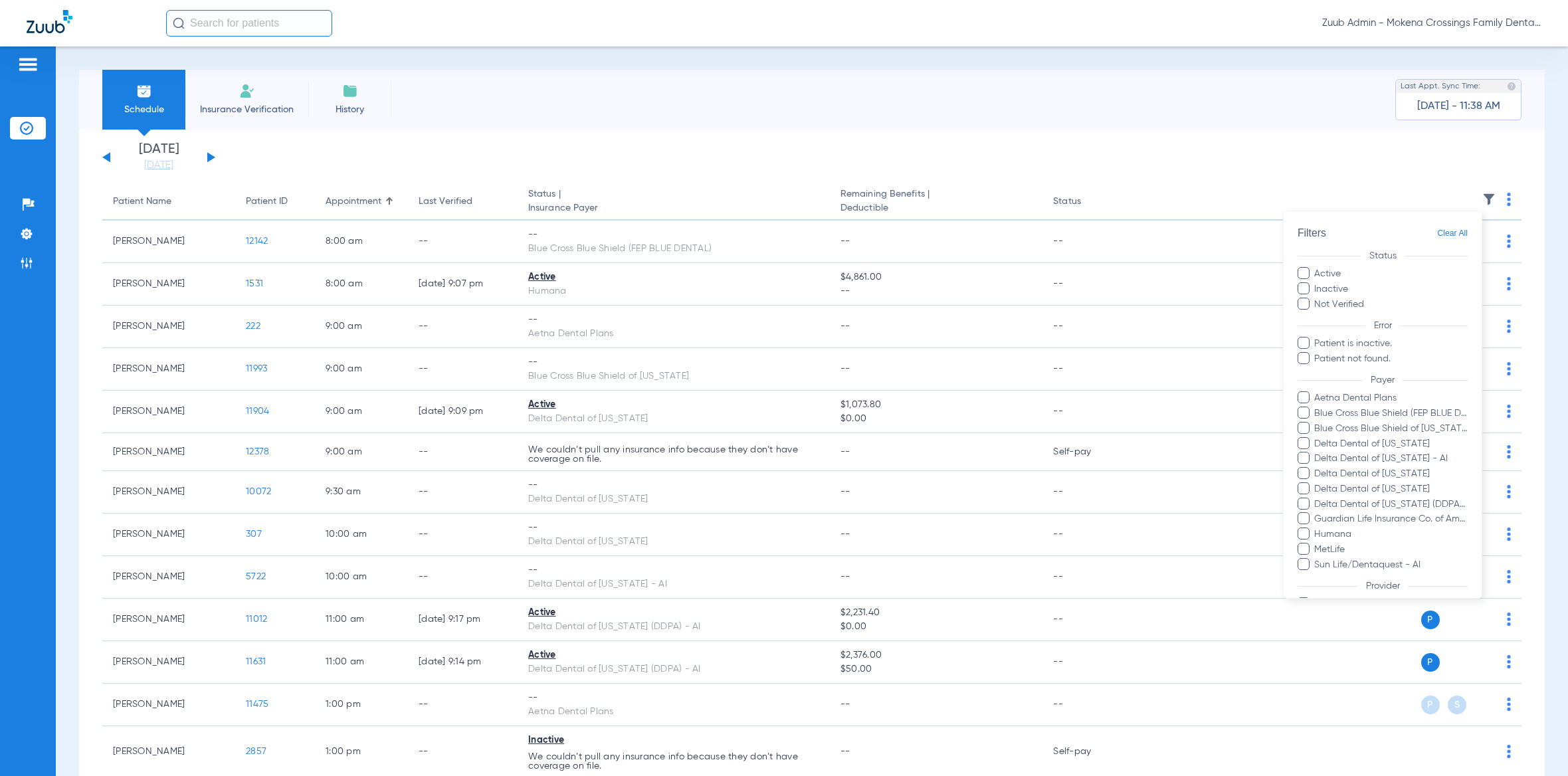
drag, startPoint x: 431, startPoint y: 144, endPoint x: 433, endPoint y: 156, distance: 12.2
click at [430, 144] on div at bounding box center [784, 388] width 1568 height 776
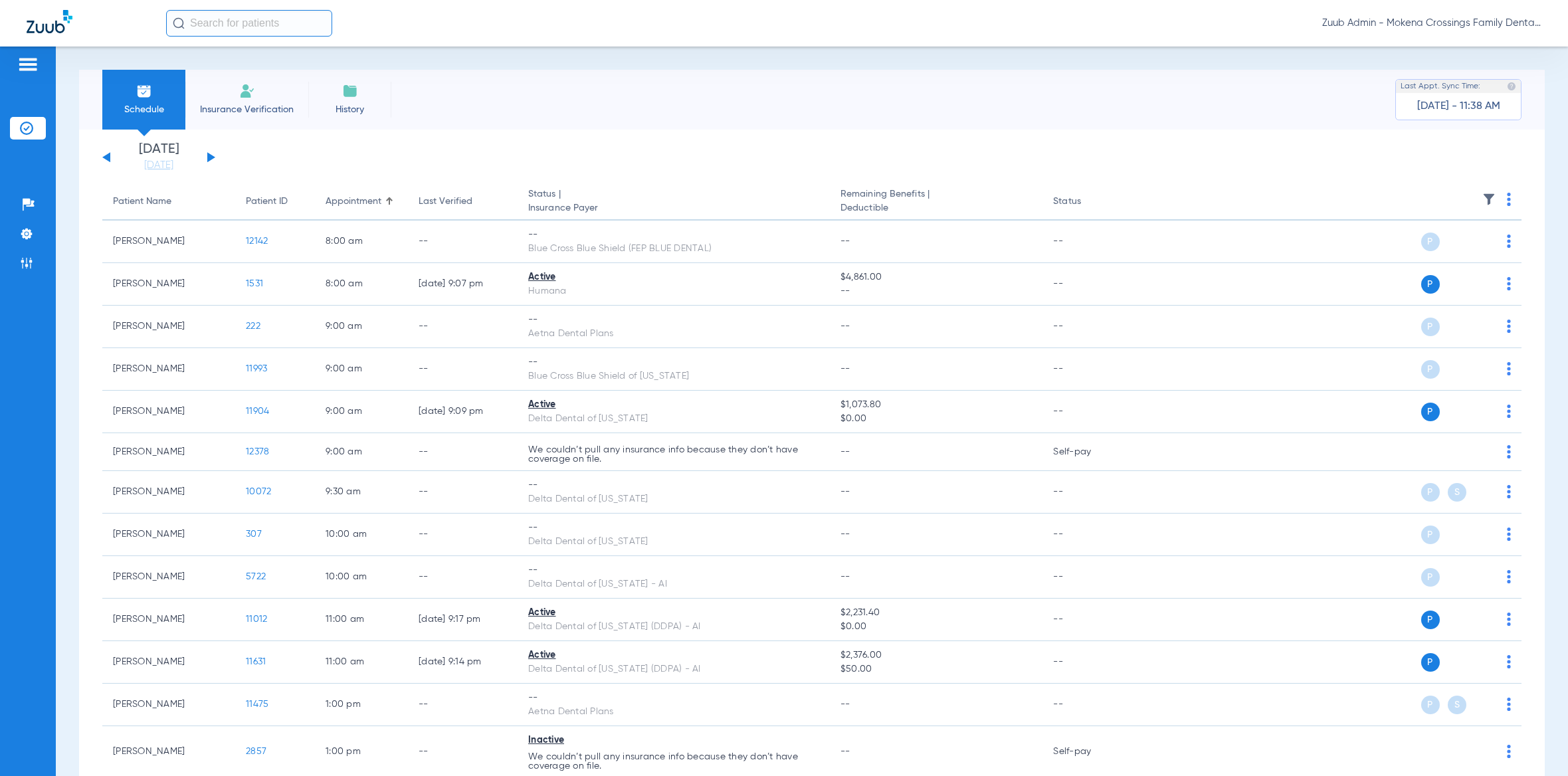
click at [206, 157] on div "[DATE] [DATE] [DATE] [DATE] [DATE] [DATE] [DATE] [DATE] [DATE] [DATE] [DATE] [D…" at bounding box center [159, 157] width 113 height 29
click at [209, 157] on button at bounding box center [211, 157] width 8 height 10
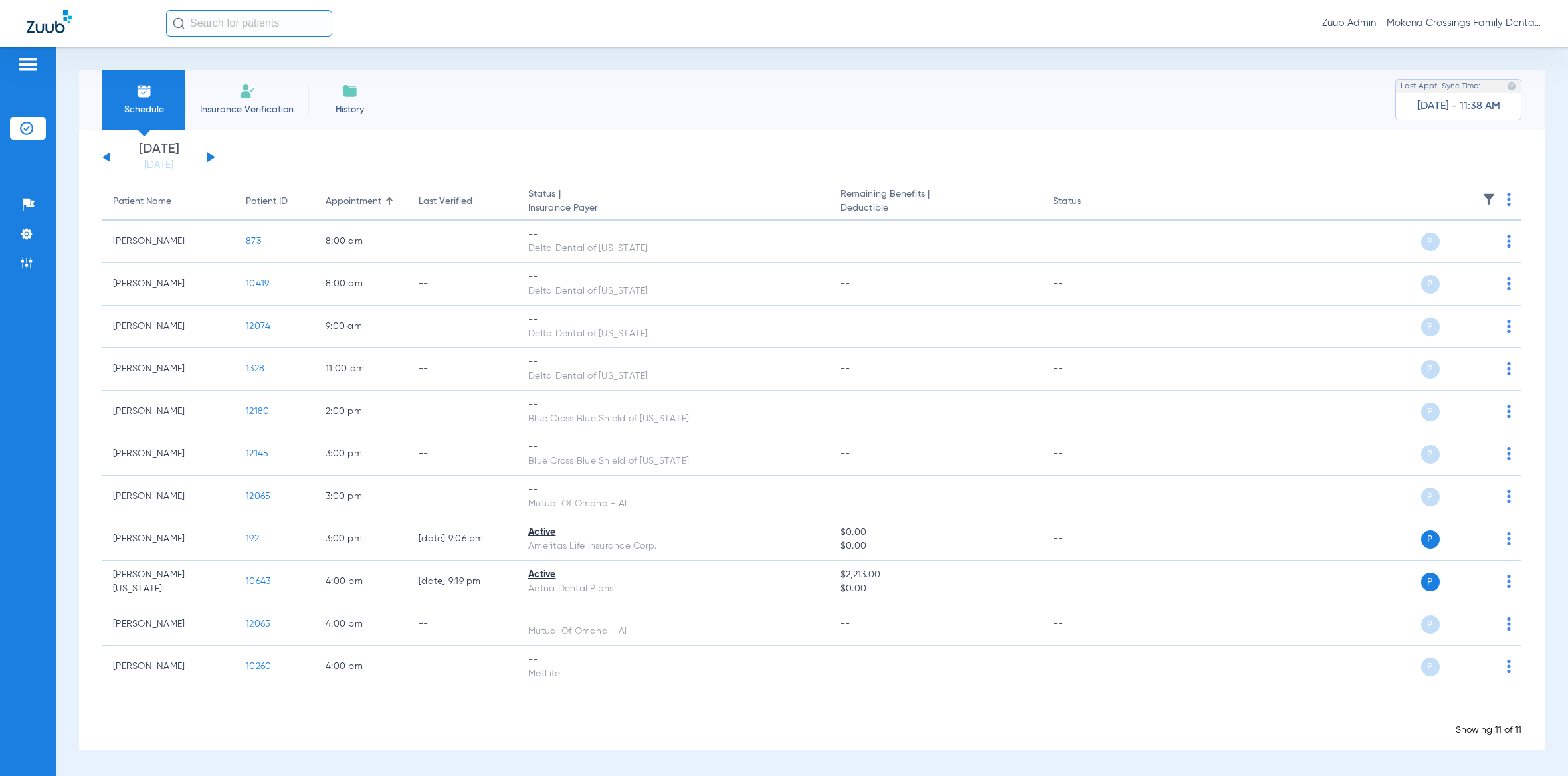
click at [1486, 197] on img at bounding box center [1489, 199] width 13 height 13
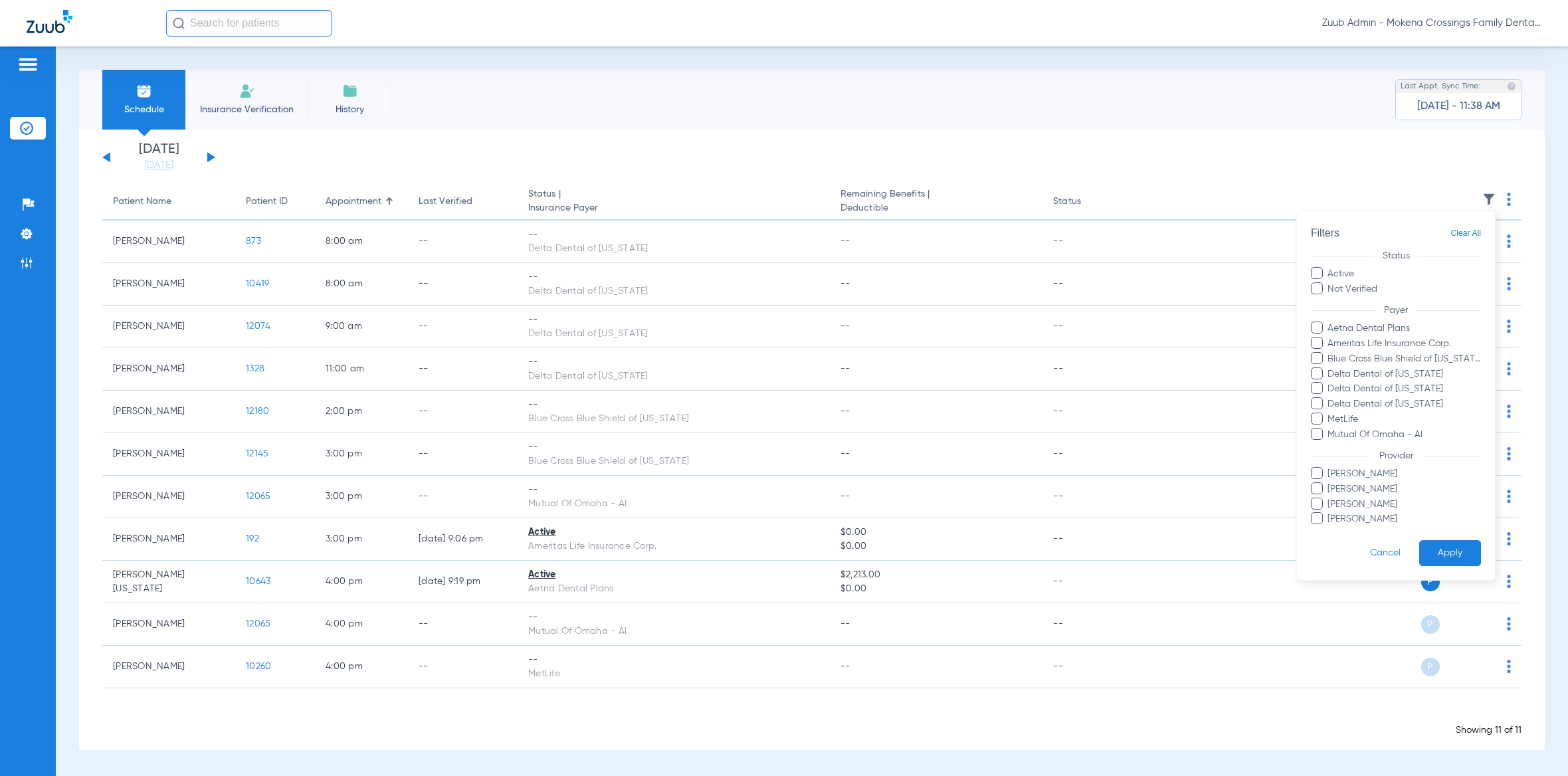
click at [963, 175] on div at bounding box center [784, 388] width 1568 height 776
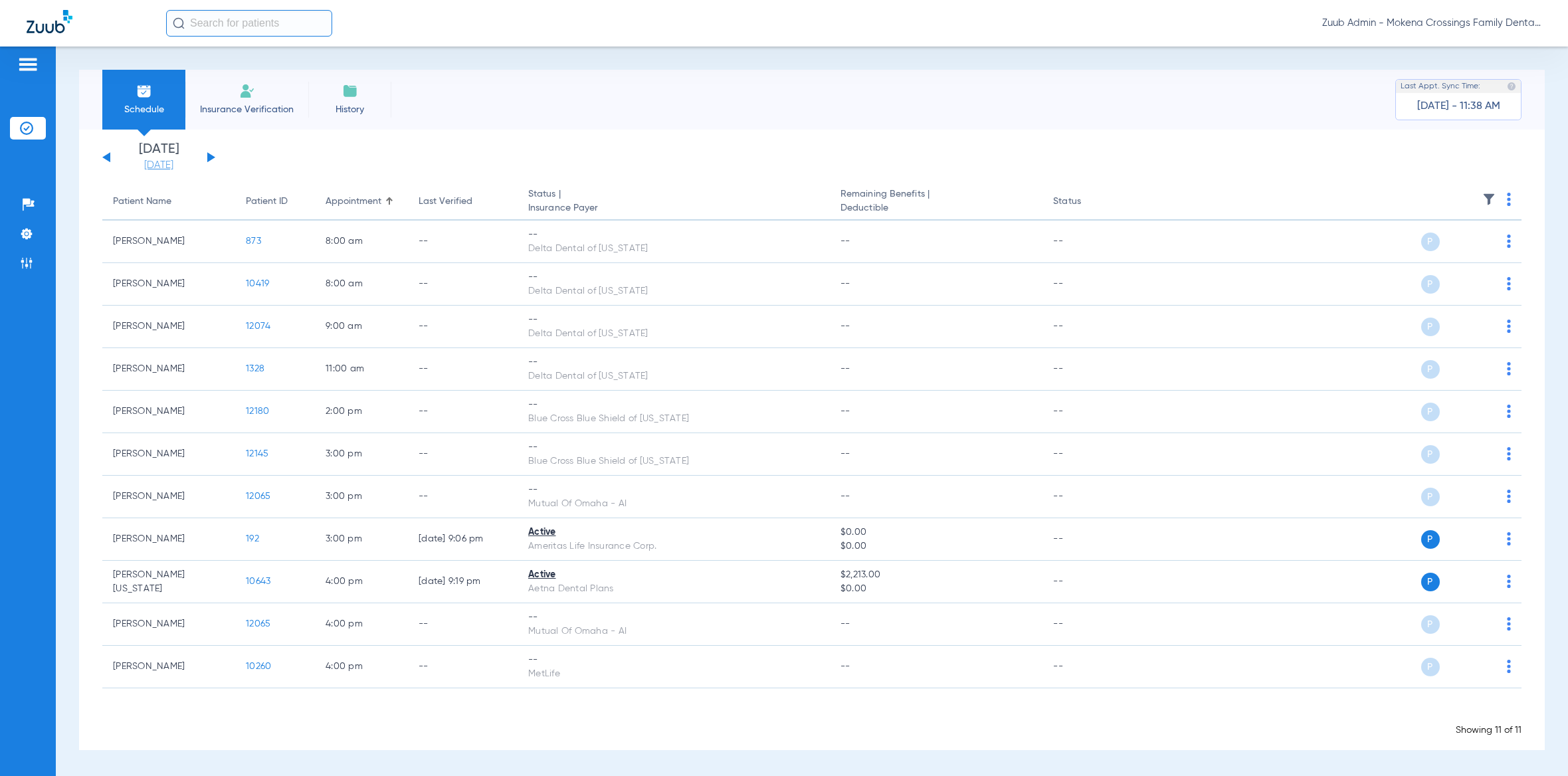
click at [154, 165] on link "[DATE]" at bounding box center [159, 165] width 79 height 13
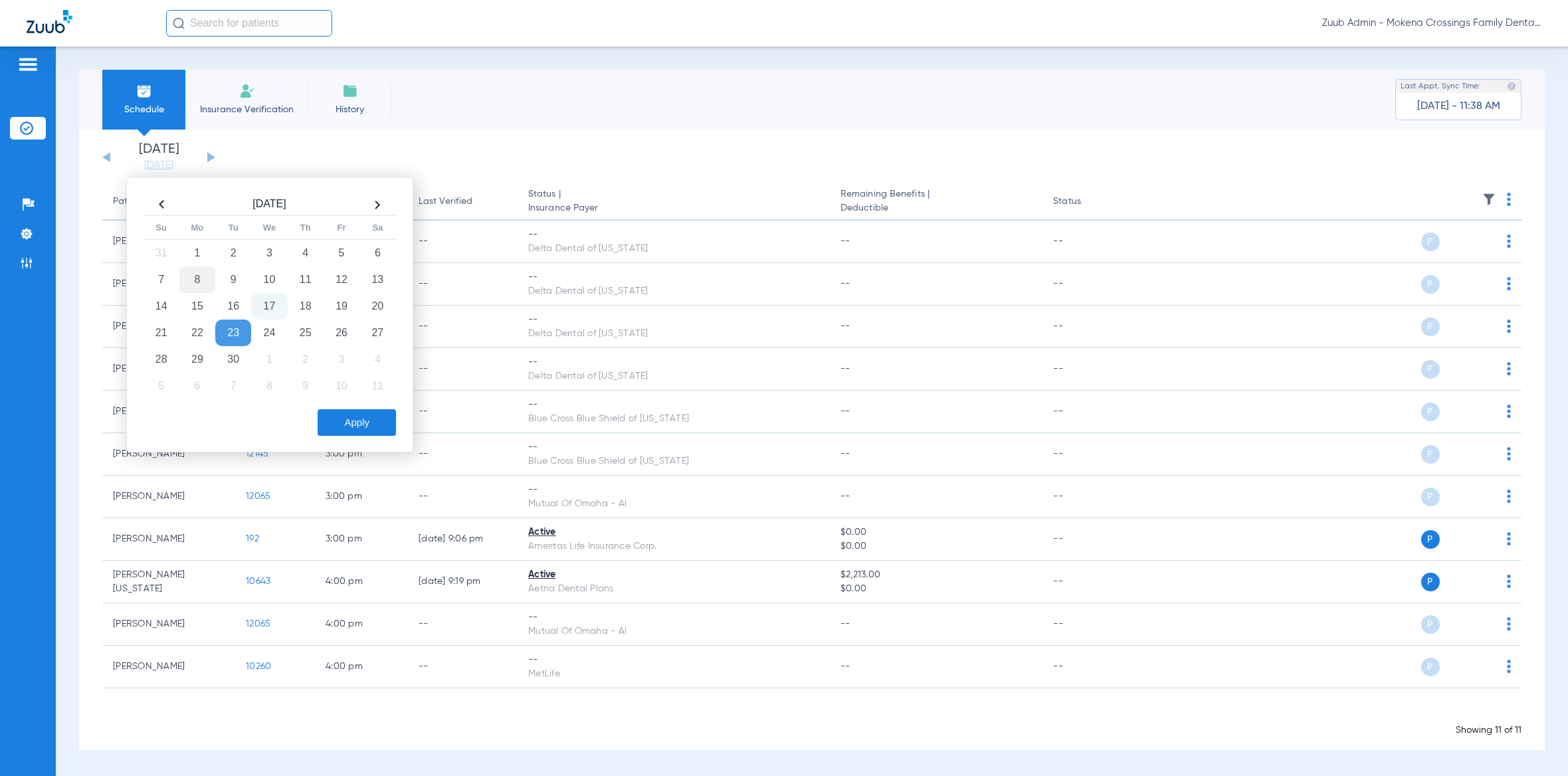
click at [206, 279] on td "8" at bounding box center [197, 279] width 36 height 26
click at [377, 431] on button "Apply" at bounding box center [356, 422] width 79 height 26
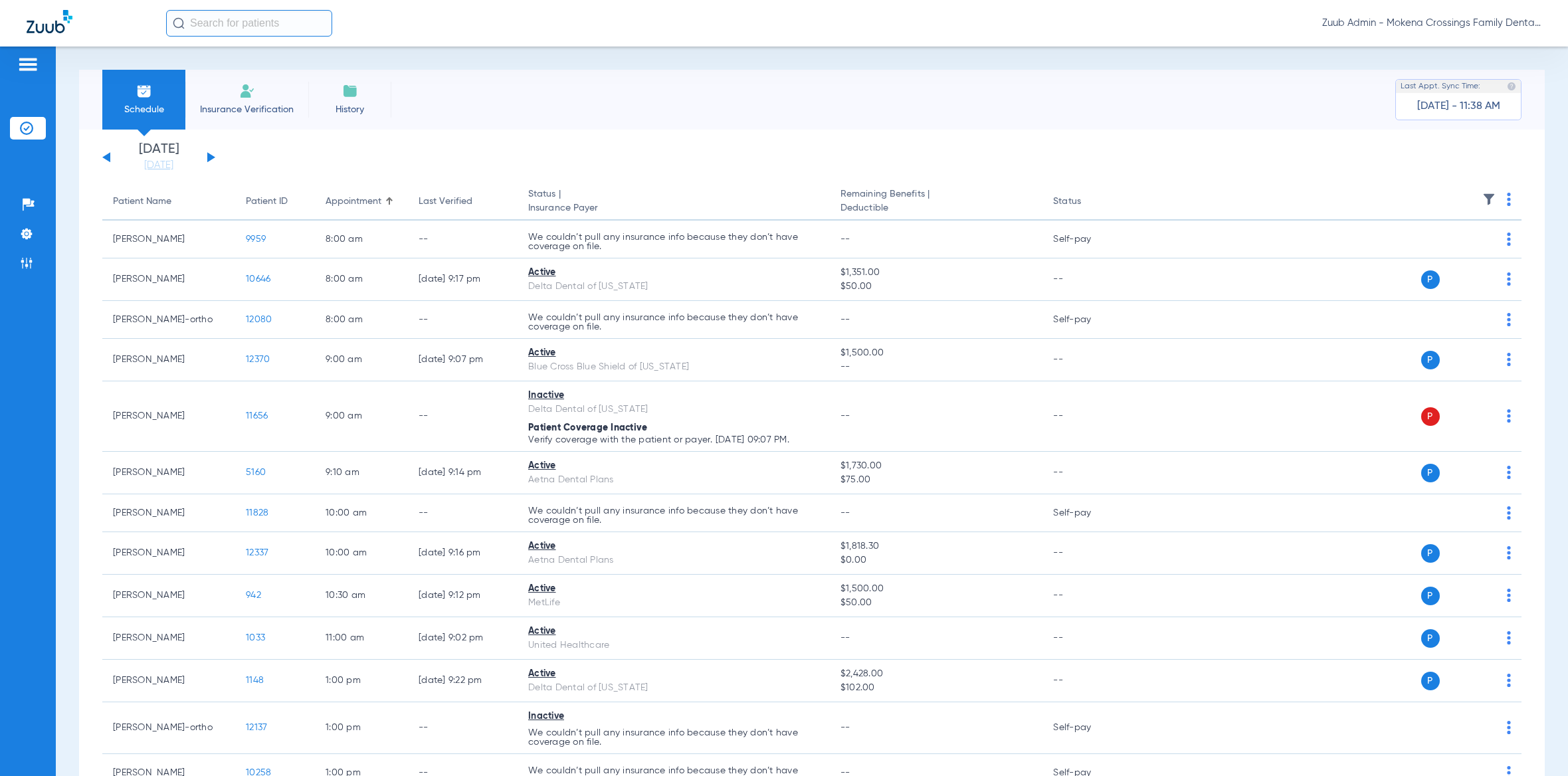
click at [1482, 199] on img at bounding box center [1489, 199] width 13 height 13
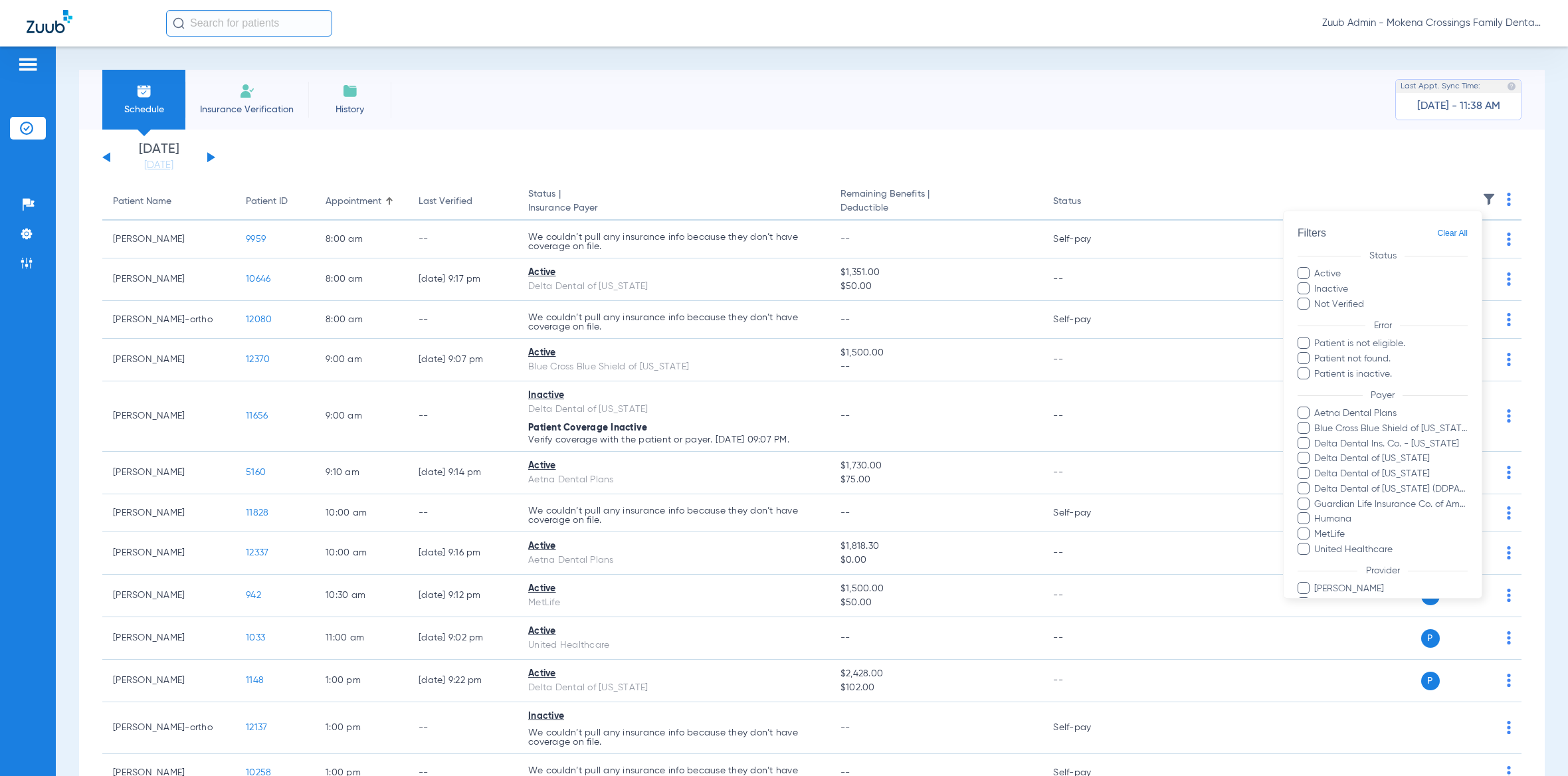
drag, startPoint x: 839, startPoint y: 187, endPoint x: 782, endPoint y: 179, distance: 57.6
click at [834, 186] on div at bounding box center [784, 388] width 1568 height 776
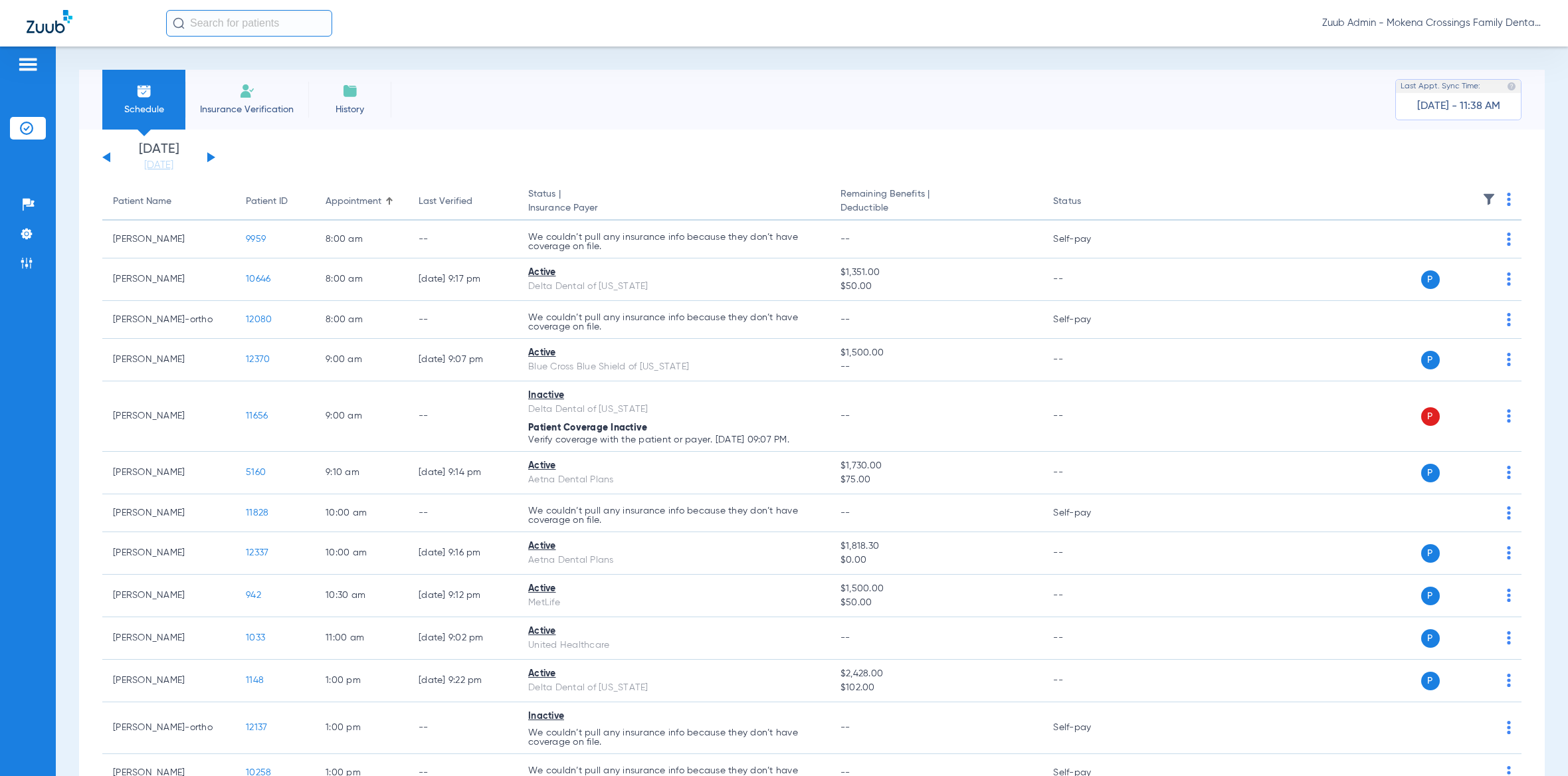
click at [210, 155] on button at bounding box center [211, 157] width 8 height 10
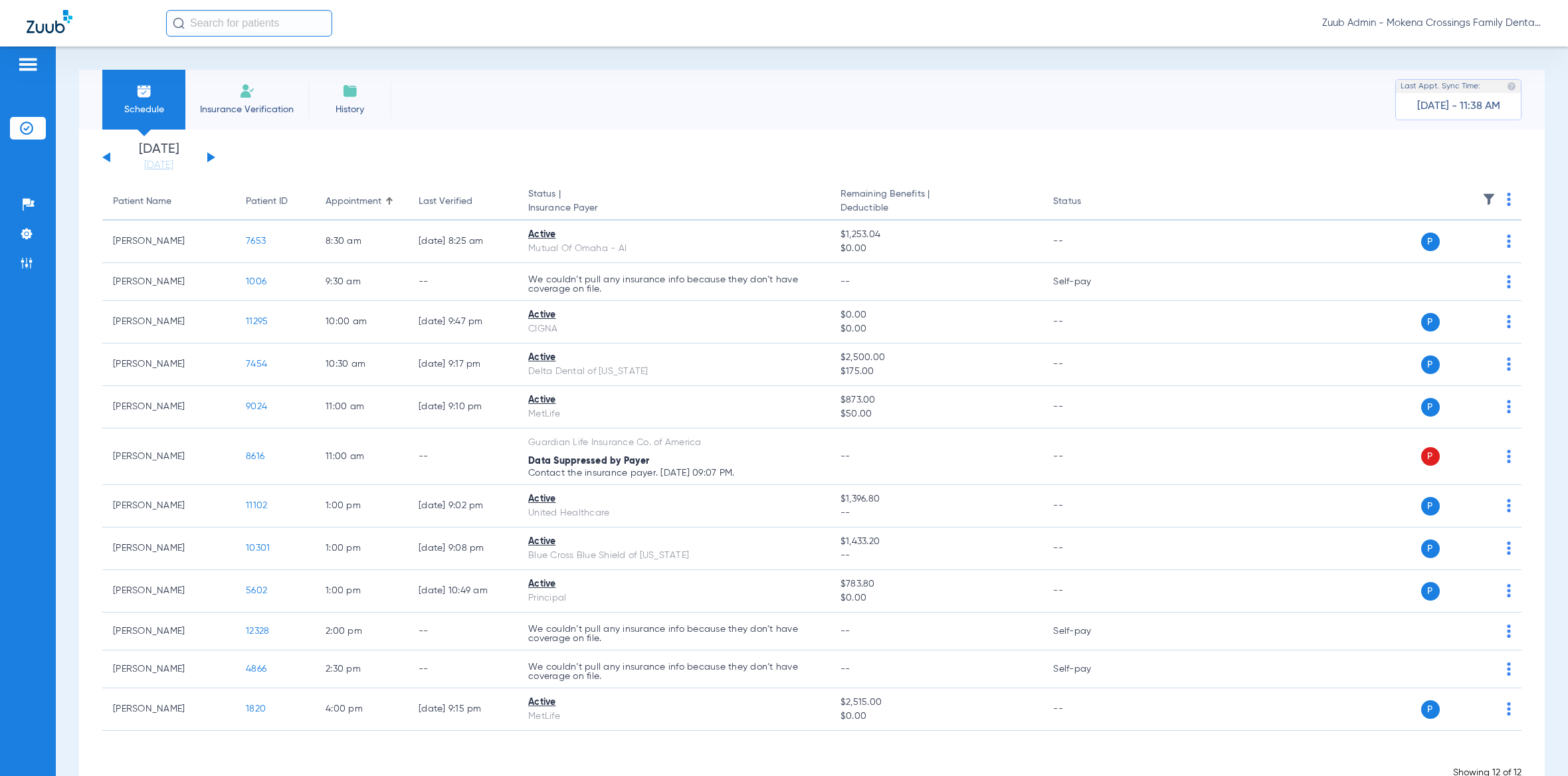
click at [1477, 190] on th at bounding box center [1327, 202] width 389 height 37
click at [1482, 194] on img at bounding box center [1489, 199] width 13 height 13
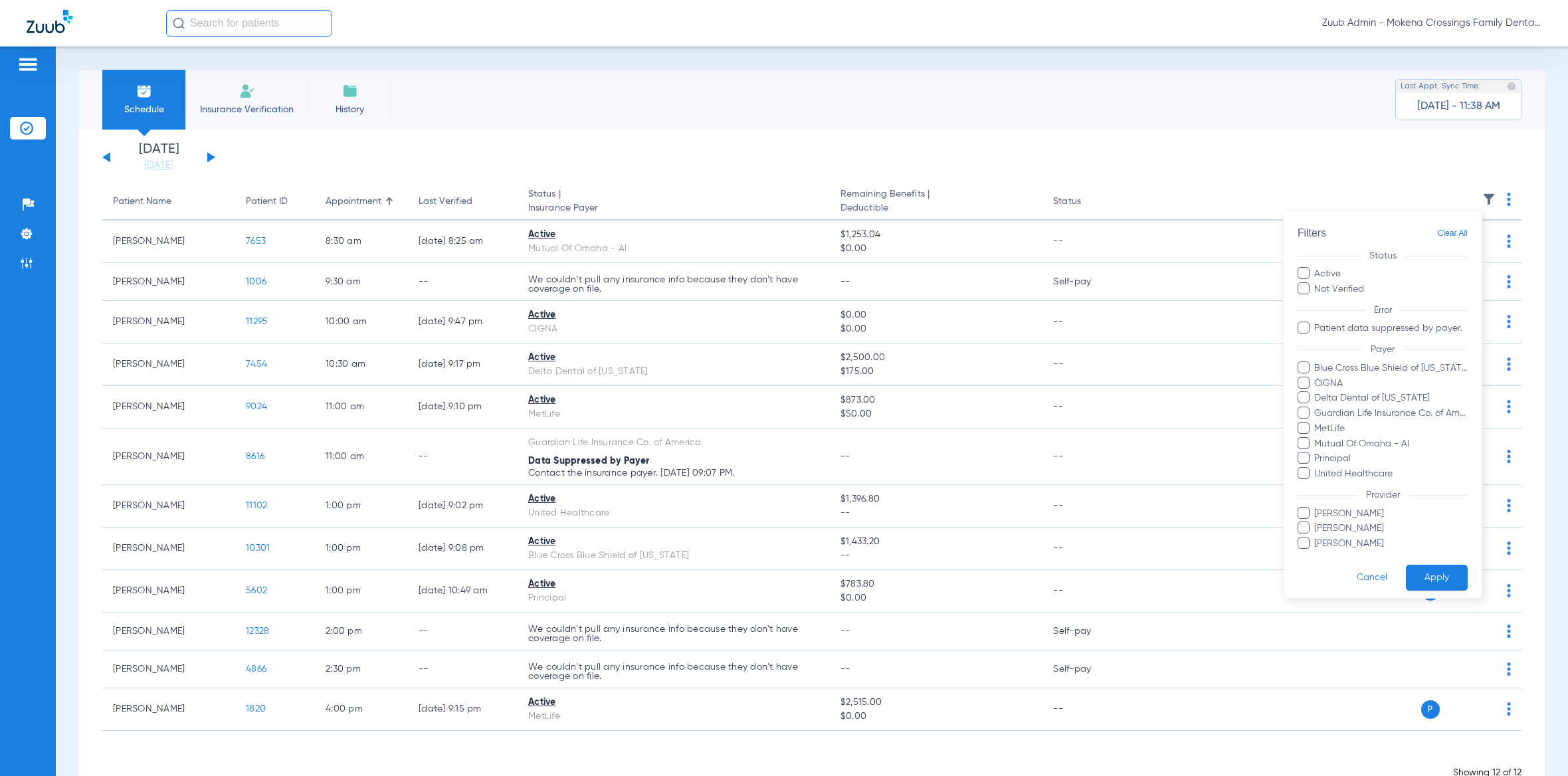
click at [499, 175] on div at bounding box center [784, 388] width 1568 height 776
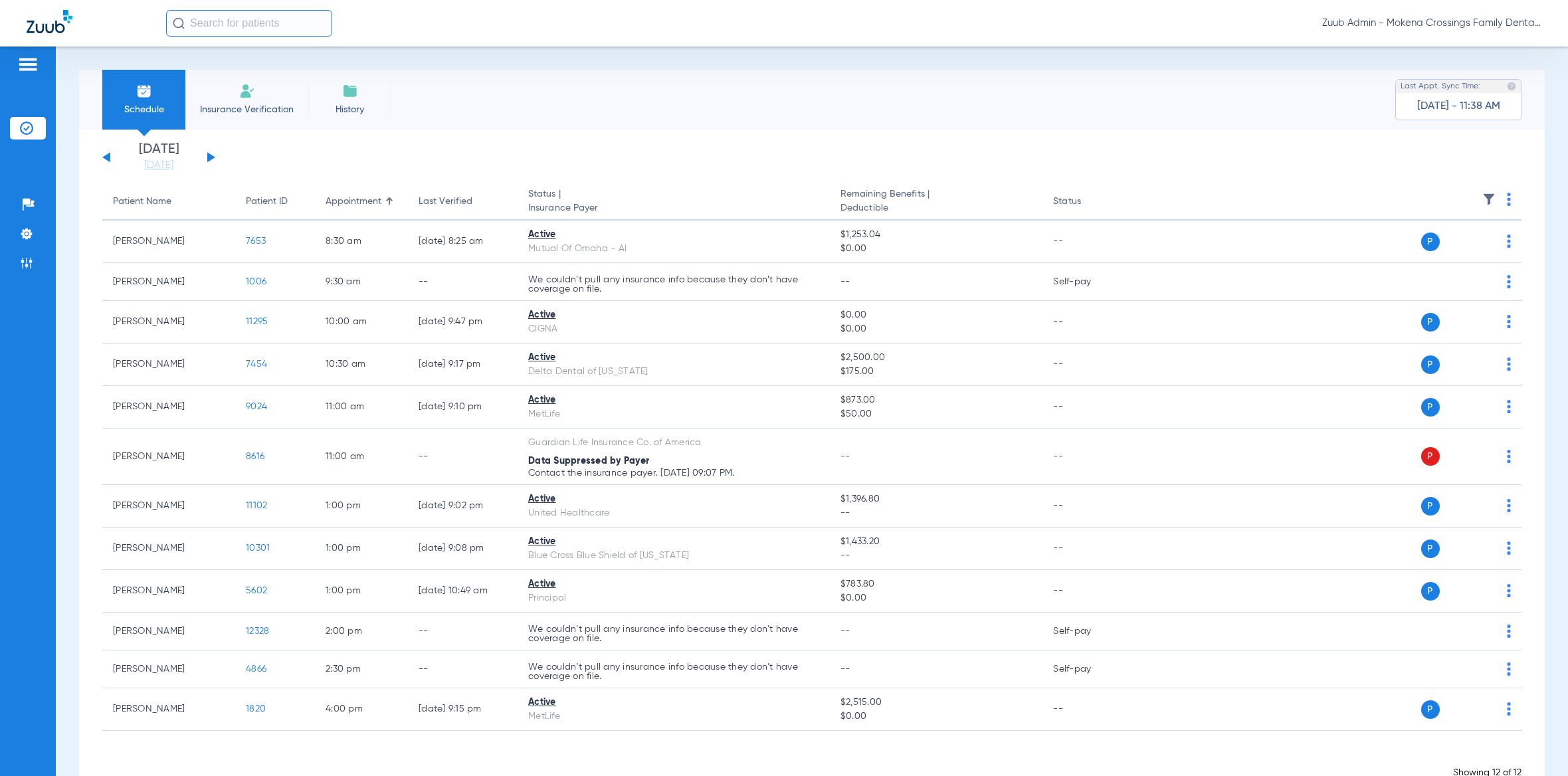
click at [204, 154] on div "[DATE] [DATE] [DATE] [DATE] [DATE] [DATE] [DATE] [DATE] [DATE] [DATE] [DATE] [D…" at bounding box center [159, 157] width 113 height 29
click at [208, 159] on button at bounding box center [211, 157] width 8 height 10
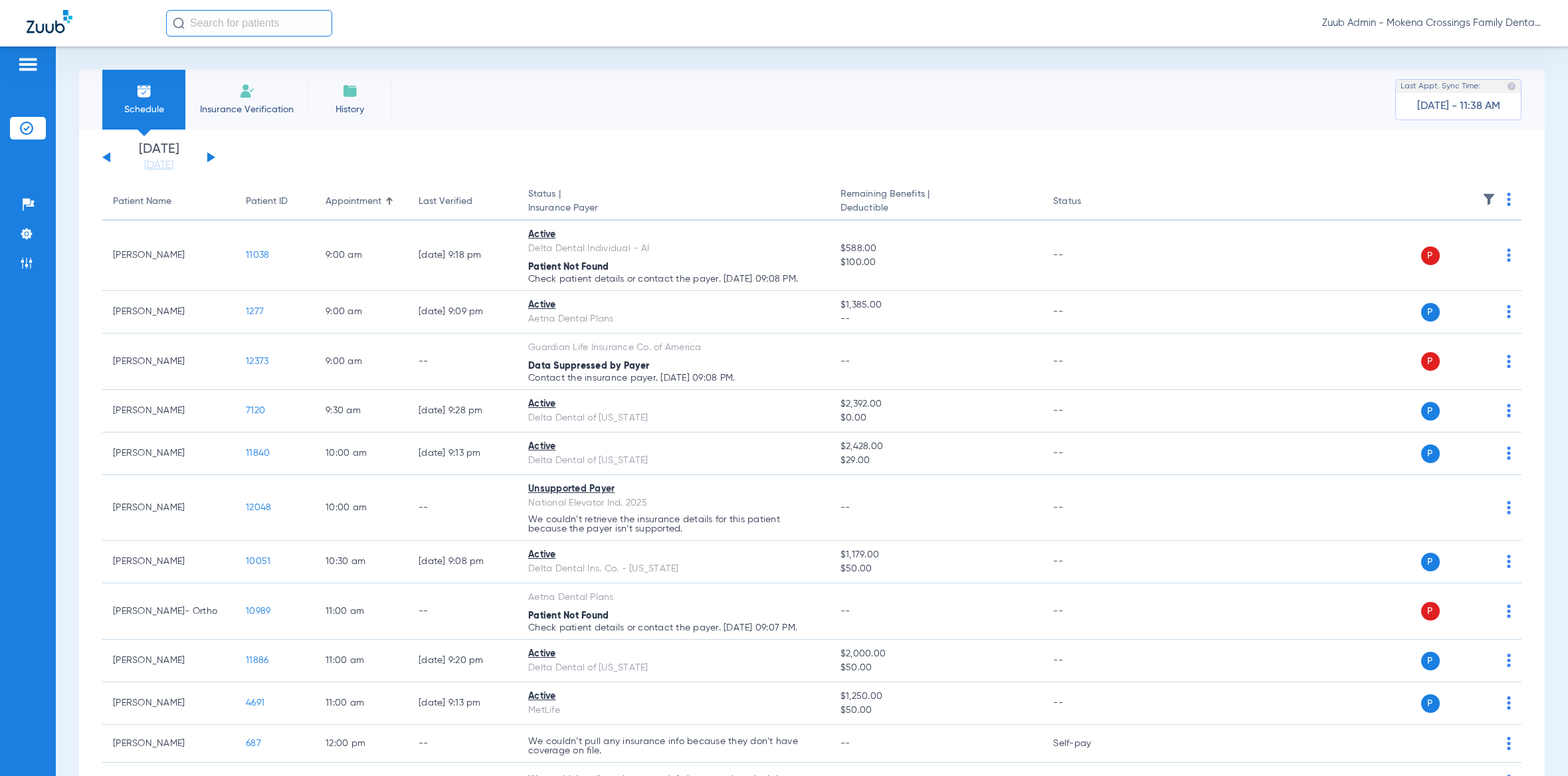
click at [1482, 200] on img at bounding box center [1489, 199] width 13 height 13
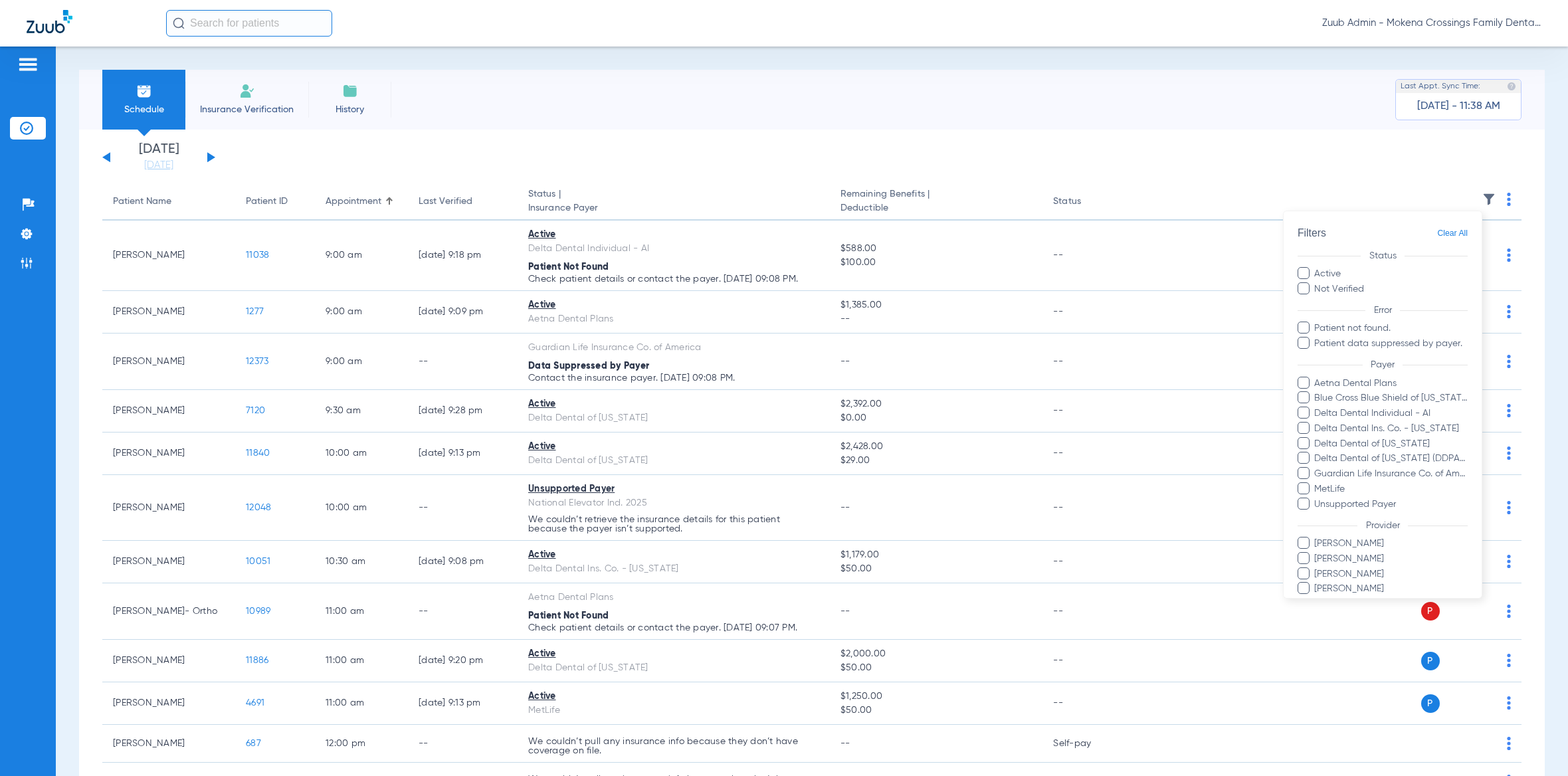
drag, startPoint x: 611, startPoint y: 152, endPoint x: 534, endPoint y: 152, distance: 77.0
click at [601, 152] on div at bounding box center [784, 388] width 1568 height 776
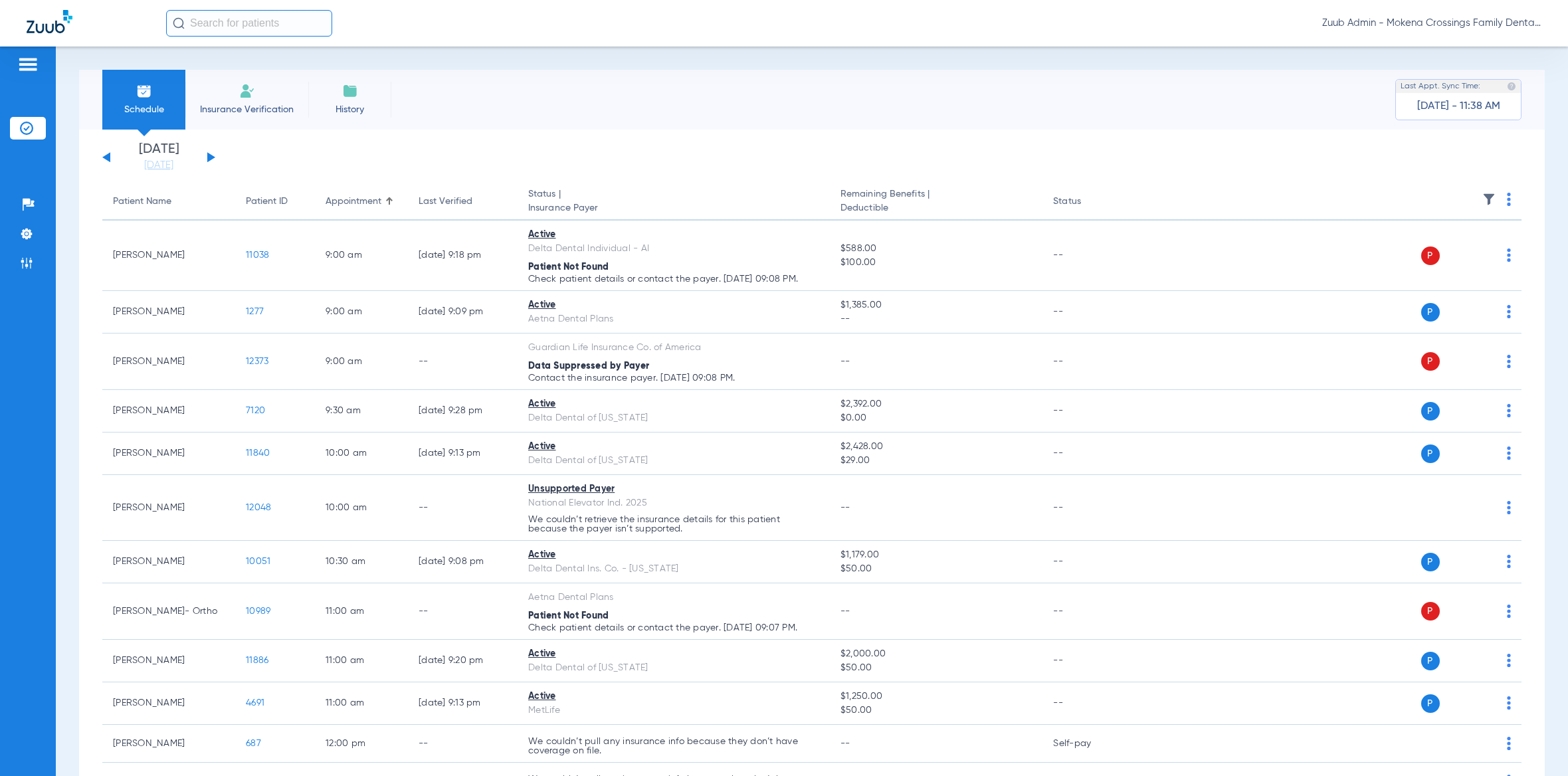
click at [207, 158] on button at bounding box center [211, 157] width 8 height 10
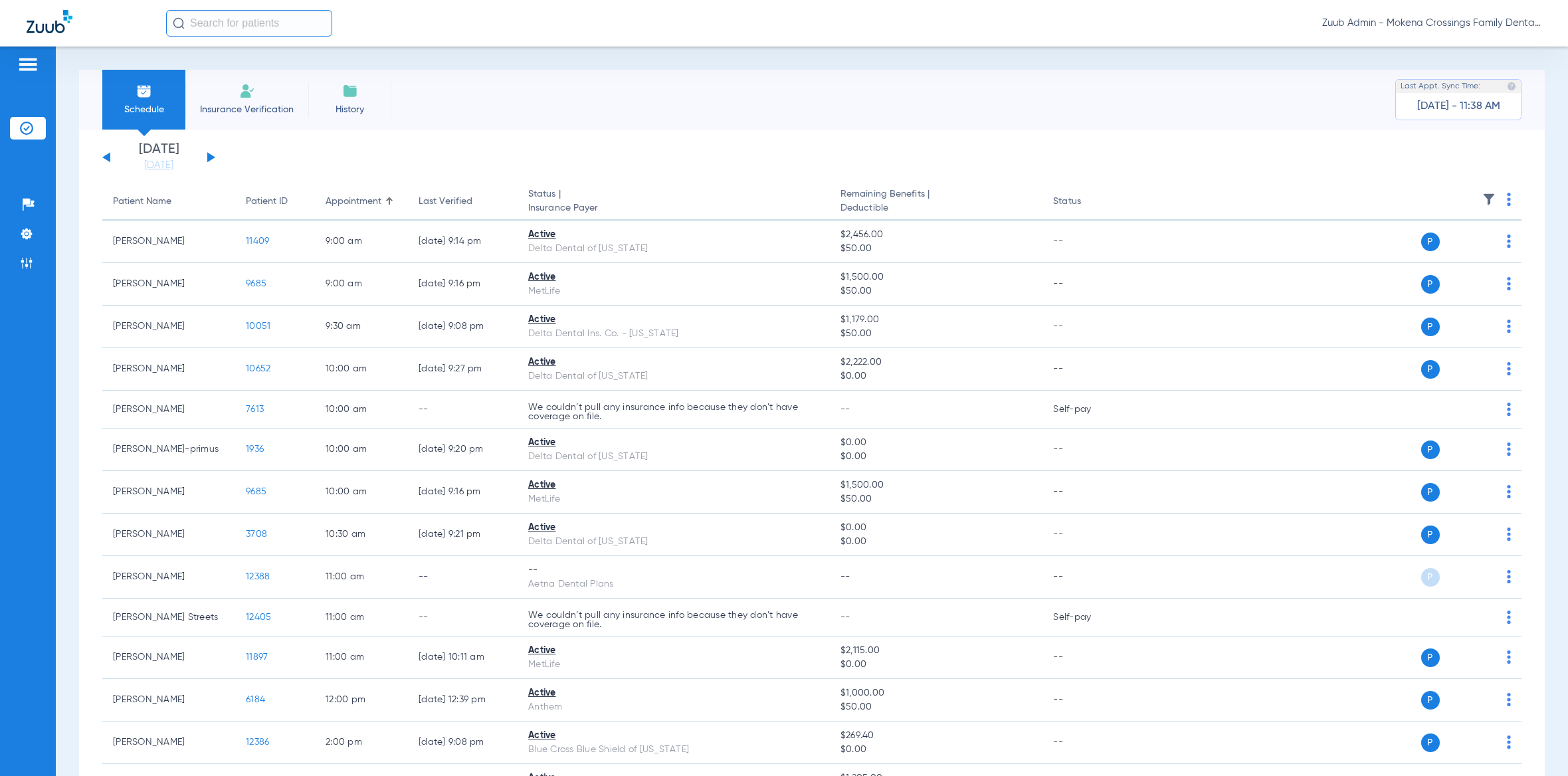
click at [1482, 202] on img at bounding box center [1489, 199] width 13 height 13
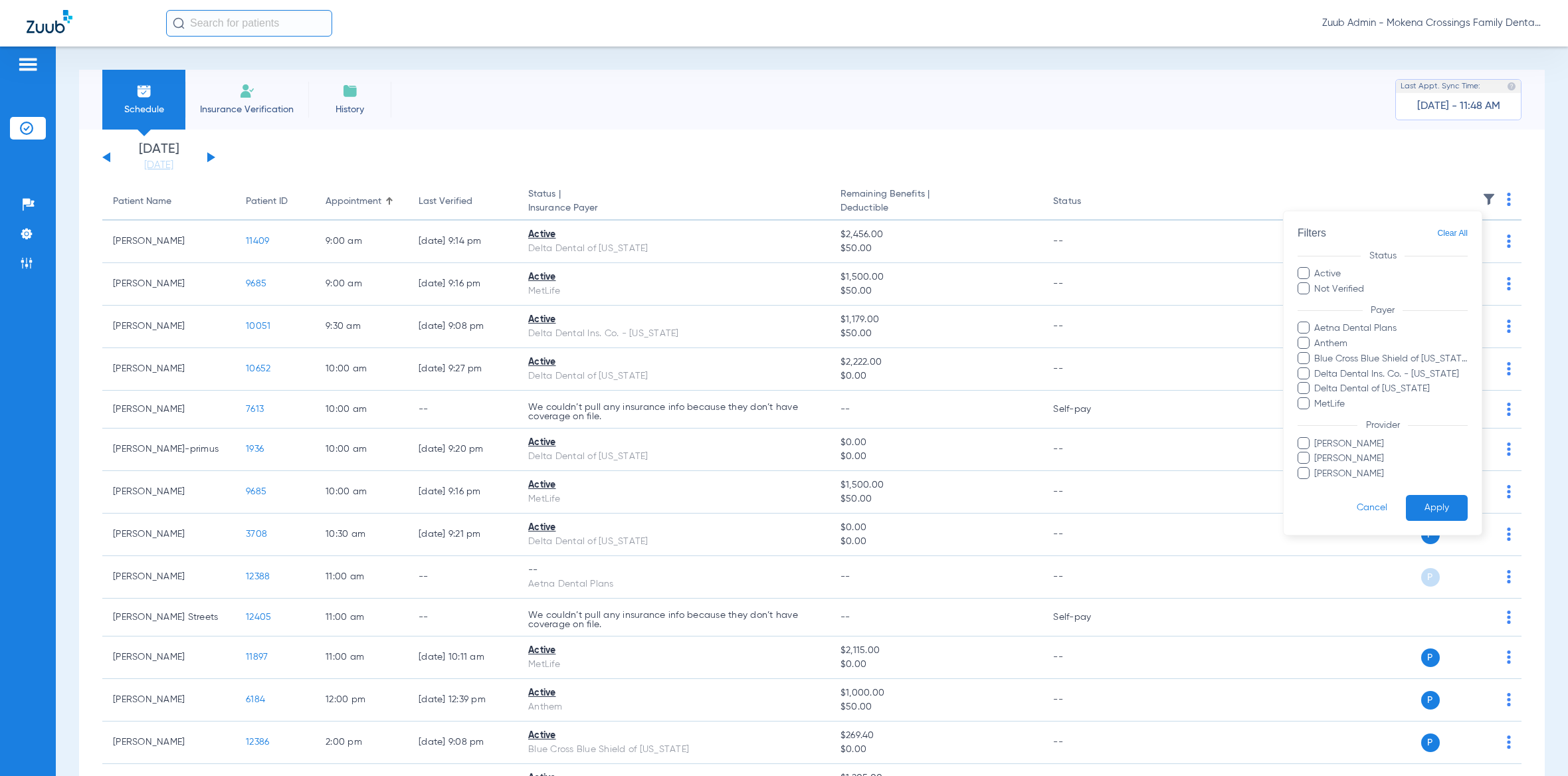
drag, startPoint x: 473, startPoint y: 170, endPoint x: 403, endPoint y: 168, distance: 70.0
click at [454, 169] on div at bounding box center [784, 388] width 1568 height 776
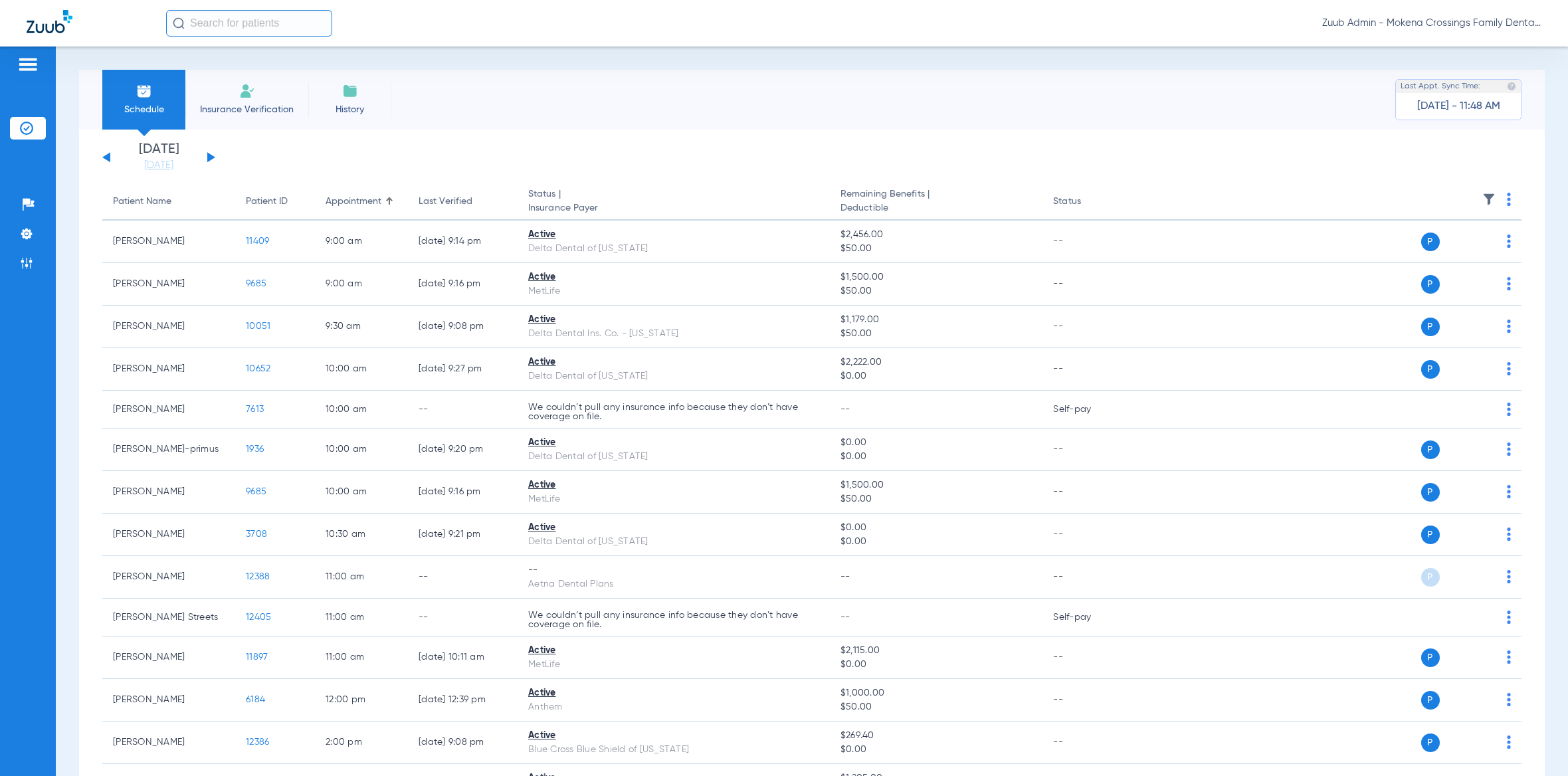
click at [210, 157] on button at bounding box center [211, 157] width 8 height 10
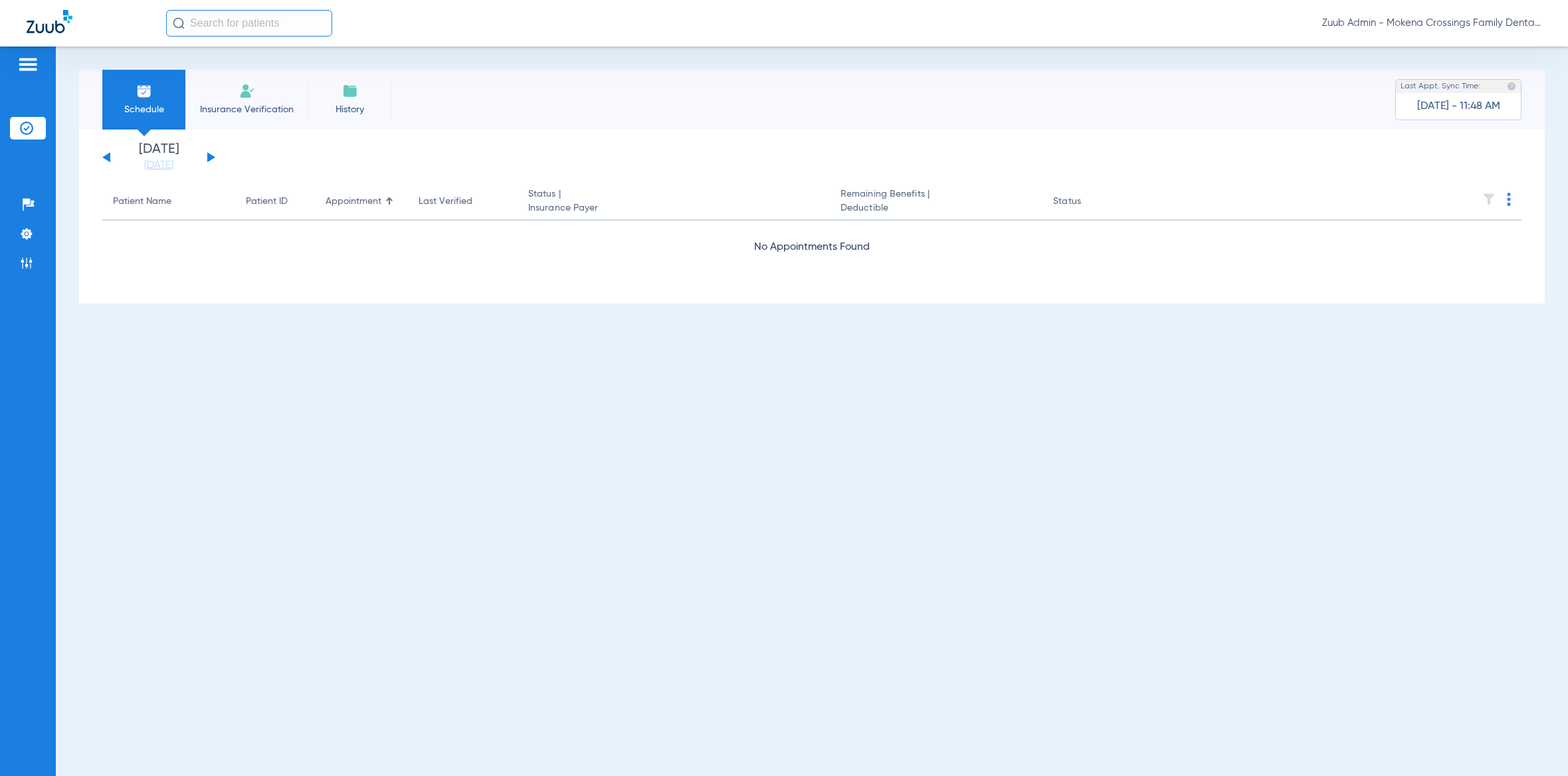
click at [207, 157] on button at bounding box center [211, 157] width 8 height 10
click at [206, 157] on div "[DATE] [DATE] [DATE] [DATE] [DATE] [DATE] [DATE] [DATE] [DATE] [DATE] [DATE] [D…" at bounding box center [159, 157] width 113 height 29
drag, startPoint x: 211, startPoint y: 152, endPoint x: 207, endPoint y: 158, distance: 7.2
click at [210, 156] on div "[DATE] [DATE] [DATE] [DATE] [DATE] [DATE] [DATE] [DATE] [DATE] [DATE] [DATE] [D…" at bounding box center [159, 157] width 113 height 29
click at [209, 157] on button at bounding box center [211, 157] width 8 height 10
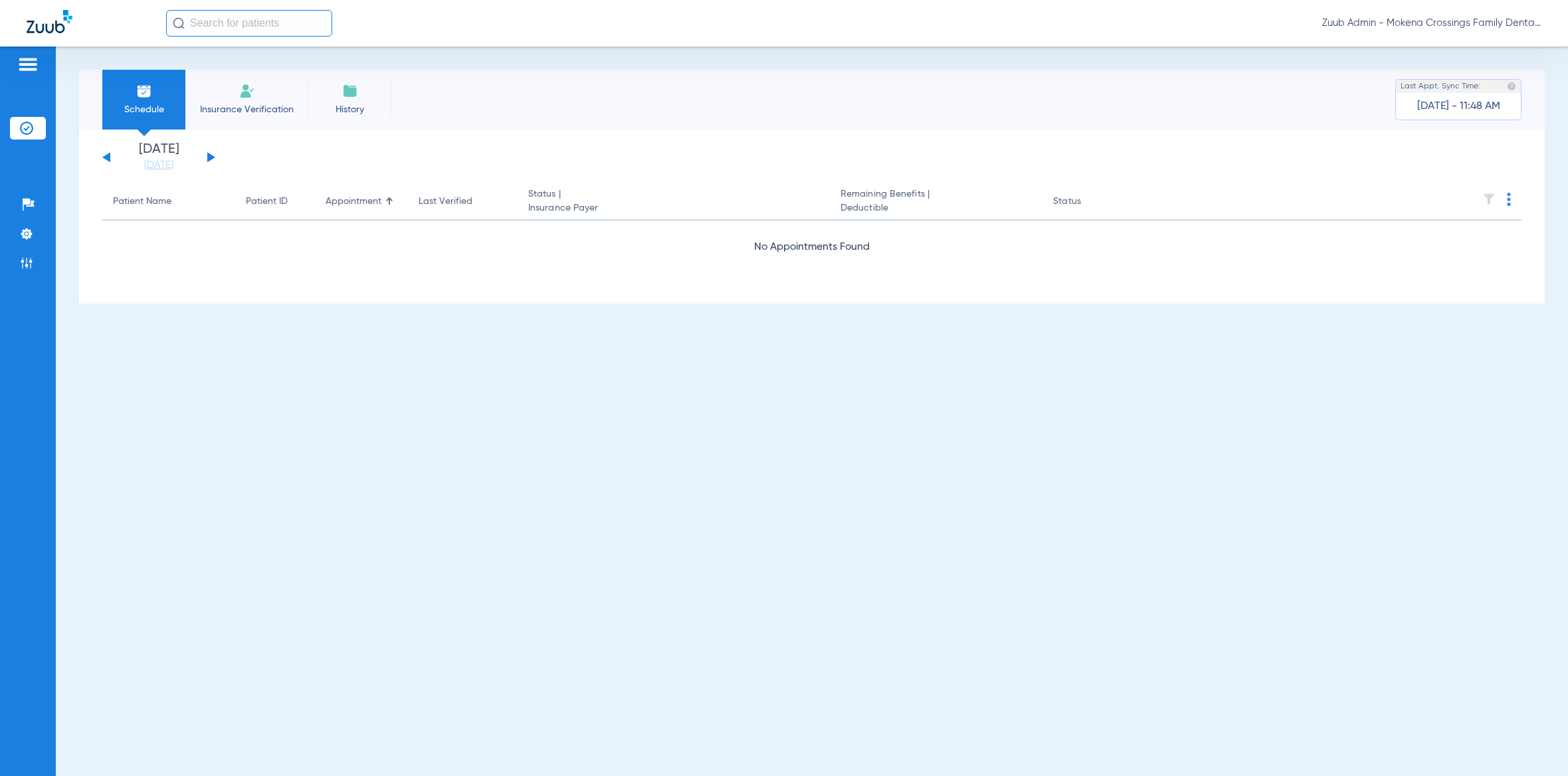
click at [209, 157] on button at bounding box center [211, 157] width 8 height 10
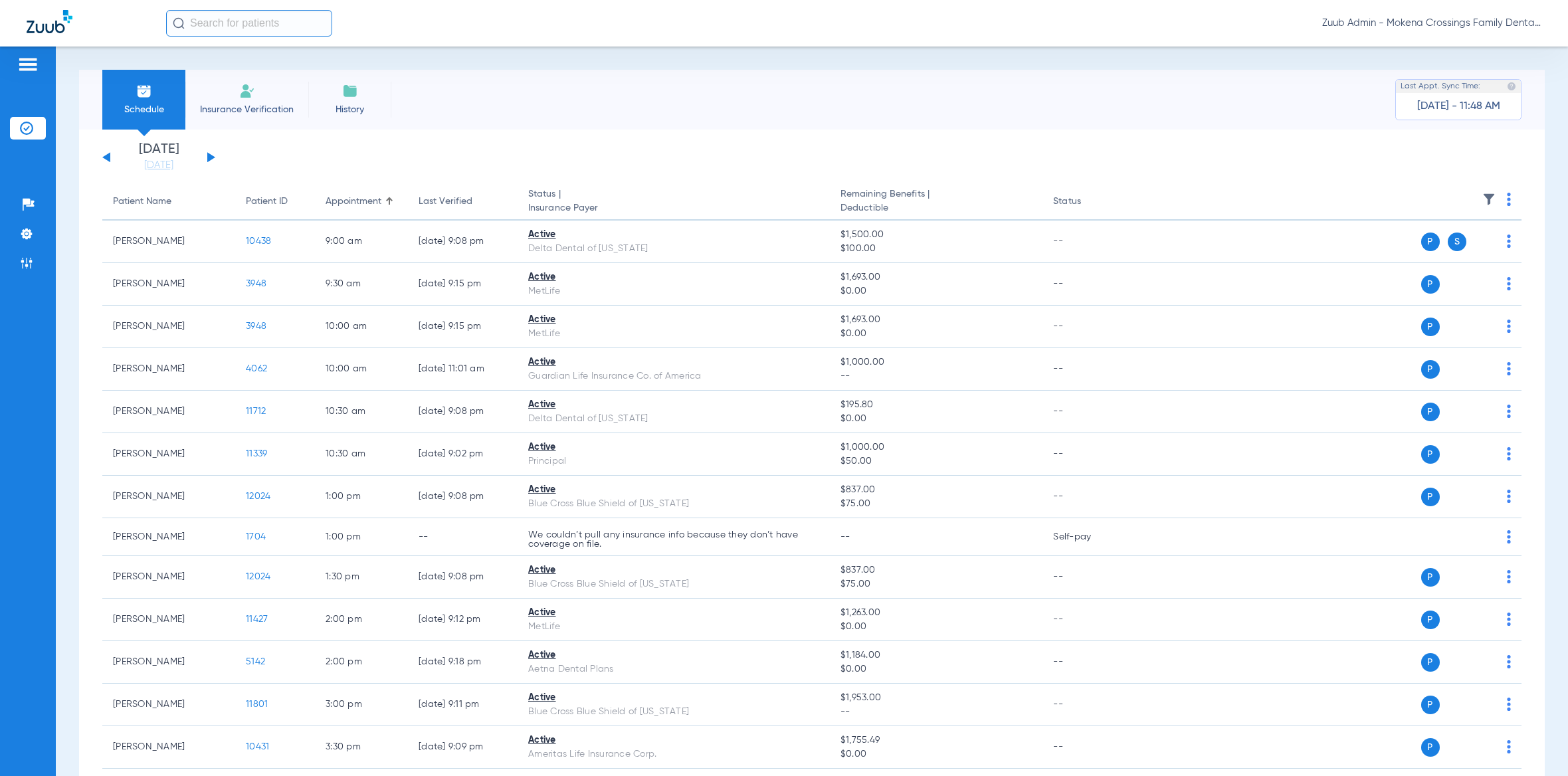
click at [1482, 198] on img at bounding box center [1489, 199] width 13 height 13
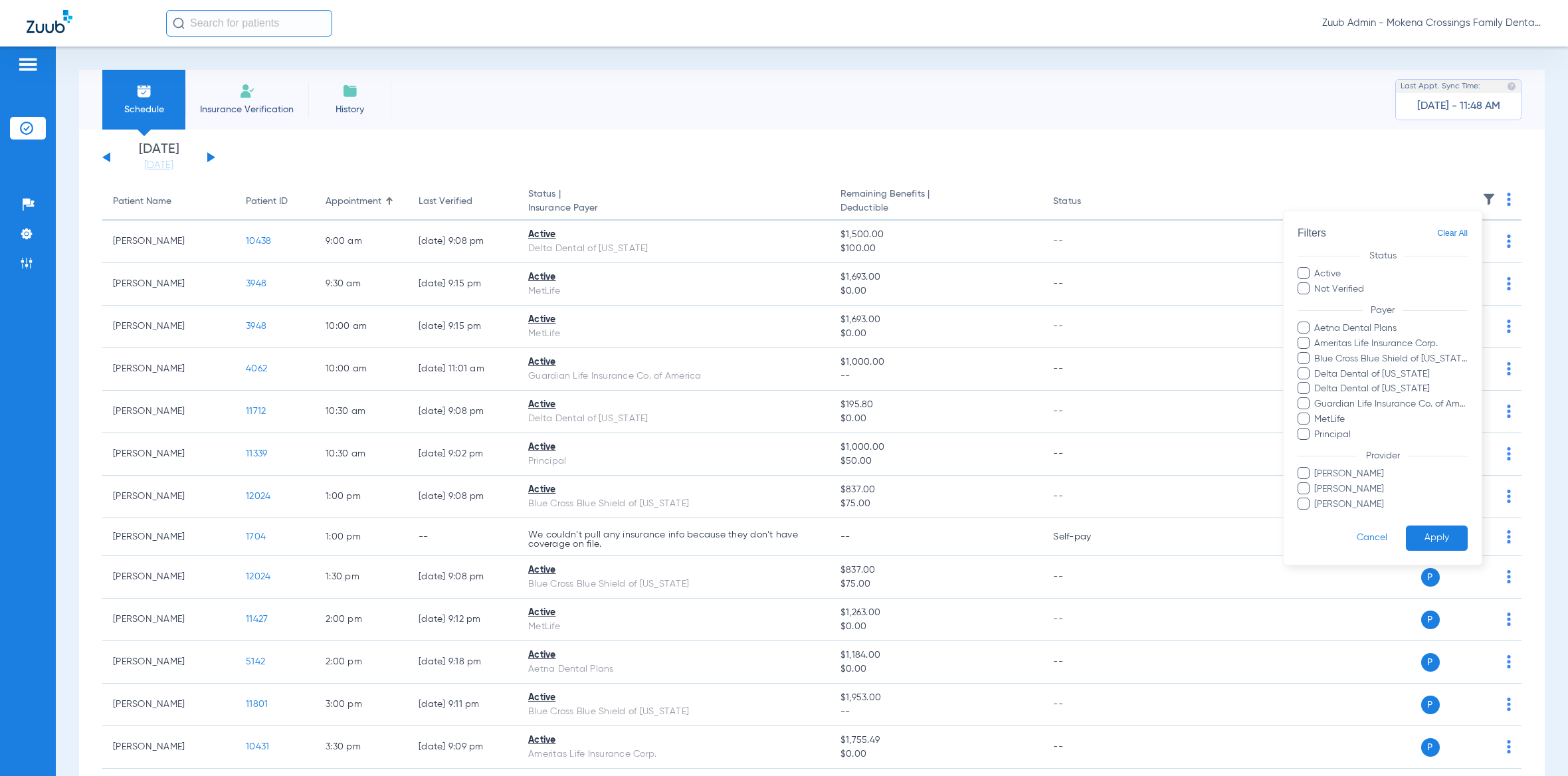
drag, startPoint x: 458, startPoint y: 116, endPoint x: 402, endPoint y: 136, distance: 59.5
click at [457, 117] on div at bounding box center [784, 388] width 1568 height 776
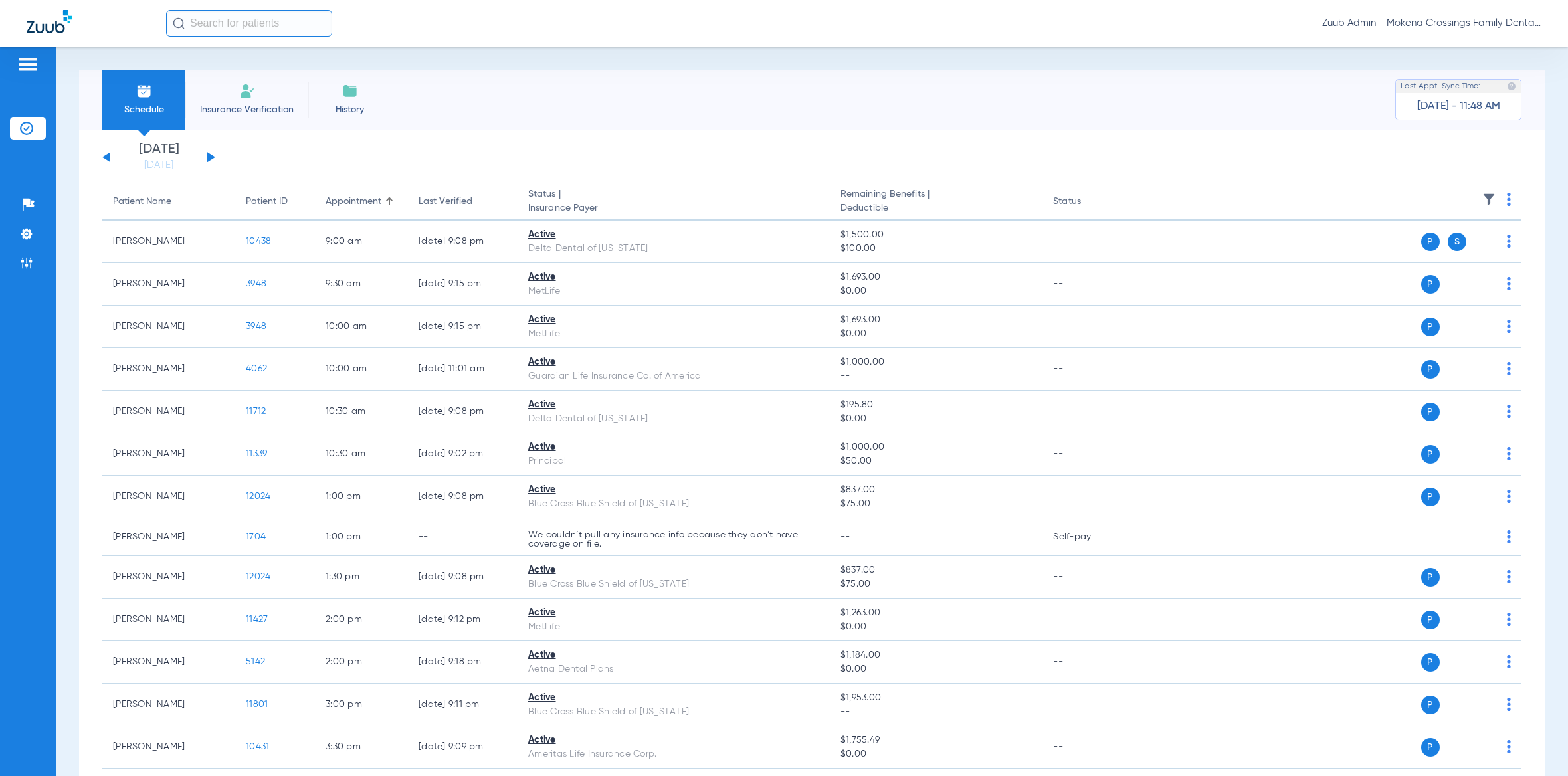
click at [209, 156] on button at bounding box center [211, 157] width 8 height 10
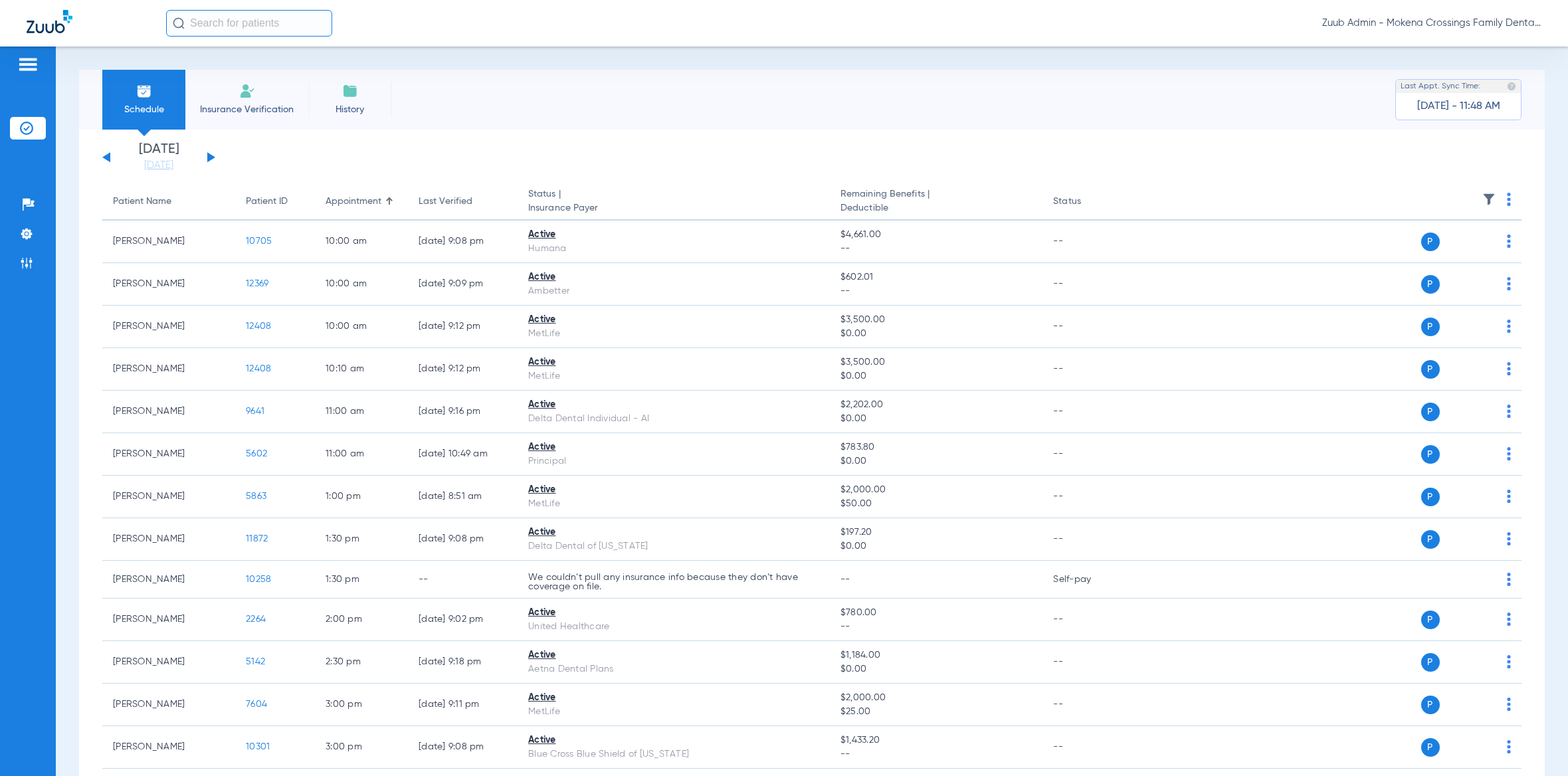
click at [1482, 198] on img at bounding box center [1489, 199] width 13 height 13
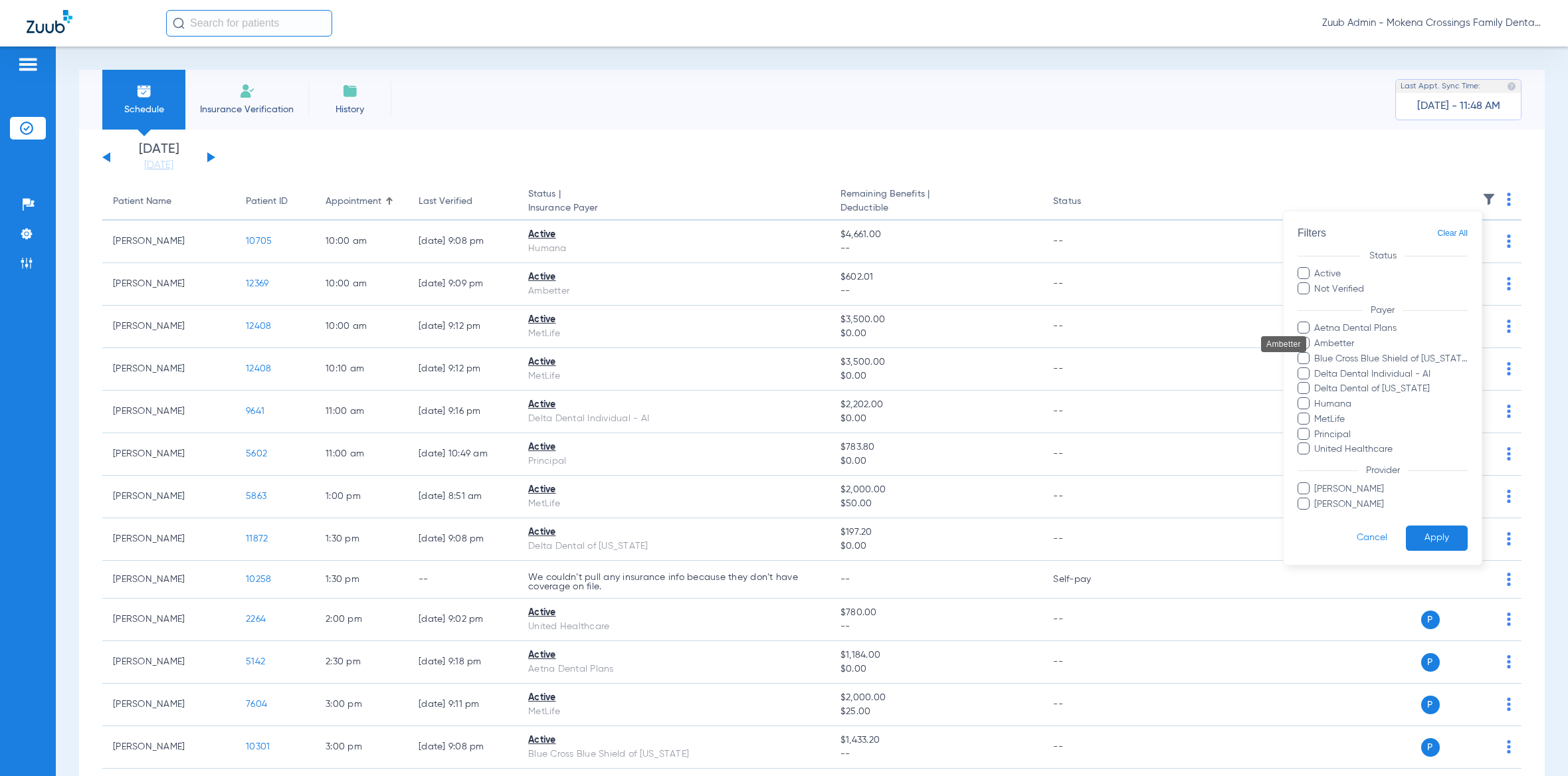
click at [1351, 342] on span "Ambetter" at bounding box center [1391, 344] width 154 height 14
click at [1316, 352] on input "Ambetter" at bounding box center [1316, 352] width 0 height 0
click at [1433, 533] on button "Apply" at bounding box center [1437, 538] width 62 height 26
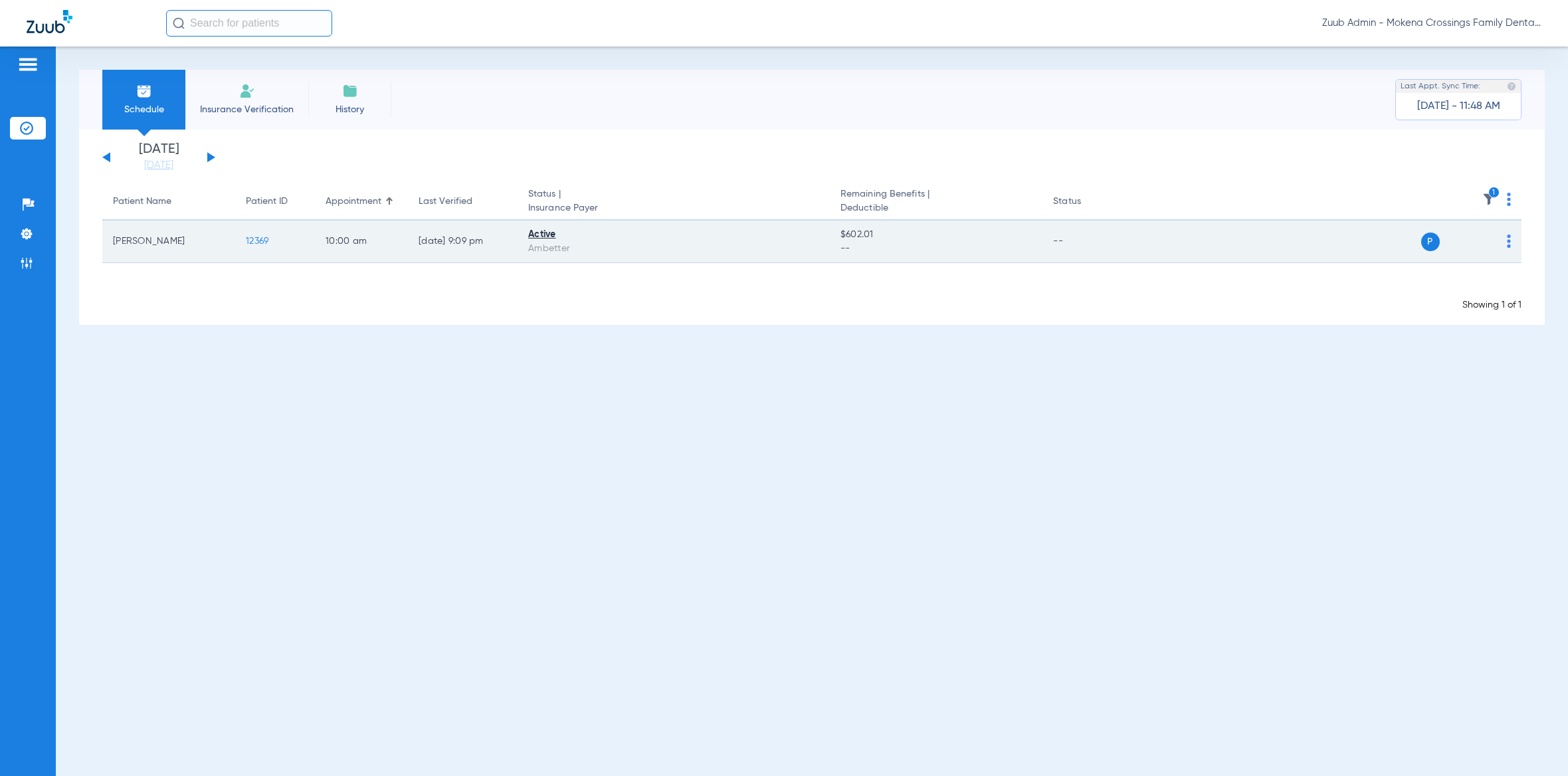
click at [261, 241] on span "12369" at bounding box center [257, 241] width 22 height 10
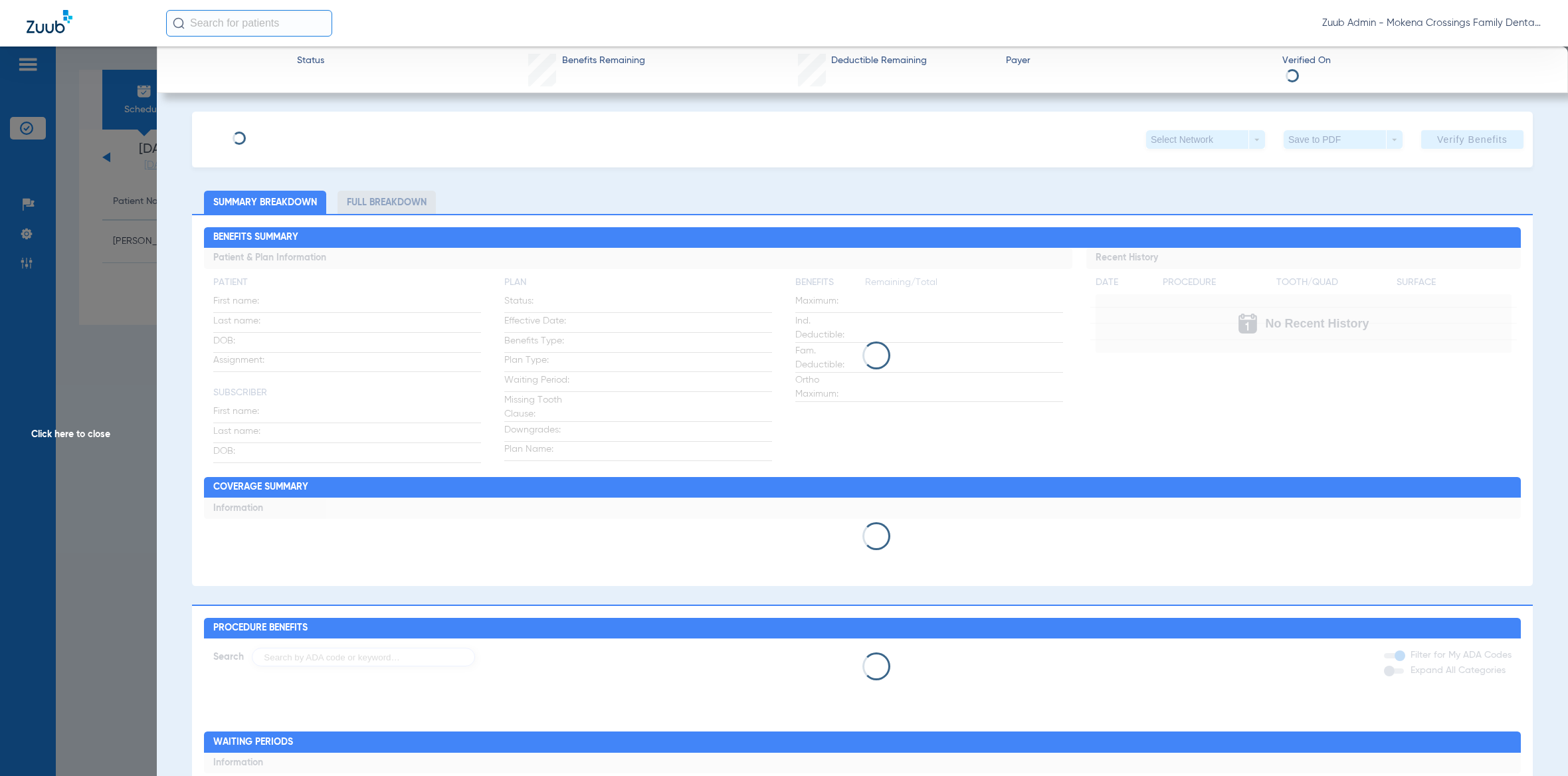
type input "[PERSON_NAME]"
type input "Bell"
type input "[DATE]"
type input "U72814133"
type input "ENVD IL"
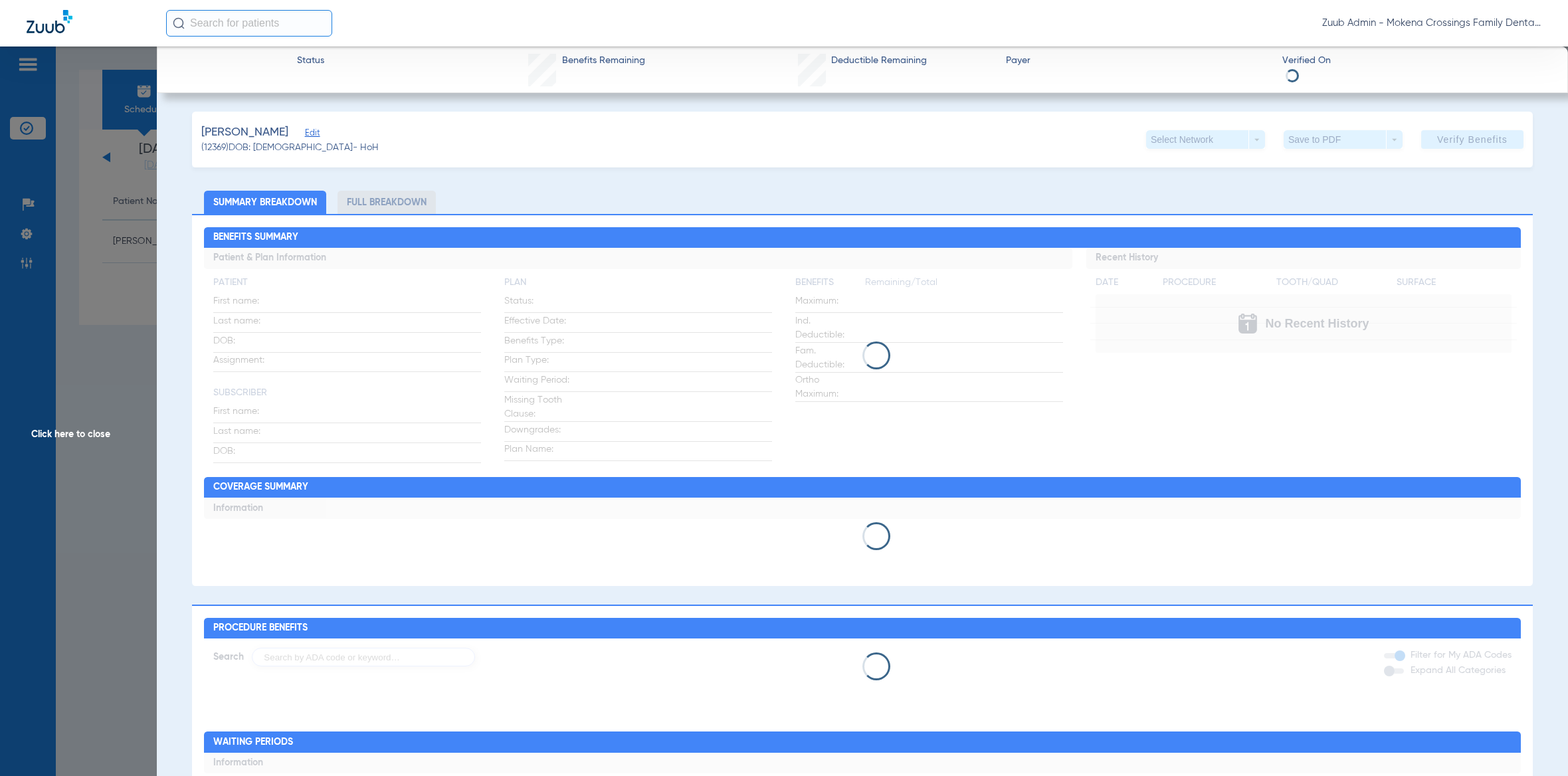
click at [305, 133] on span "Edit" at bounding box center [310, 135] width 12 height 13
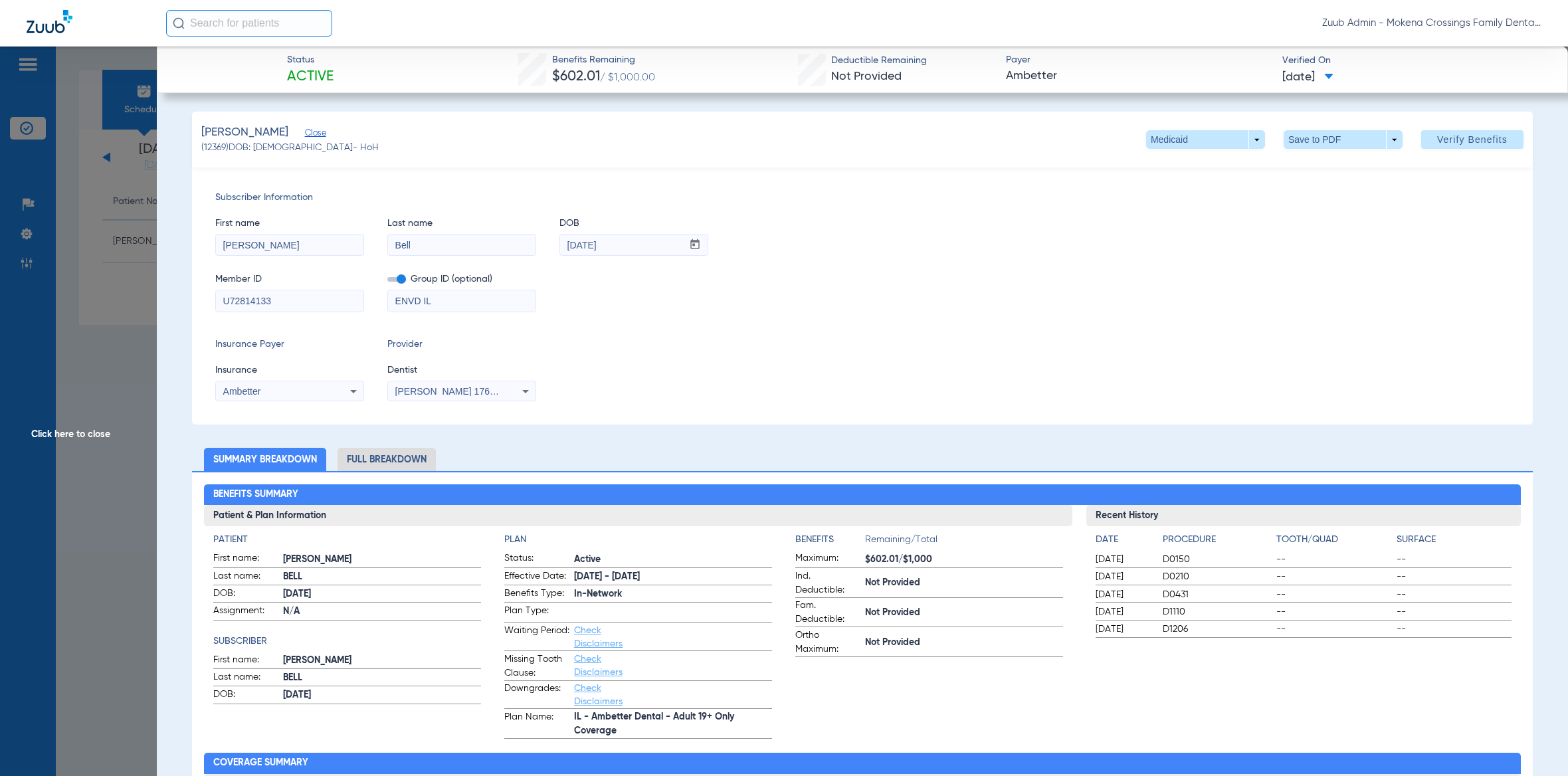
click at [399, 465] on li "Full Breakdown" at bounding box center [387, 459] width 98 height 23
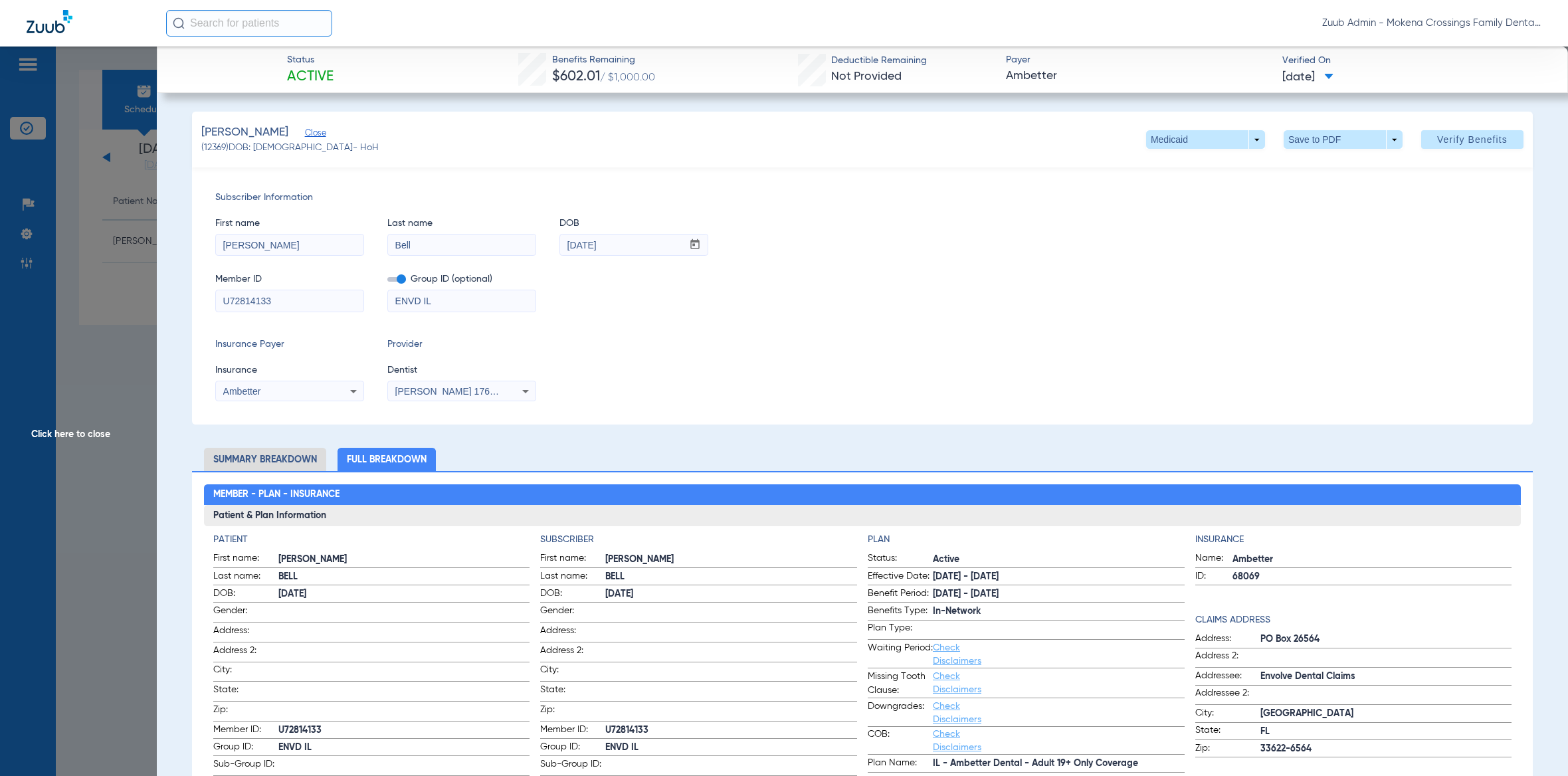
click at [272, 393] on div "Ambetter" at bounding box center [276, 391] width 107 height 10
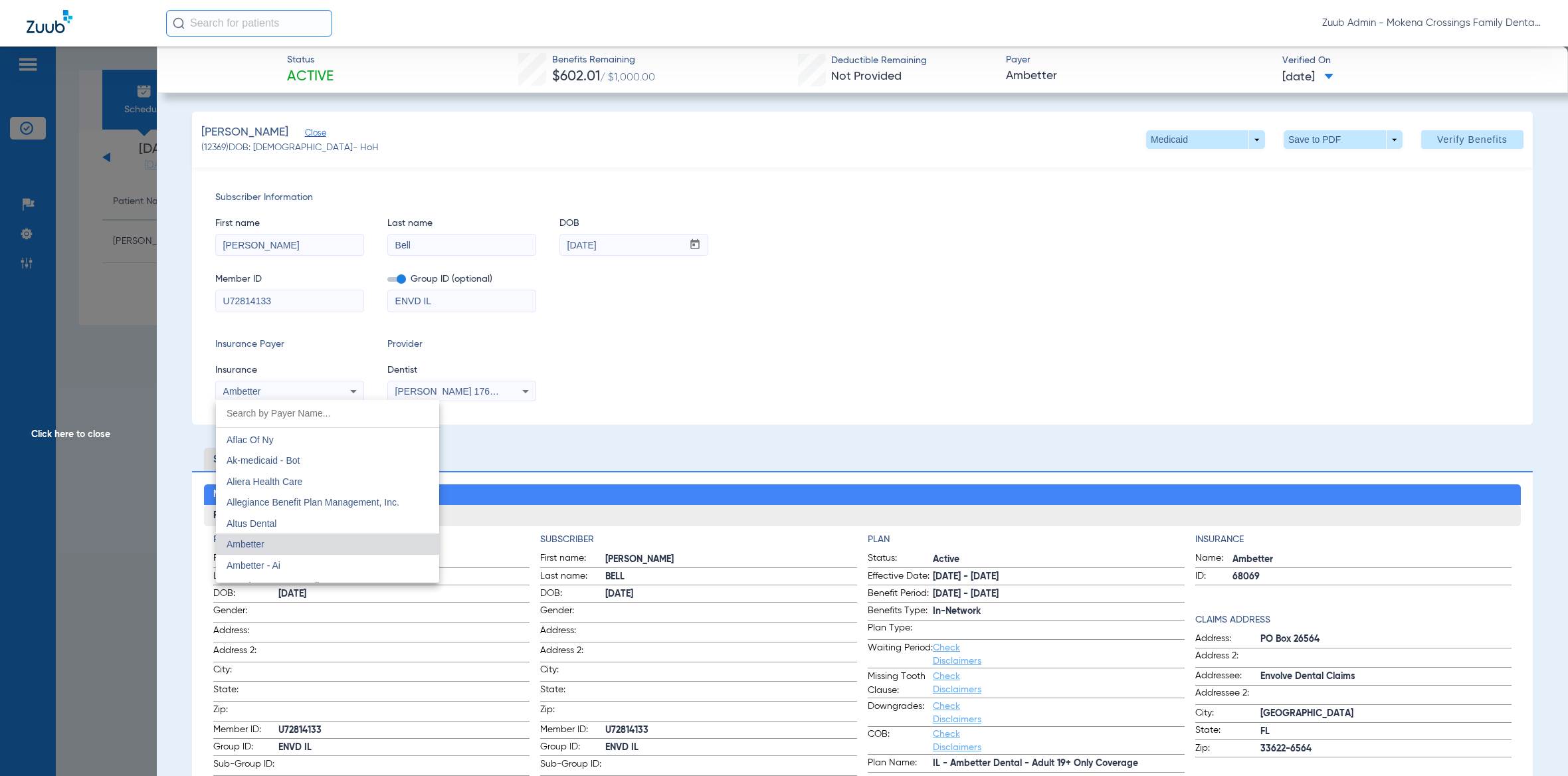
scroll to position [251, 0]
click at [312, 563] on mat-option "Ambetter - Ai" at bounding box center [327, 564] width 223 height 21
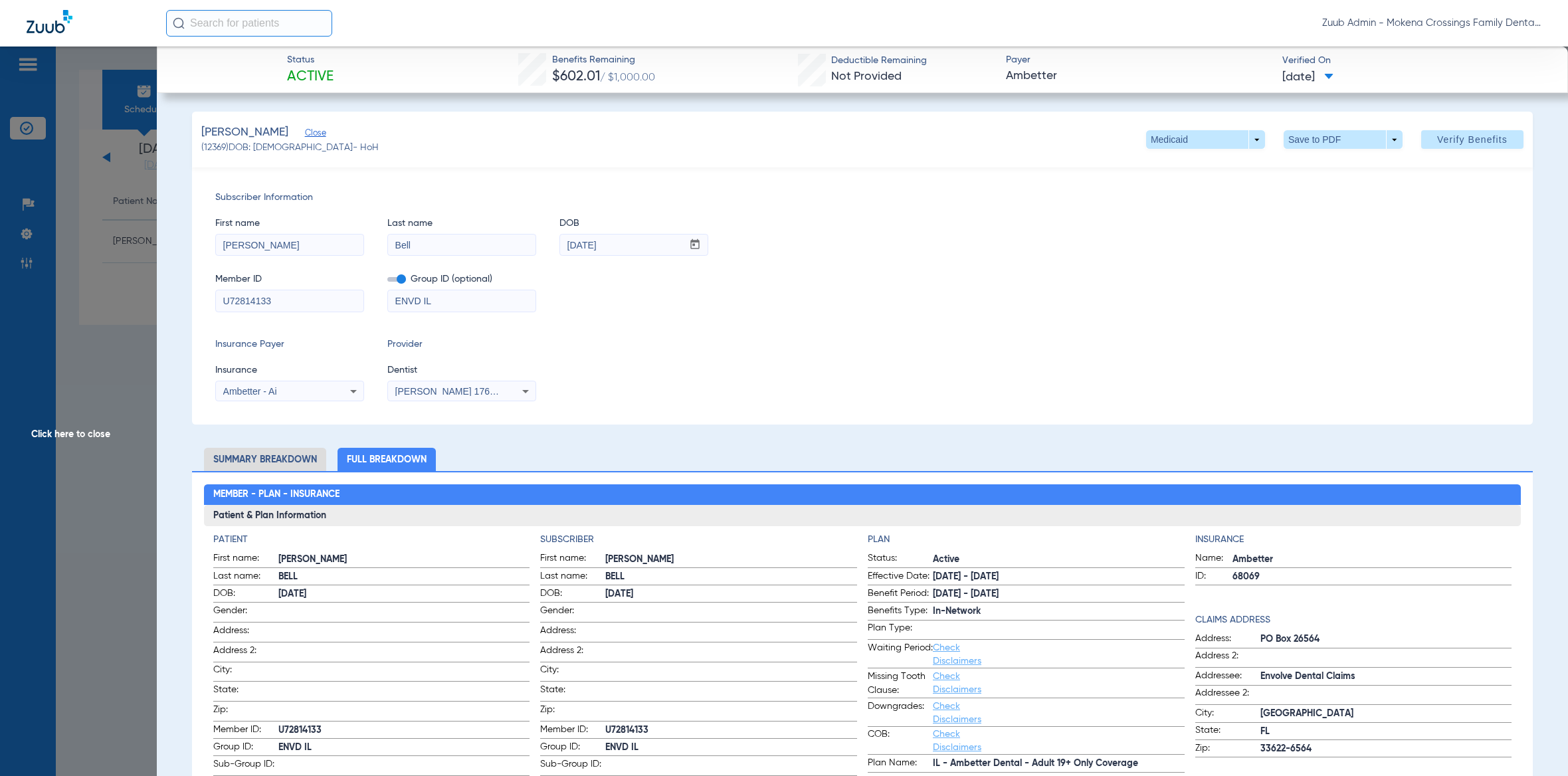
click at [216, 144] on span "(12369) DOB: [DEMOGRAPHIC_DATA] - HoH" at bounding box center [290, 148] width 177 height 14
copy span "12369"
click at [915, 297] on div "Member ID U72814133 Group ID (optional) ENVD IL" at bounding box center [862, 286] width 1294 height 51
click at [1494, 130] on span at bounding box center [1472, 140] width 102 height 32
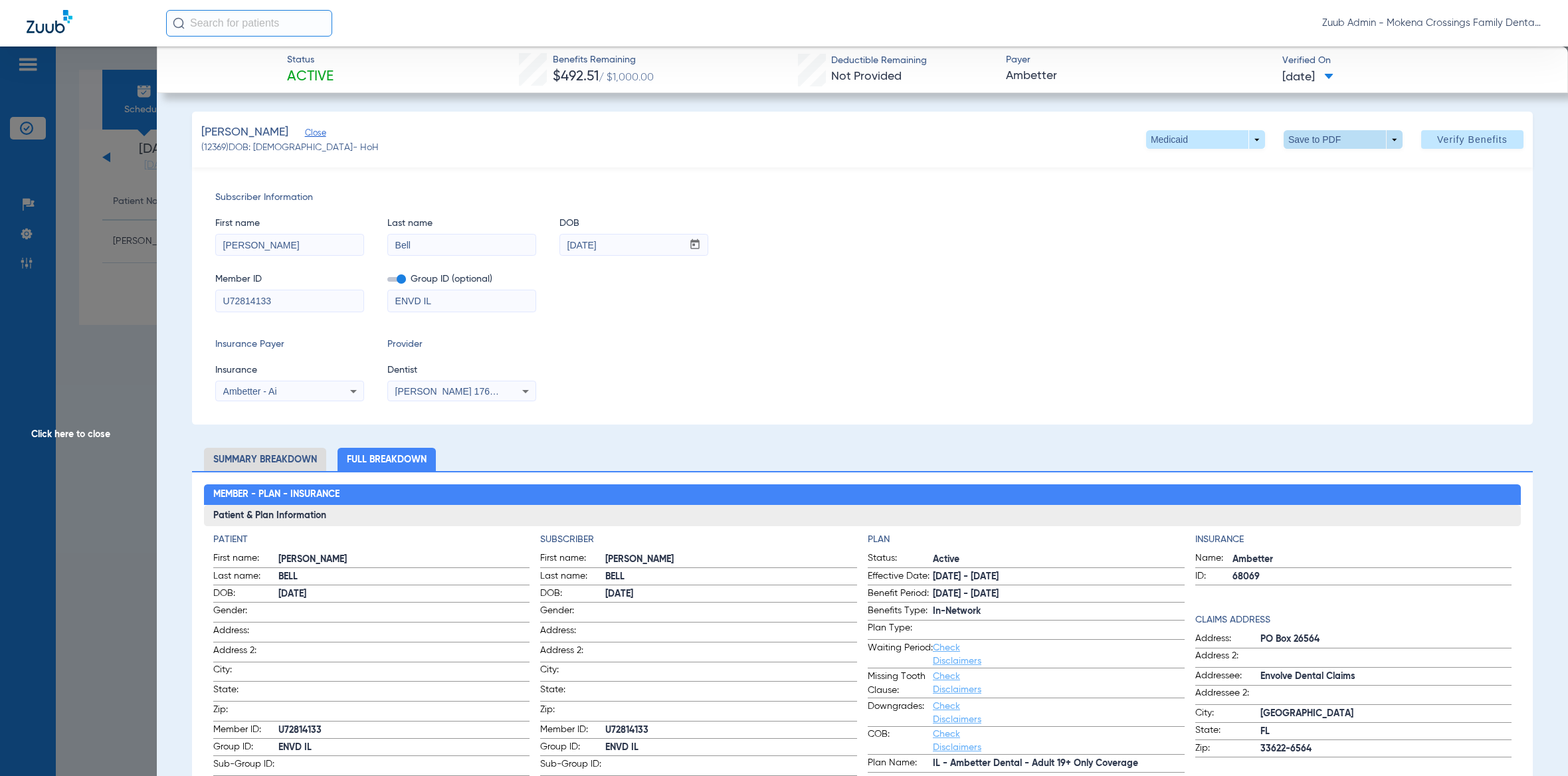
click at [1289, 141] on span at bounding box center [1343, 139] width 119 height 18
click at [1308, 174] on button "insert_drive_file Save to PDF" at bounding box center [1321, 165] width 100 height 26
click at [268, 298] on input "U72814133" at bounding box center [290, 301] width 148 height 21
